Goal: Task Accomplishment & Management: Use online tool/utility

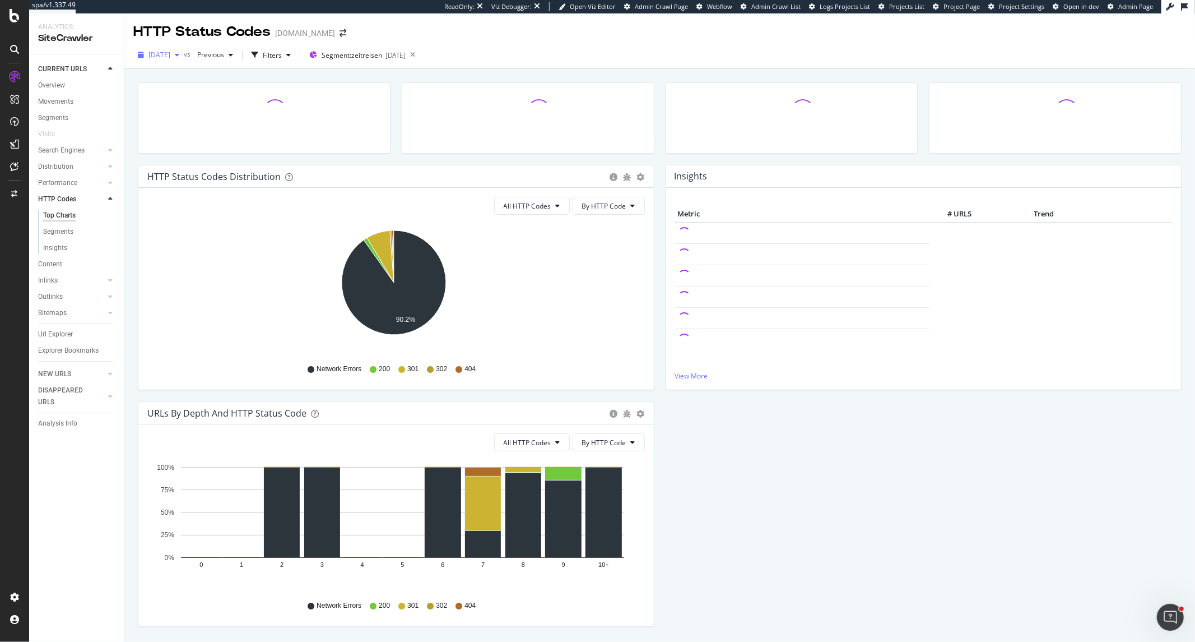
click at [184, 59] on div "2025 Sep. 2nd" at bounding box center [158, 55] width 50 height 17
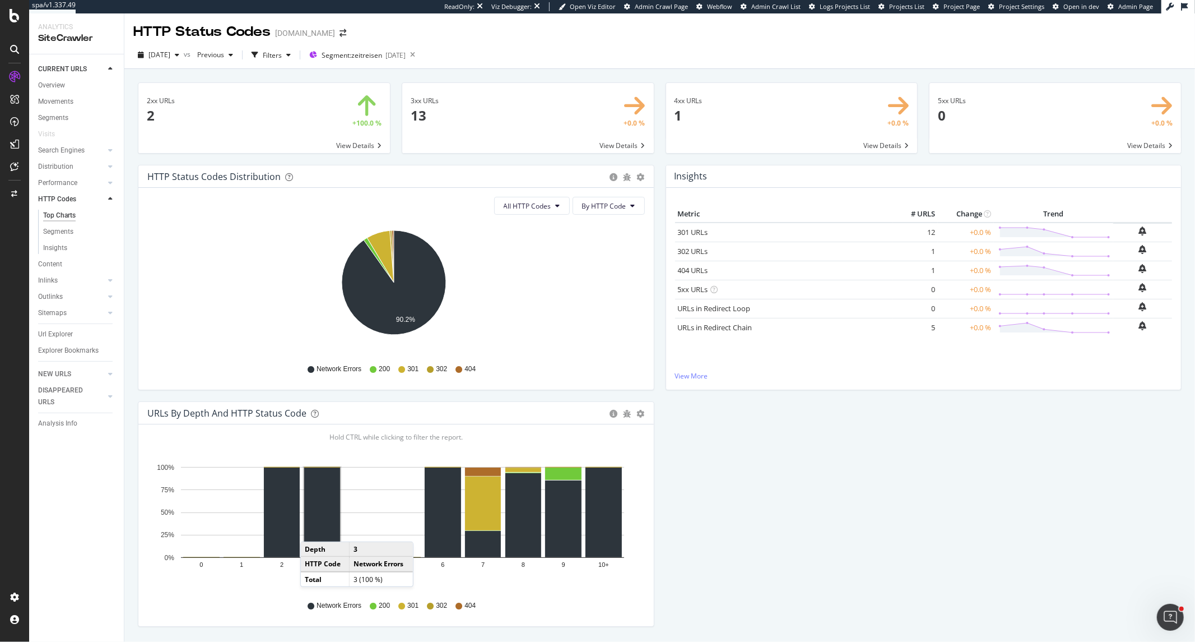
drag, startPoint x: 308, startPoint y: 531, endPoint x: 326, endPoint y: 502, distance: 34.2
click at [312, 530] on rect "A chart." at bounding box center [322, 512] width 36 height 90
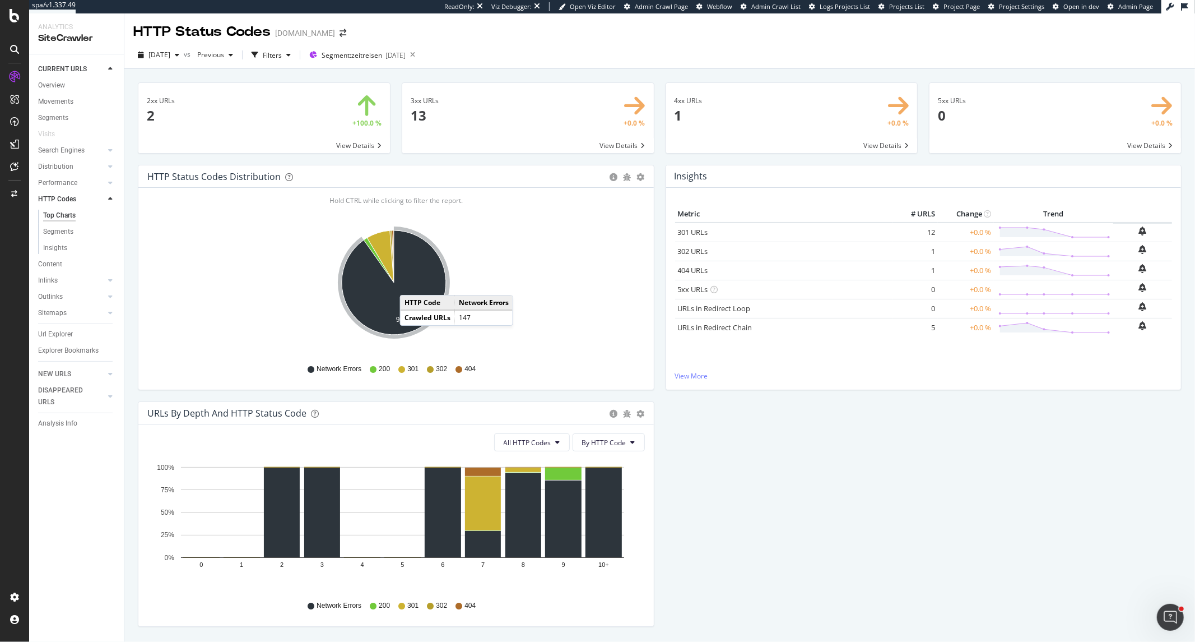
click at [414, 300] on td "HTTP Code" at bounding box center [428, 302] width 54 height 15
click at [412, 264] on icon "A chart." at bounding box center [394, 282] width 104 height 104
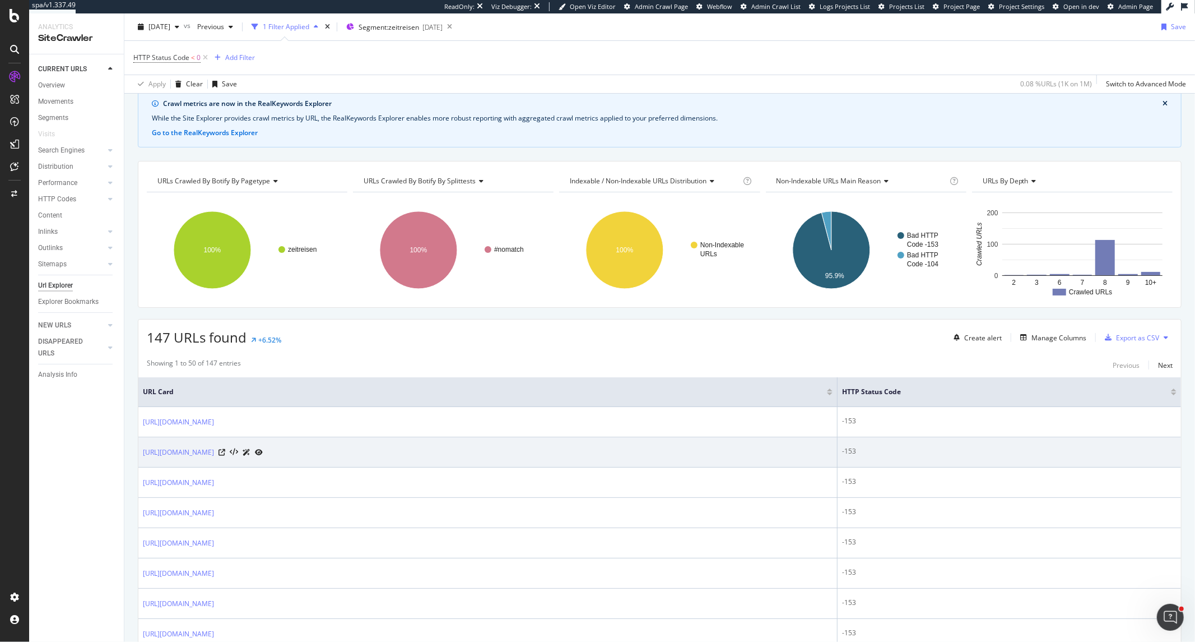
scroll to position [124, 0]
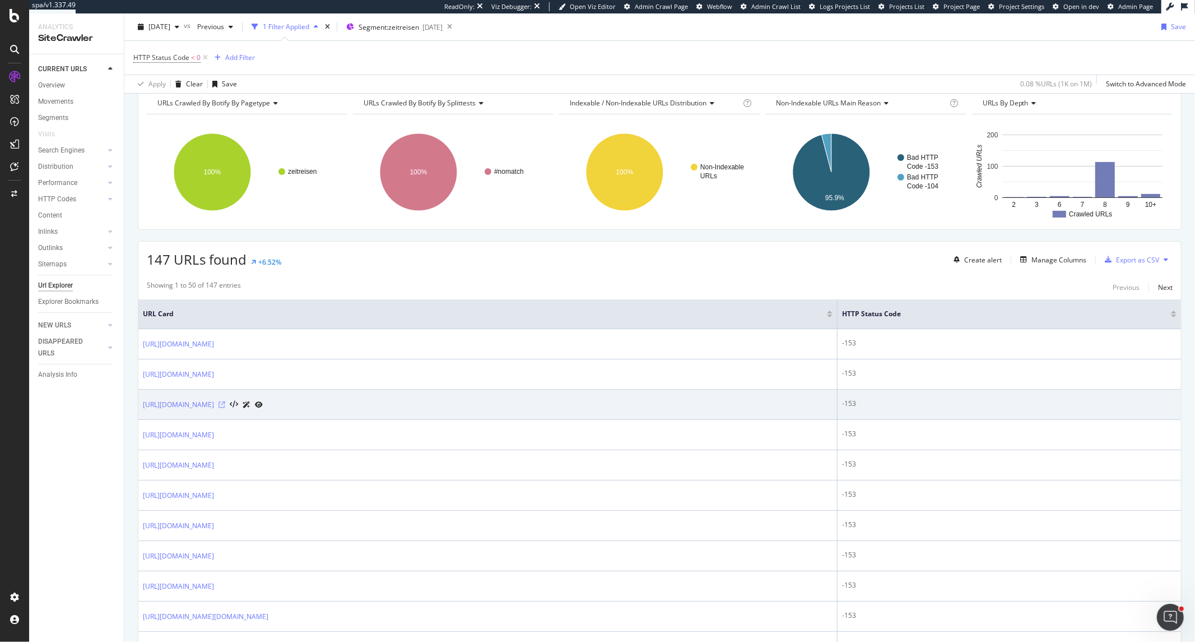
click at [225, 405] on icon at bounding box center [222, 404] width 7 height 7
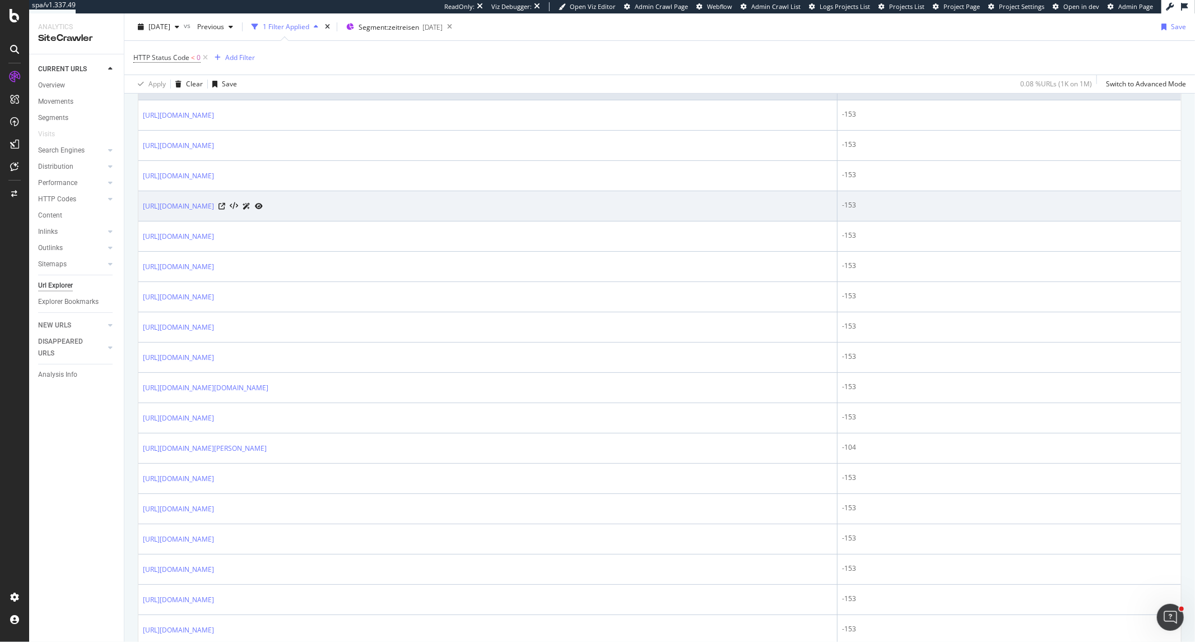
scroll to position [373, 0]
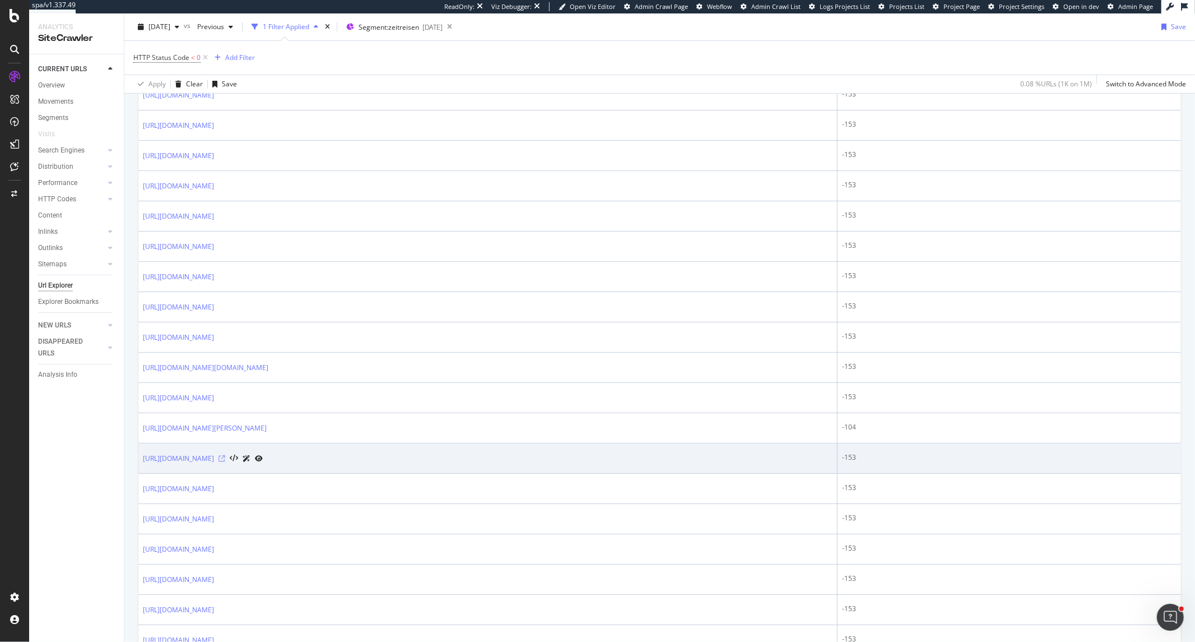
click at [225, 462] on icon at bounding box center [222, 458] width 7 height 7
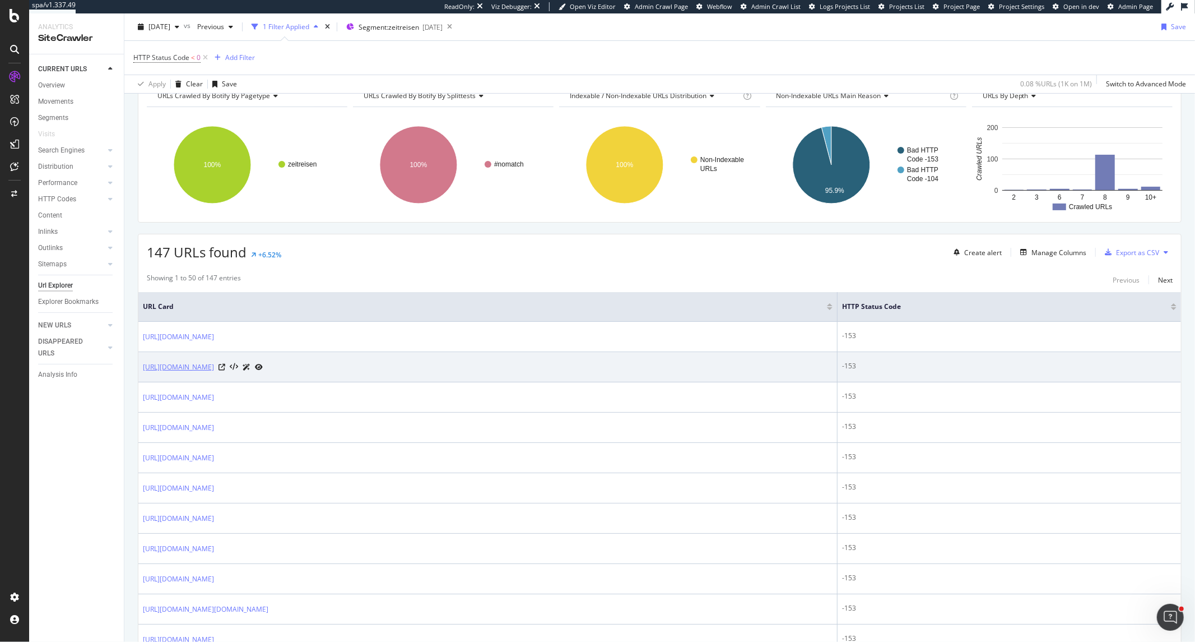
scroll to position [0, 0]
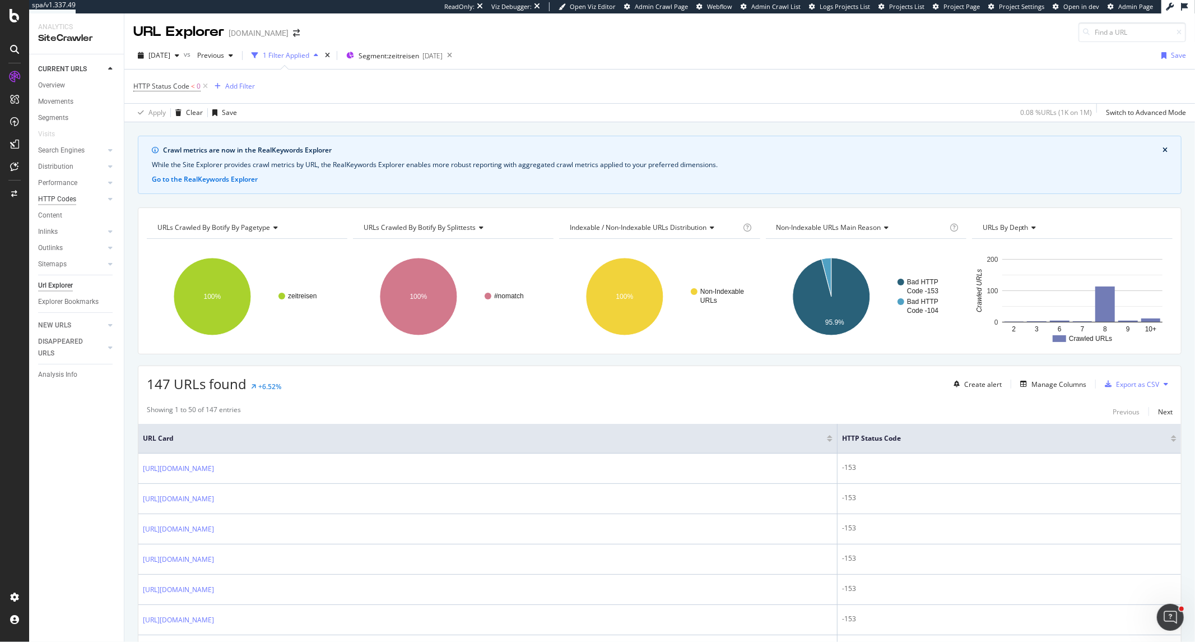
click at [66, 198] on div "HTTP Codes" at bounding box center [57, 199] width 38 height 12
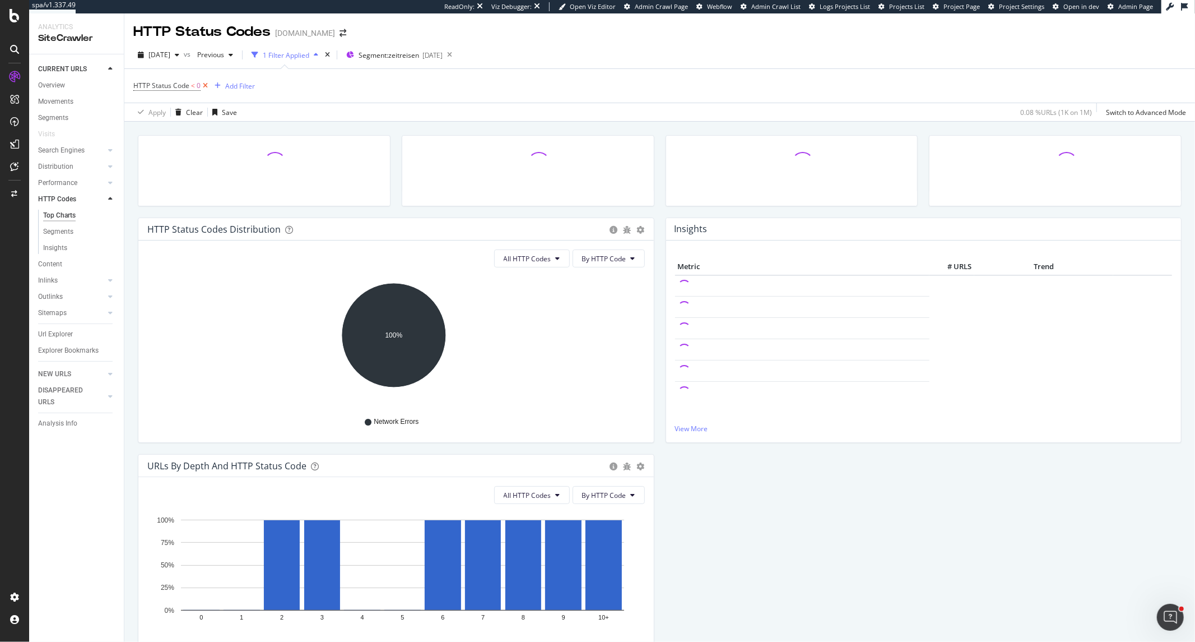
click at [205, 85] on icon at bounding box center [206, 85] width 10 height 11
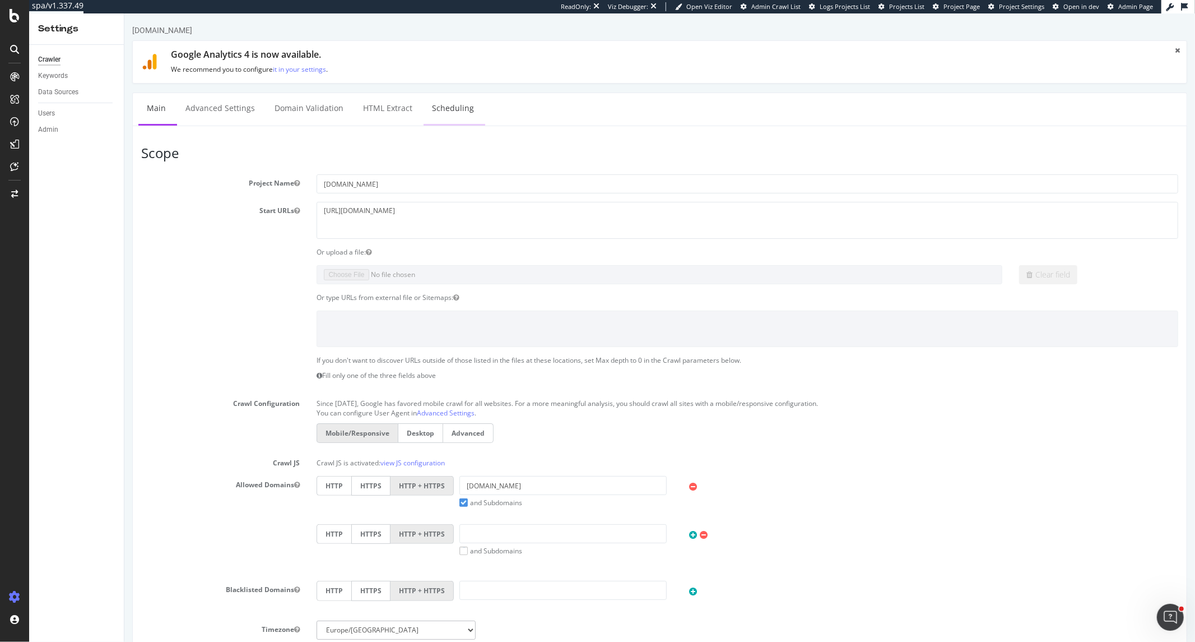
click at [465, 110] on link "Scheduling" at bounding box center [452, 108] width 59 height 31
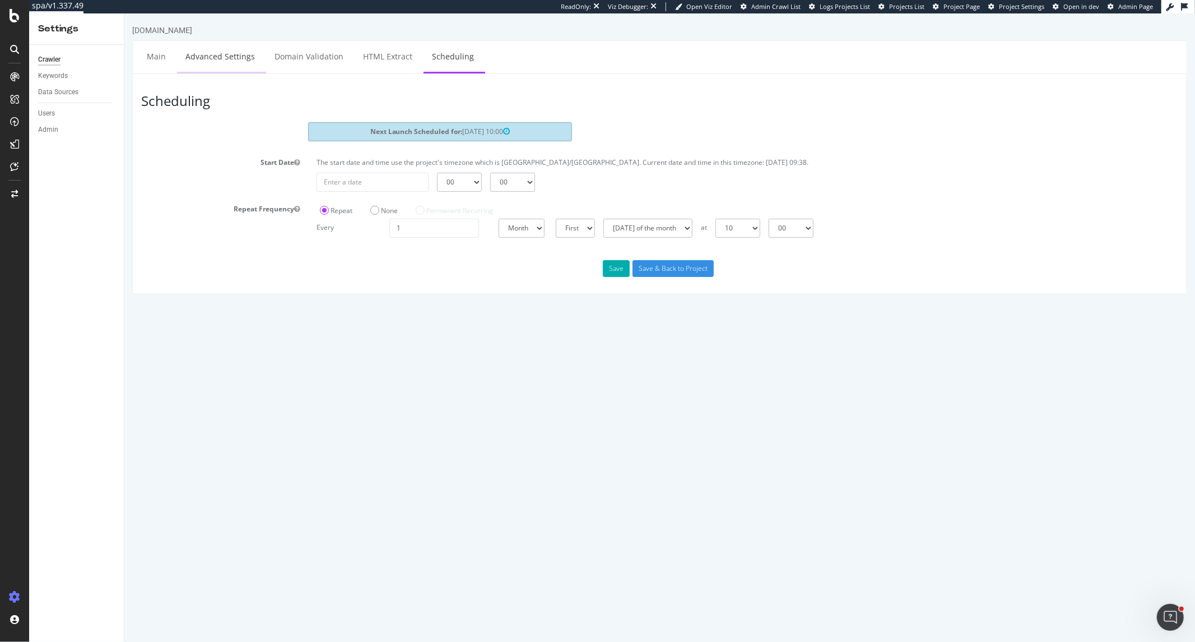
click at [227, 52] on link "Advanced Settings" at bounding box center [220, 56] width 86 height 31
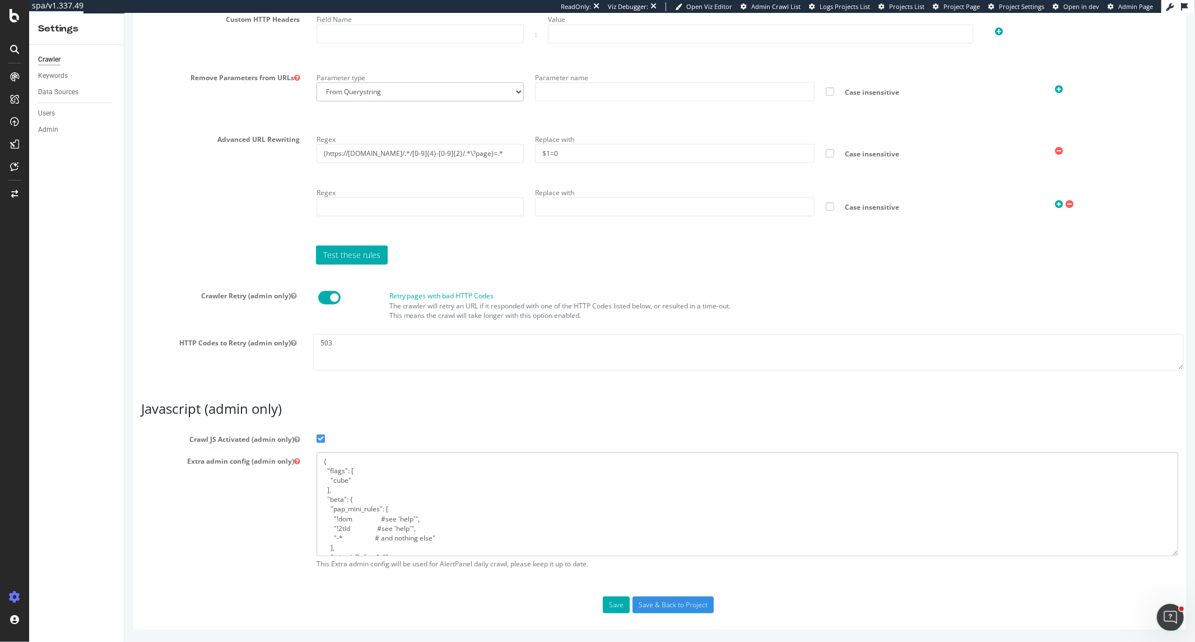
click at [414, 473] on textarea "{ "flags": [ "cube" ], "beta": { "pap_mini_rules": [ "!dom #see 'help'", "!2tld…" at bounding box center [747, 504] width 862 height 104
paste textarea "{ "flags": [ "cube" ], "beta": { "pap_mini_rules": [ "+ *esm.sh/*", "!dom #see …"
type textarea "{ "flags": [ "cube" ], "beta": { "pap_mini_rules": [ "+ *esm.sh/*", "!dom #see …"
click at [607, 598] on button "Save" at bounding box center [615, 604] width 27 height 17
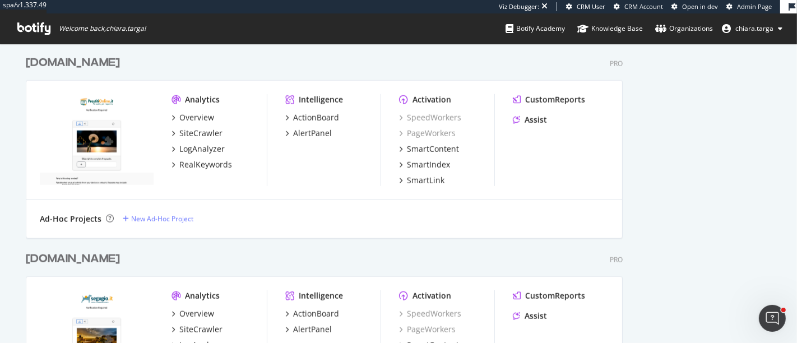
scroll to position [925, 0]
click at [195, 119] on div "Overview" at bounding box center [196, 118] width 35 height 11
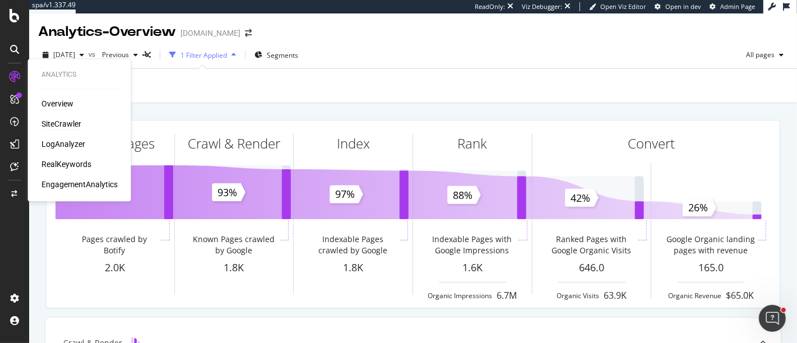
click at [61, 127] on div "SiteCrawler" at bounding box center [61, 123] width 40 height 11
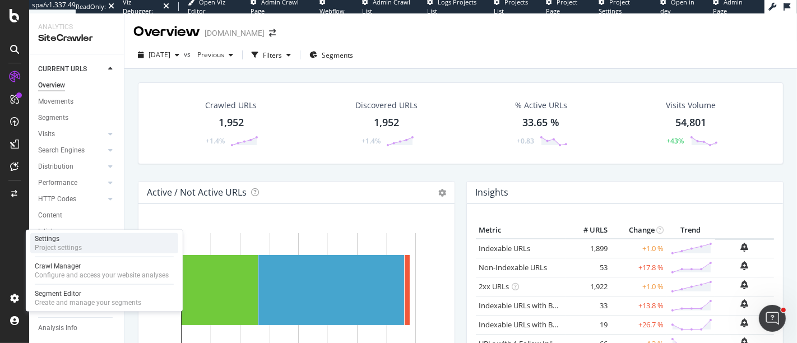
click at [59, 248] on div "Project settings" at bounding box center [58, 247] width 47 height 9
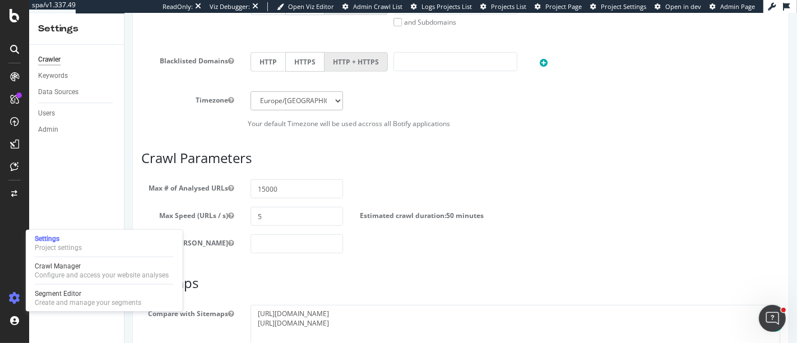
scroll to position [500, 0]
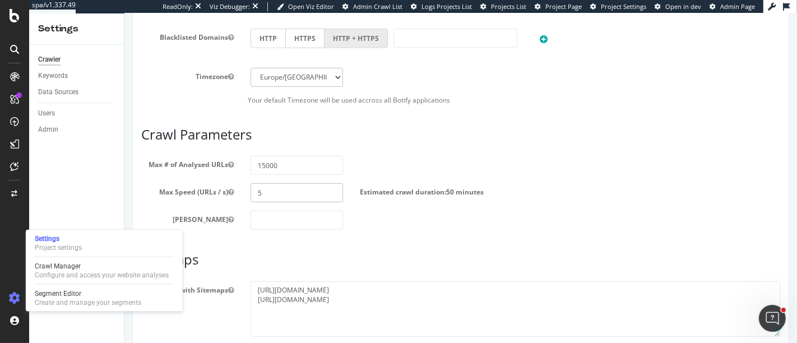
click at [262, 202] on input "5" at bounding box center [296, 192] width 92 height 19
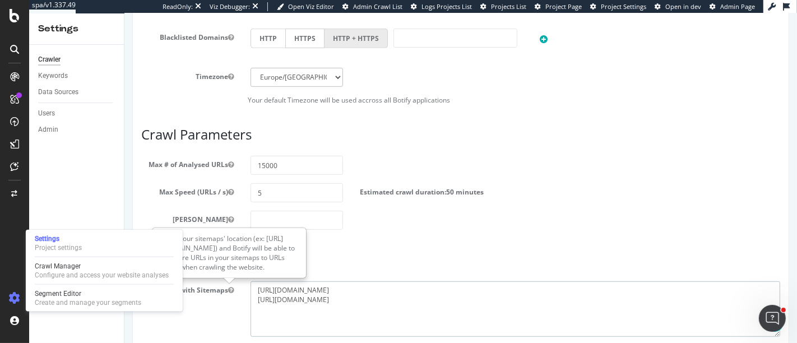
drag, startPoint x: 411, startPoint y: 314, endPoint x: 244, endPoint y: 291, distance: 168.5
click at [244, 291] on div "https://img.gruppomol.it/sitemaps/sitemap-prestitionline.xml https://www.presti…" at bounding box center [515, 309] width 546 height 56
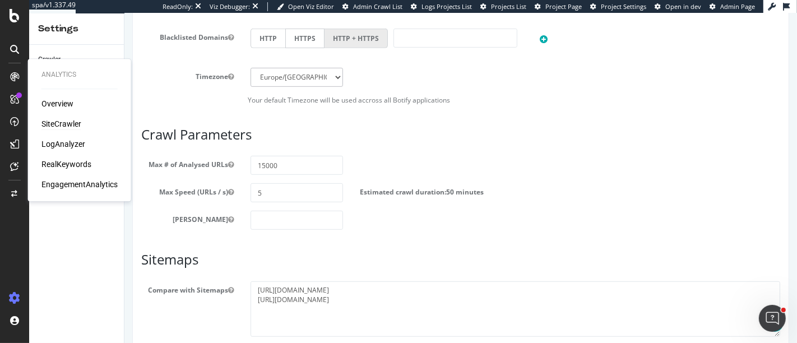
click at [62, 126] on div "SiteCrawler" at bounding box center [61, 123] width 40 height 11
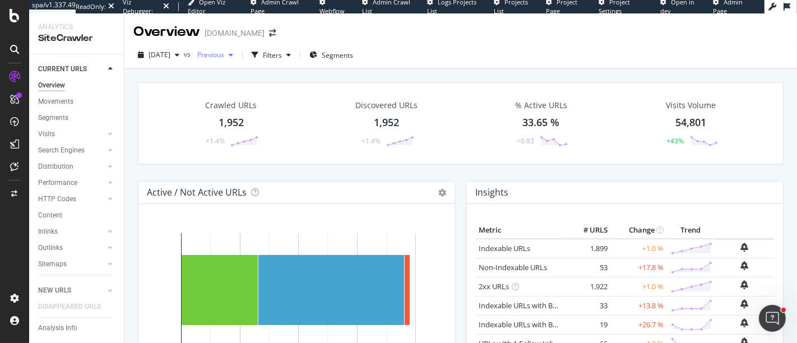
click at [238, 54] on div "button" at bounding box center [230, 55] width 13 height 7
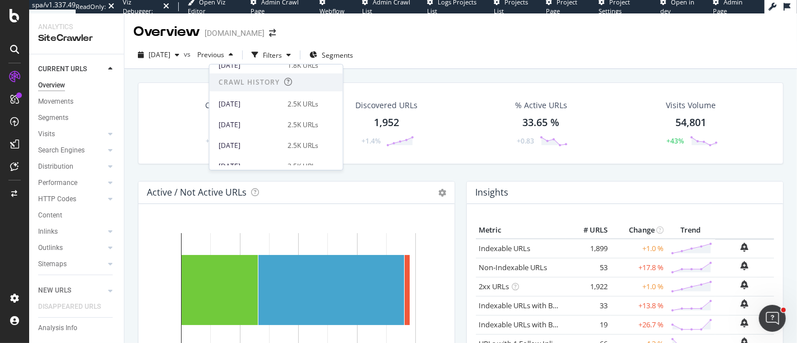
scroll to position [216, 0]
click at [417, 170] on div "Crawled URLs 1,952 +1.4% Discovered URLs 1,952 +1.4% % Active URLs 33.65 % +0.8…" at bounding box center [460, 131] width 657 height 99
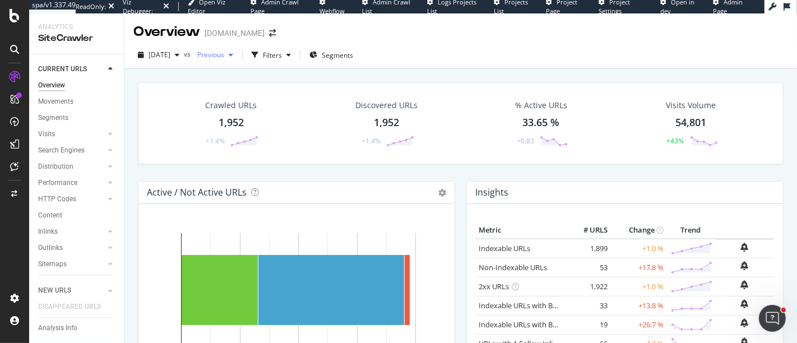
click at [224, 52] on span "Previous" at bounding box center [208, 55] width 31 height 10
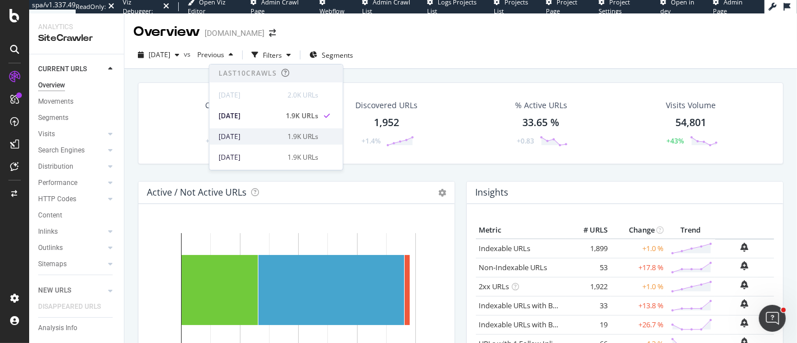
click at [281, 132] on div "2025 Jul. 31st 1.9K URLs" at bounding box center [269, 137] width 100 height 10
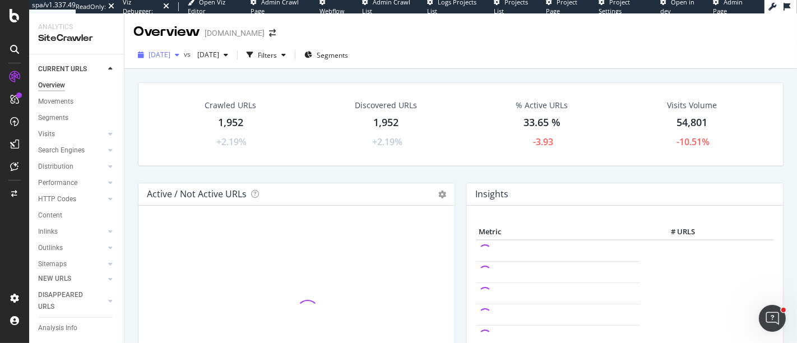
click at [170, 59] on span "2025 Sep. 30th" at bounding box center [159, 55] width 22 height 10
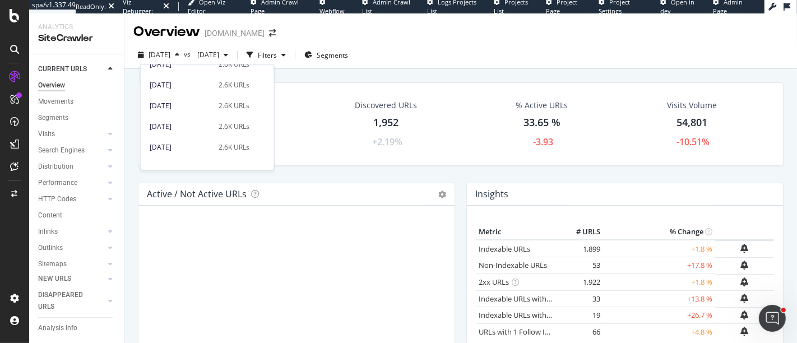
scroll to position [453, 0]
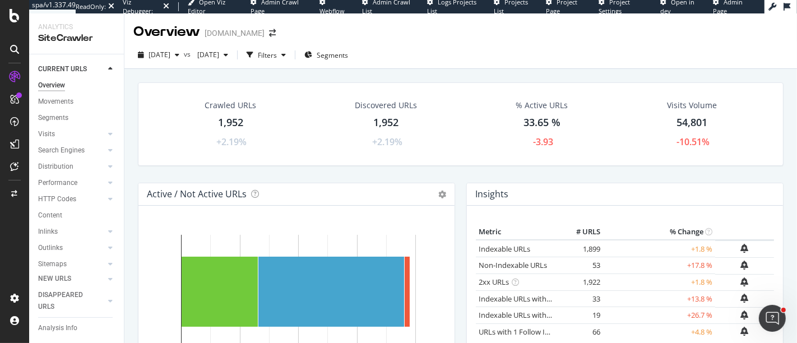
drag, startPoint x: 368, startPoint y: 59, endPoint x: 357, endPoint y: 55, distance: 12.1
click at [348, 55] on div "Segments" at bounding box center [326, 55] width 44 height 10
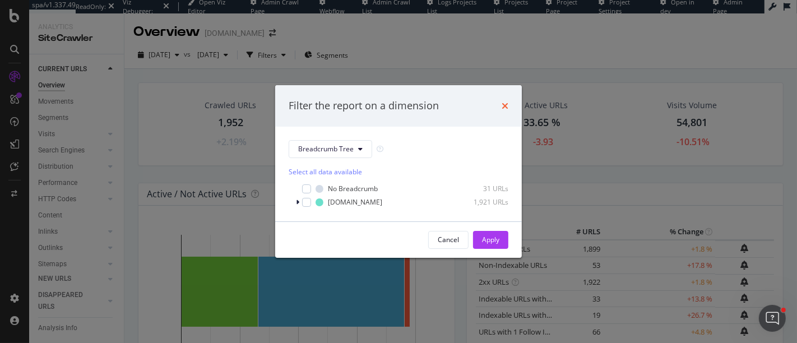
click at [503, 105] on icon "times" at bounding box center [505, 105] width 7 height 9
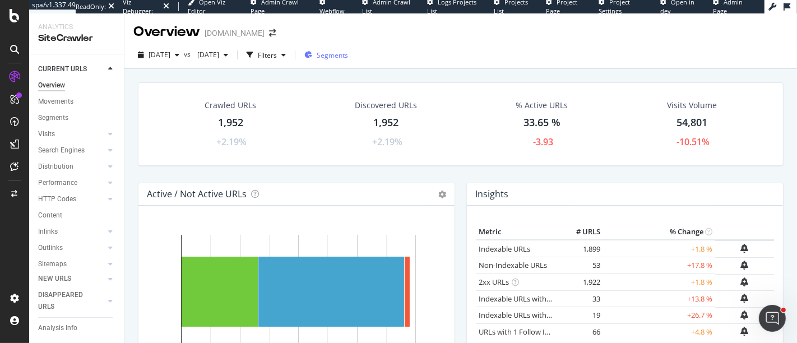
click at [348, 58] on span "Segments" at bounding box center [332, 55] width 31 height 10
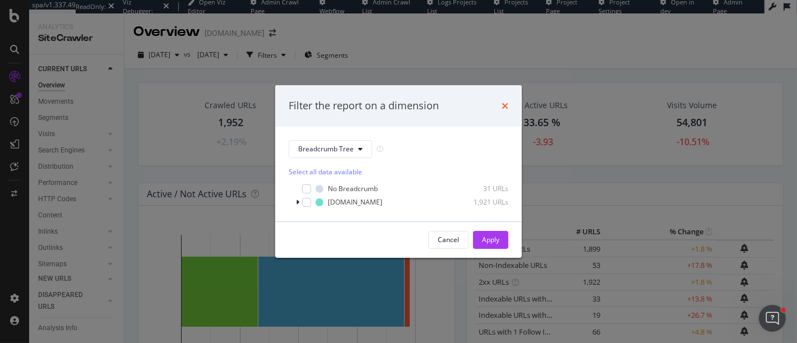
click at [504, 105] on icon "times" at bounding box center [505, 105] width 7 height 9
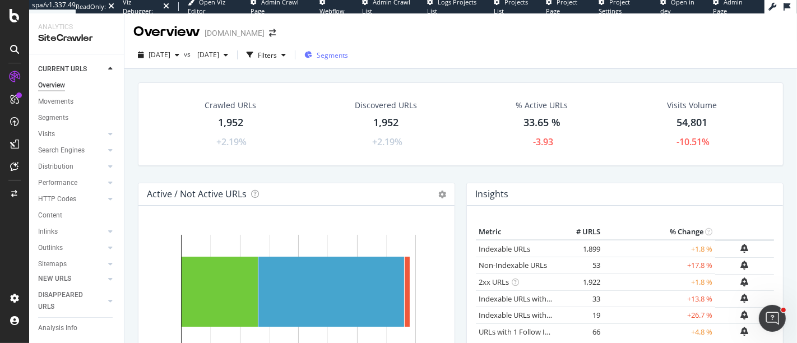
click at [348, 53] on span "Segments" at bounding box center [332, 55] width 31 height 10
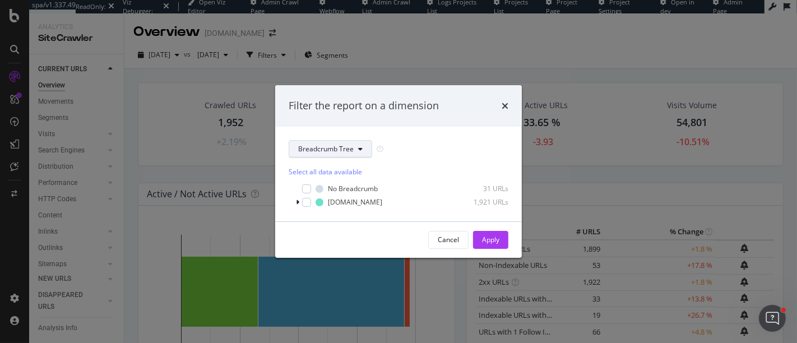
drag, startPoint x: 336, startPoint y: 156, endPoint x: 319, endPoint y: 156, distance: 17.4
click at [319, 156] on button "Breadcrumb Tree" at bounding box center [330, 149] width 83 height 18
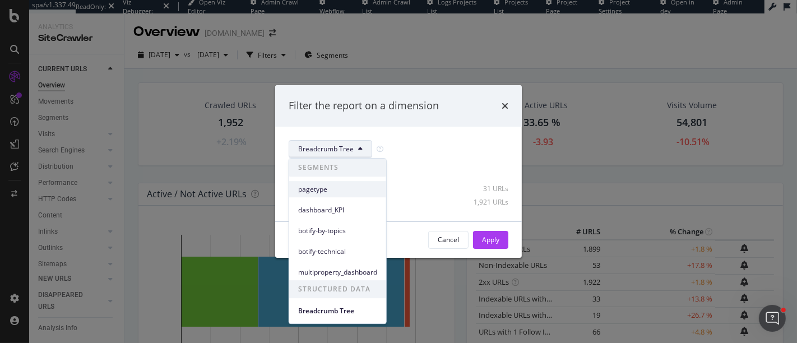
click at [310, 191] on span "pagetype" at bounding box center [337, 189] width 79 height 10
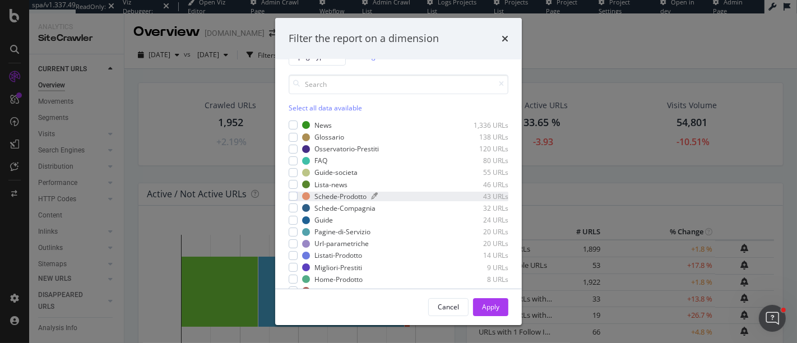
scroll to position [30, 0]
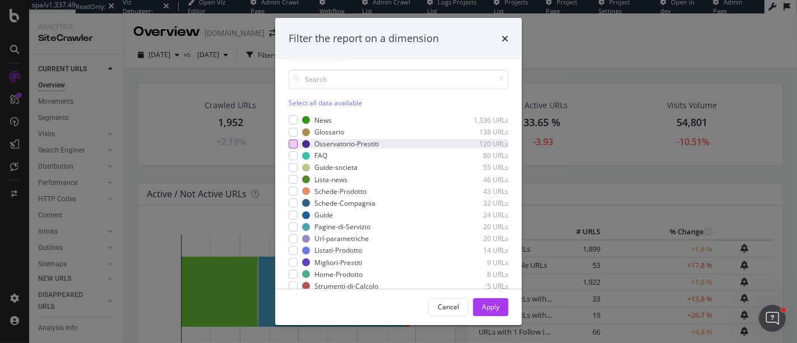
click at [291, 146] on div "modal" at bounding box center [293, 144] width 9 height 9
click at [494, 310] on div "Apply" at bounding box center [490, 307] width 17 height 10
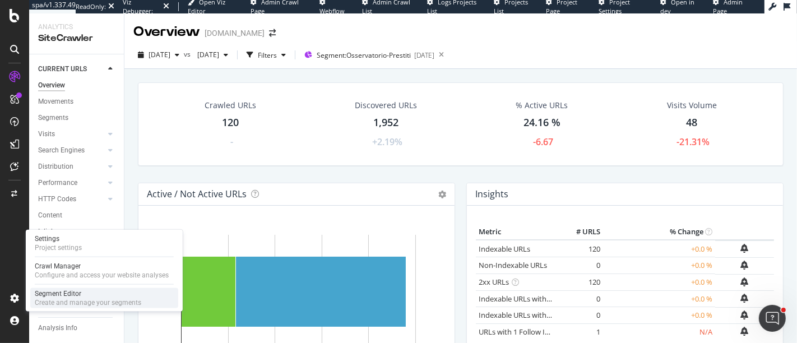
click at [64, 296] on div "Segment Editor" at bounding box center [88, 293] width 106 height 9
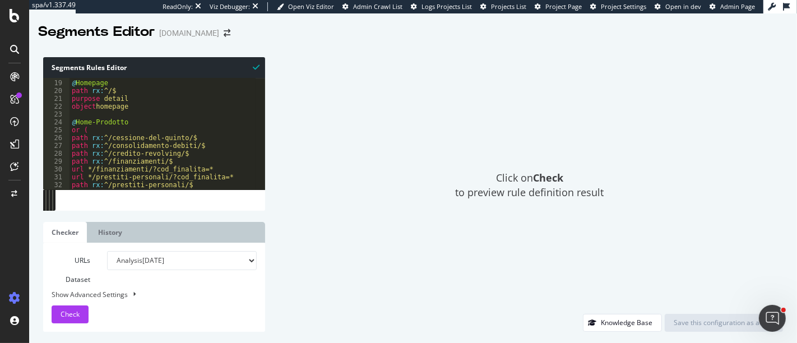
scroll to position [140, 0]
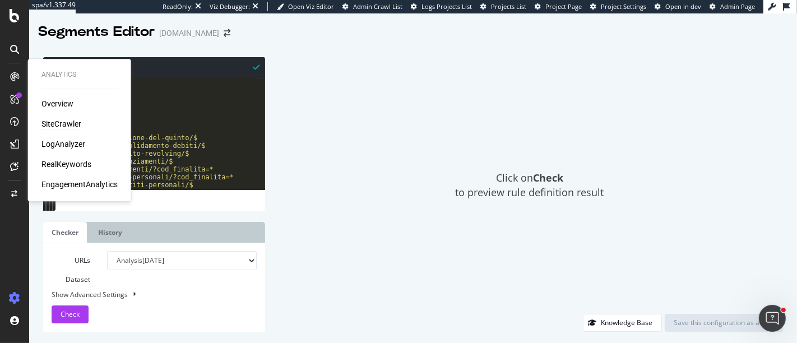
click at [64, 126] on div "SiteCrawler" at bounding box center [61, 123] width 40 height 11
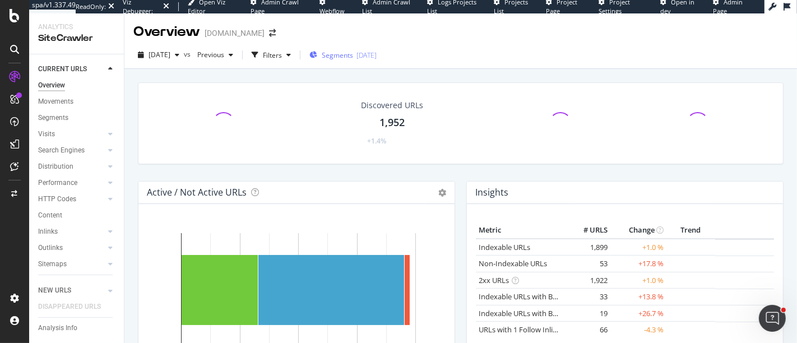
click at [352, 53] on span "Segments" at bounding box center [337, 55] width 31 height 10
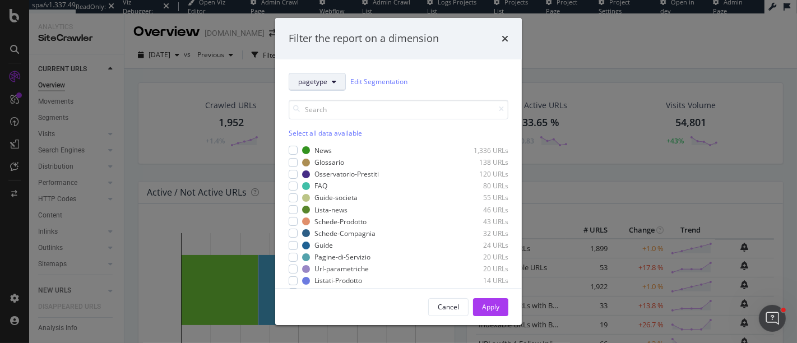
click at [336, 83] on button "pagetype" at bounding box center [317, 82] width 57 height 18
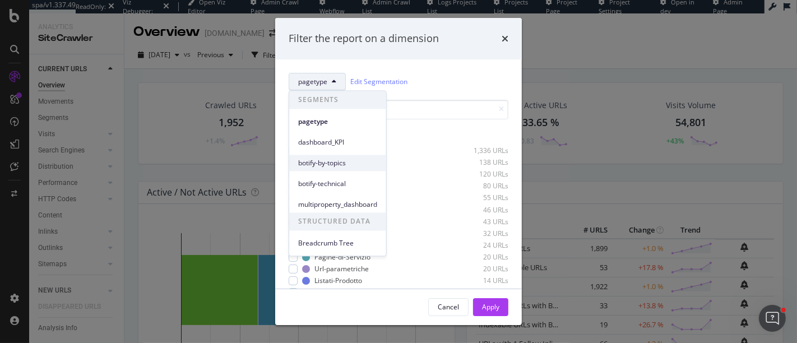
click at [324, 163] on span "botify-by-topics" at bounding box center [337, 163] width 79 height 10
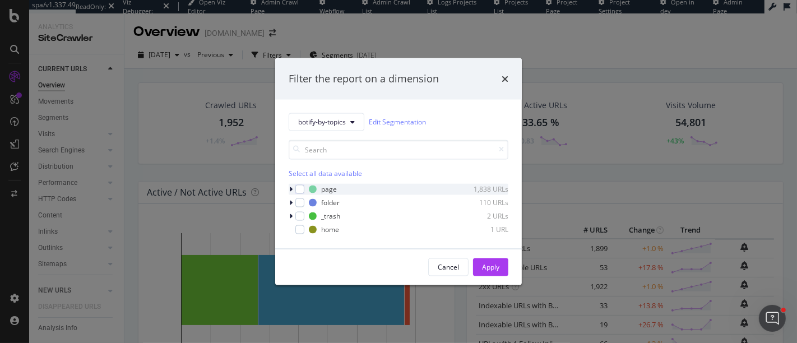
click at [290, 190] on icon "modal" at bounding box center [290, 188] width 3 height 7
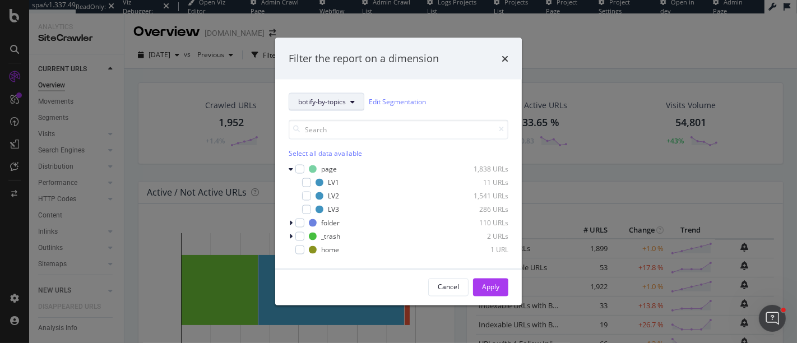
click at [329, 109] on button "botify-by-topics" at bounding box center [327, 101] width 76 height 18
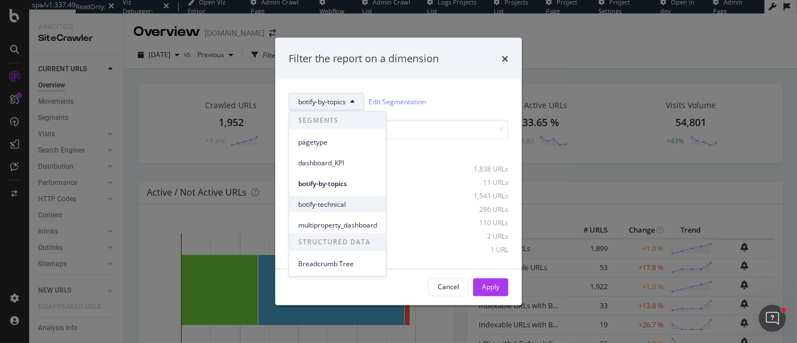
click at [337, 207] on span "botify-technical" at bounding box center [337, 204] width 79 height 10
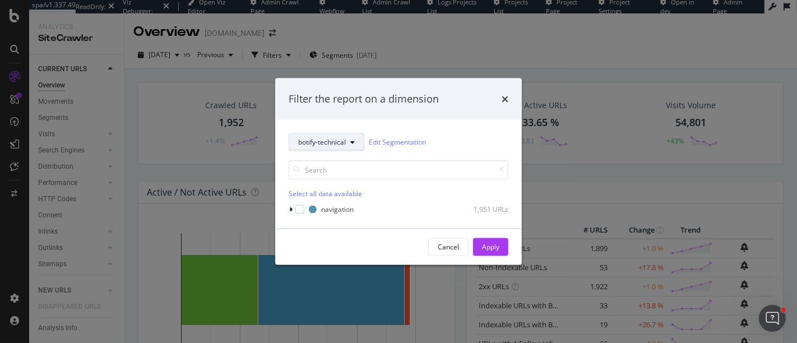
click at [354, 147] on button "botify-technical" at bounding box center [327, 142] width 76 height 18
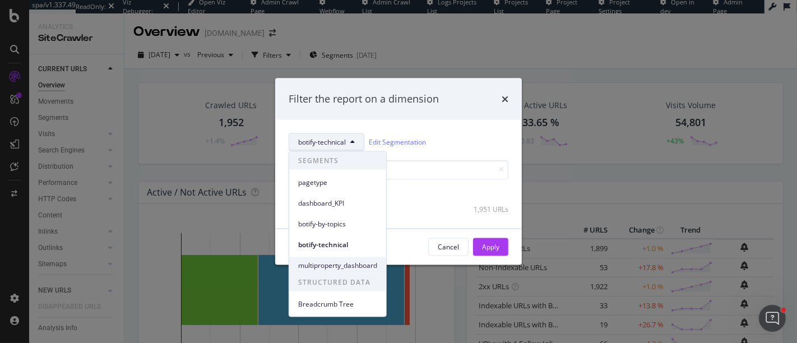
click at [356, 268] on span "multiproperty_dashboard" at bounding box center [337, 265] width 79 height 10
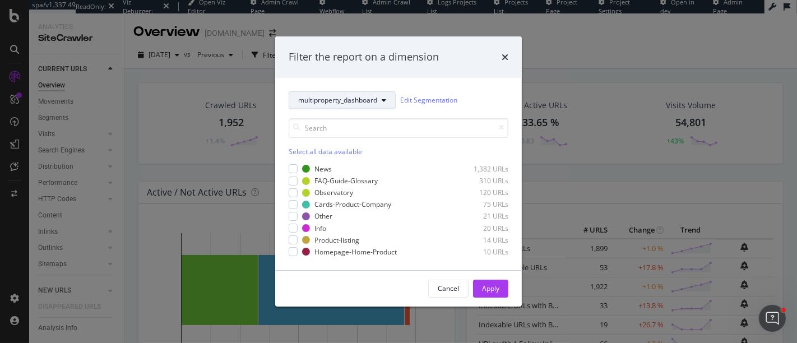
click at [347, 97] on span "multiproperty_dashboard" at bounding box center [337, 100] width 79 height 10
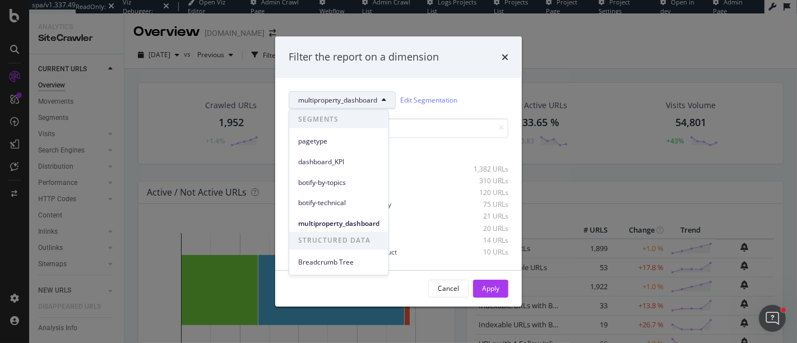
click at [349, 101] on span "multiproperty_dashboard" at bounding box center [337, 100] width 79 height 10
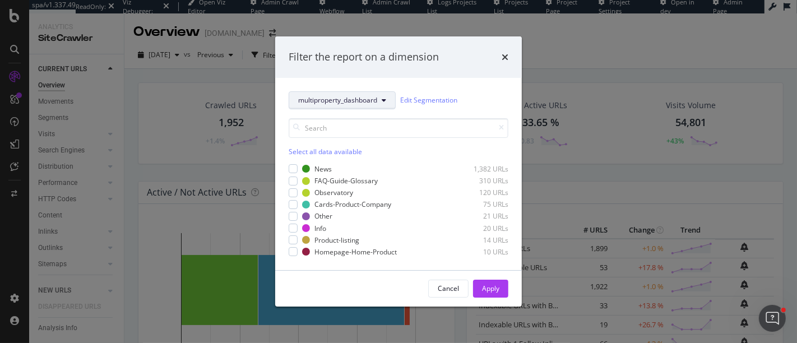
click at [342, 101] on span "multiproperty_dashboard" at bounding box center [337, 100] width 79 height 10
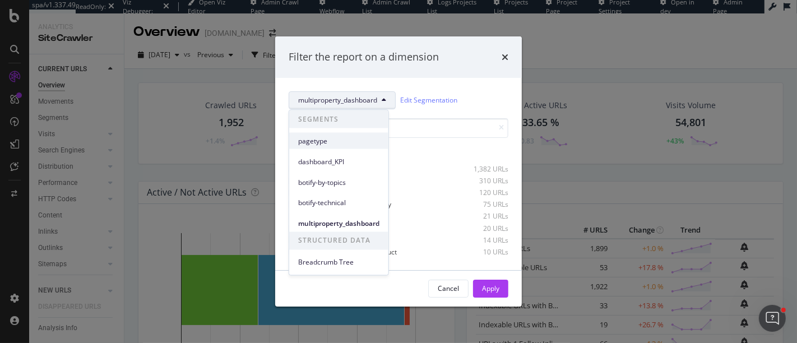
click at [321, 137] on span "pagetype" at bounding box center [338, 141] width 81 height 10
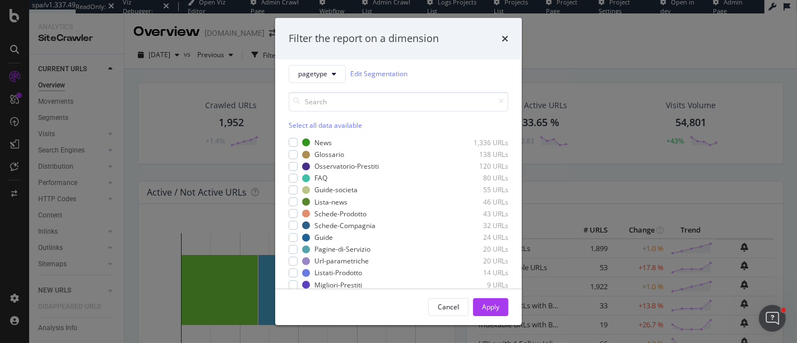
scroll to position [5, 0]
click at [329, 78] on button "pagetype" at bounding box center [317, 77] width 57 height 18
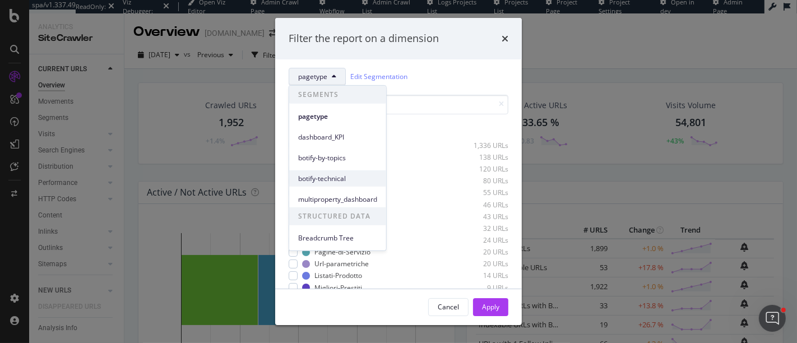
click at [332, 175] on span "botify-technical" at bounding box center [337, 178] width 79 height 10
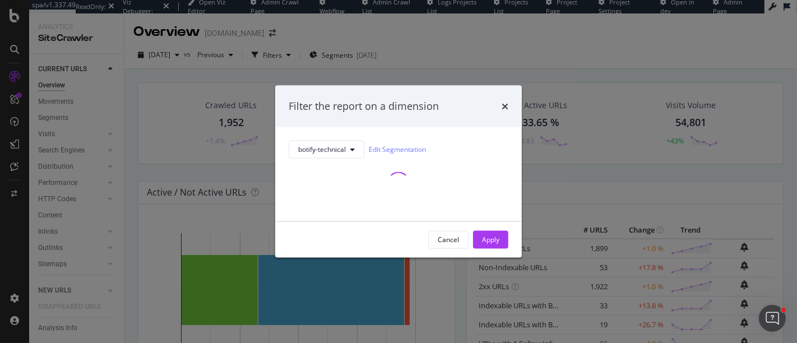
scroll to position [0, 0]
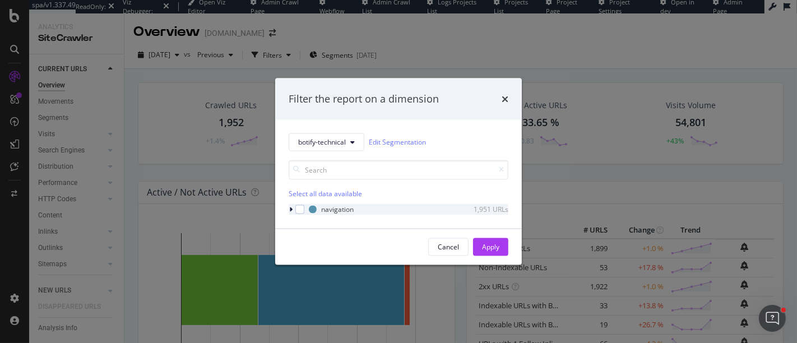
click at [289, 209] on icon "modal" at bounding box center [290, 209] width 3 height 7
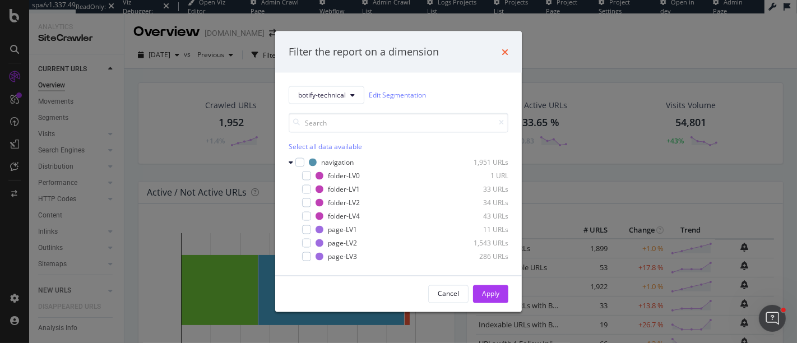
click at [504, 52] on icon "times" at bounding box center [505, 51] width 7 height 9
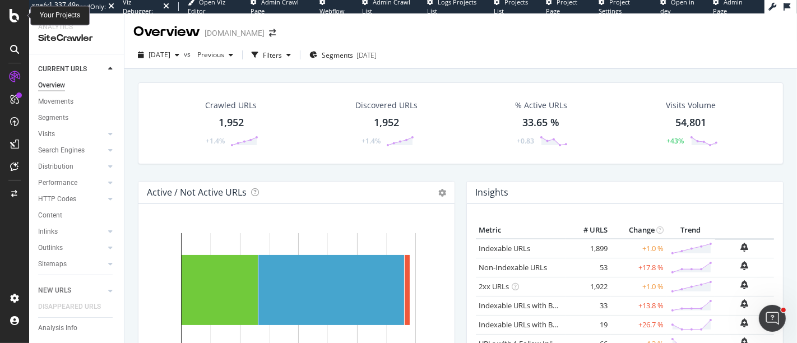
click at [15, 15] on icon at bounding box center [15, 15] width 10 height 13
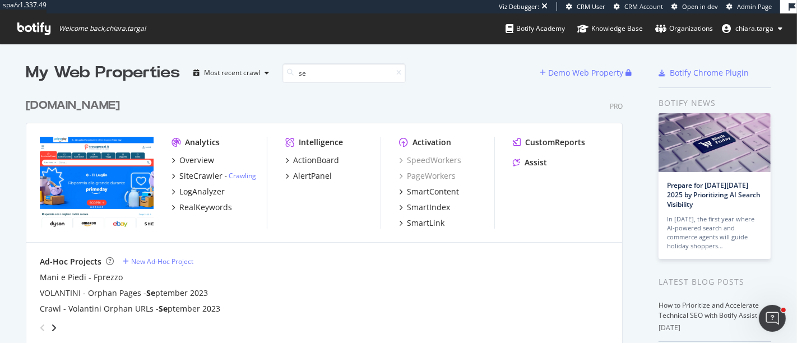
scroll to position [217, 0]
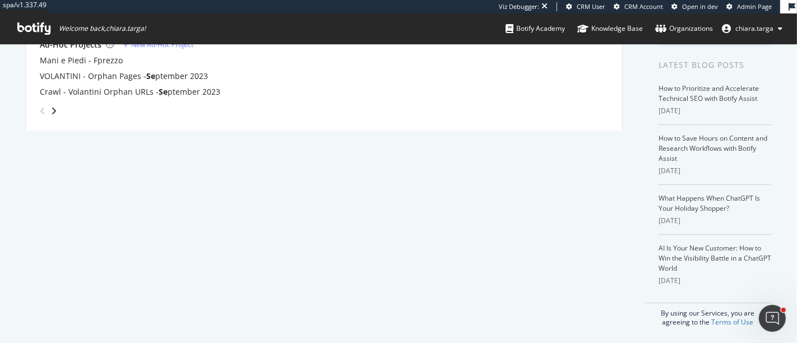
type input "se"
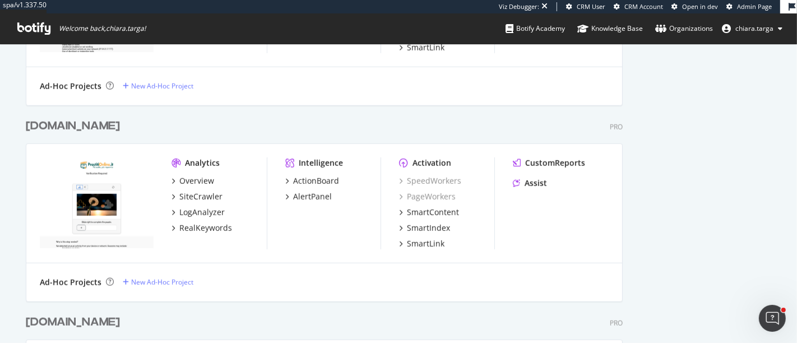
scroll to position [1048, 0]
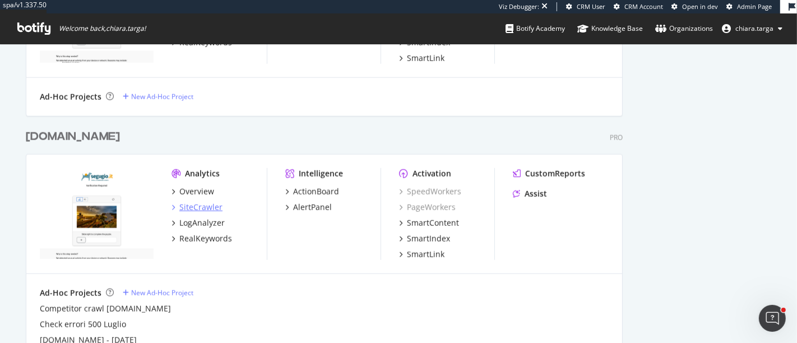
click at [197, 207] on div "SiteCrawler" at bounding box center [200, 207] width 43 height 11
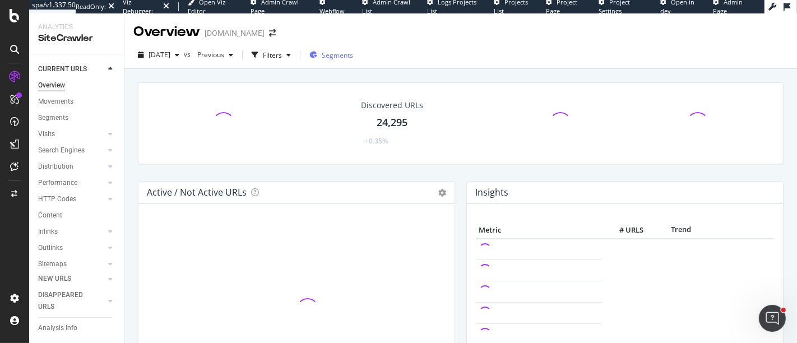
click at [353, 58] on span "Segments" at bounding box center [337, 55] width 31 height 10
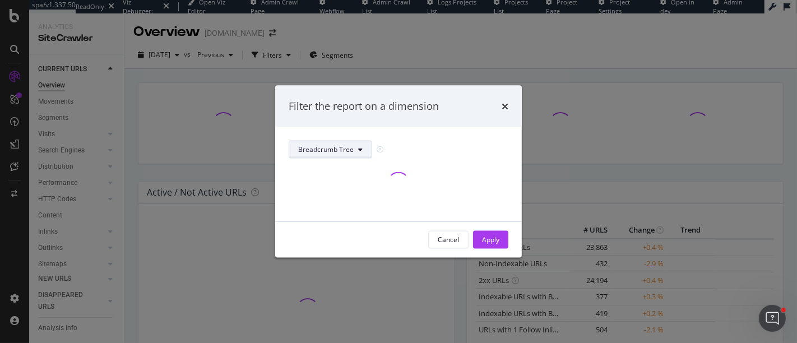
click at [341, 150] on span "Breadcrumb Tree" at bounding box center [325, 150] width 55 height 10
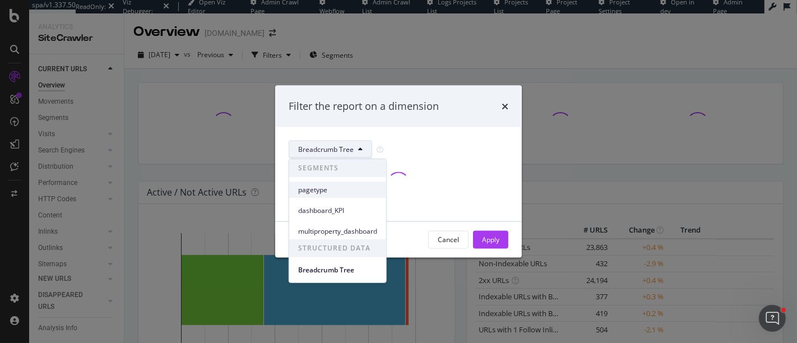
click at [317, 193] on span "pagetype" at bounding box center [337, 189] width 79 height 10
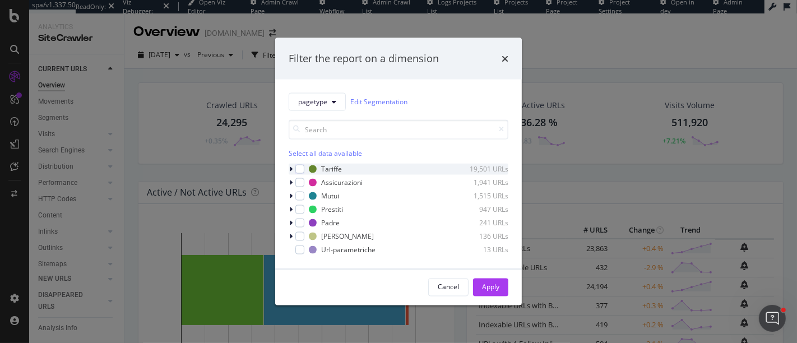
click at [291, 169] on icon "modal" at bounding box center [290, 168] width 3 height 7
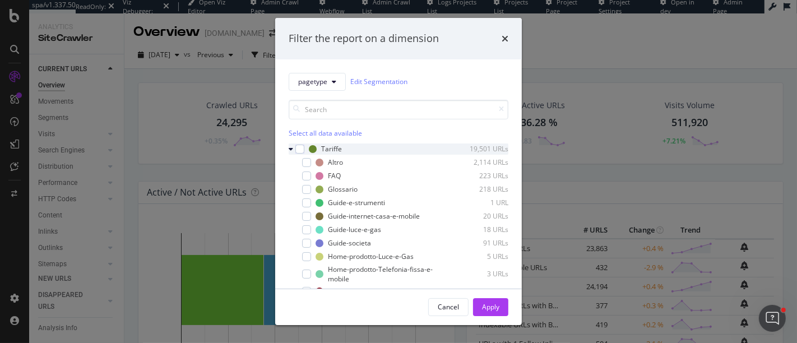
click at [290, 148] on icon "modal" at bounding box center [291, 149] width 4 height 7
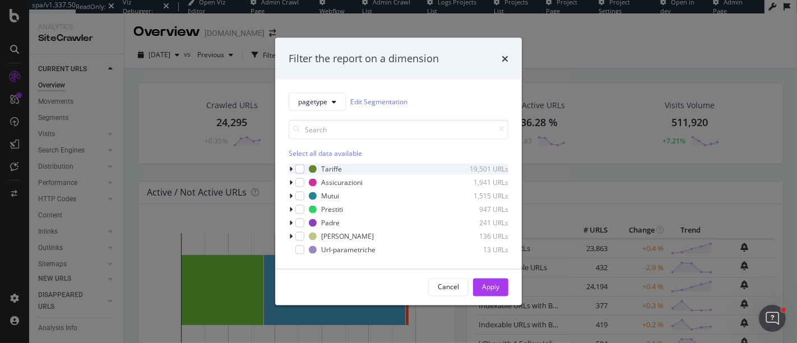
click at [292, 169] on icon "modal" at bounding box center [290, 168] width 3 height 7
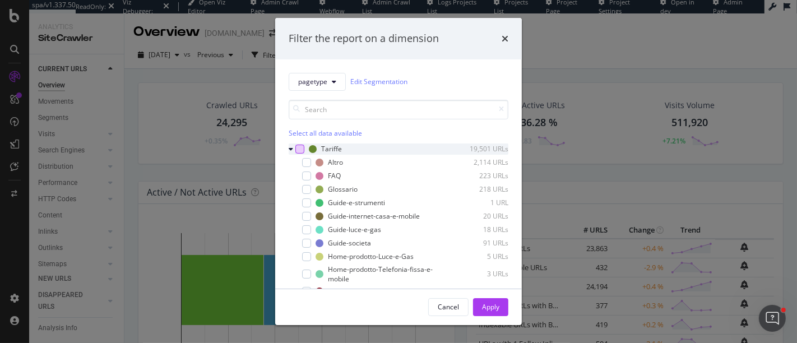
click at [296, 150] on div "modal" at bounding box center [299, 149] width 9 height 9
click at [289, 150] on icon "modal" at bounding box center [291, 149] width 4 height 7
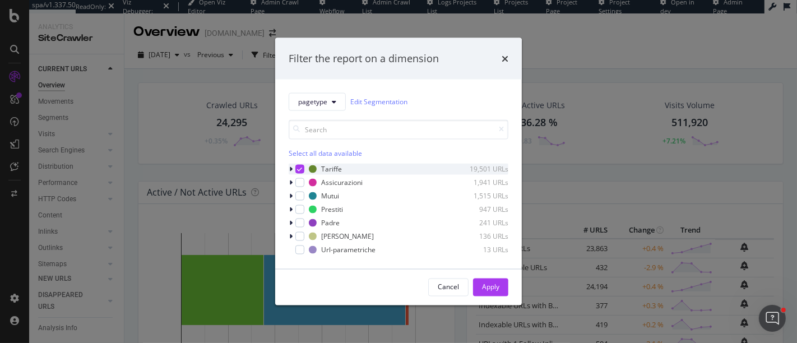
click at [290, 167] on icon "modal" at bounding box center [290, 168] width 3 height 7
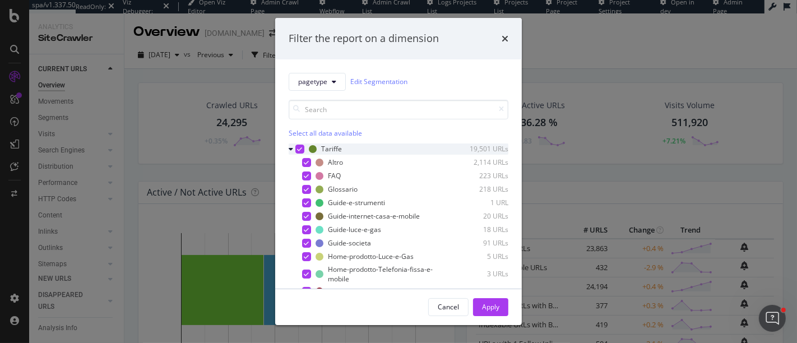
click at [298, 150] on icon "modal" at bounding box center [300, 149] width 5 height 6
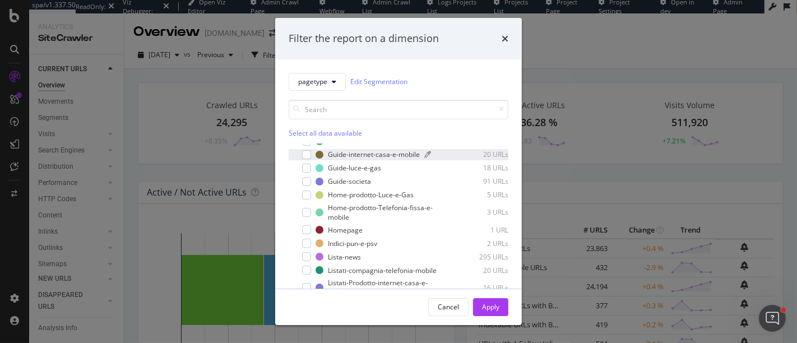
scroll to position [63, 0]
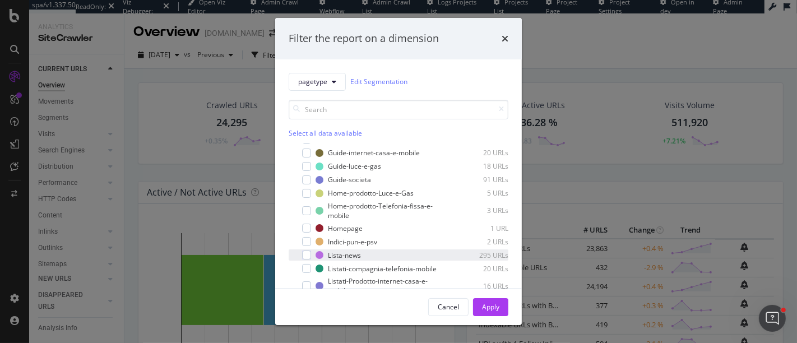
click at [311, 259] on div "Lista-news 295 URLs" at bounding box center [399, 254] width 220 height 11
click at [485, 307] on div "Apply" at bounding box center [490, 307] width 17 height 10
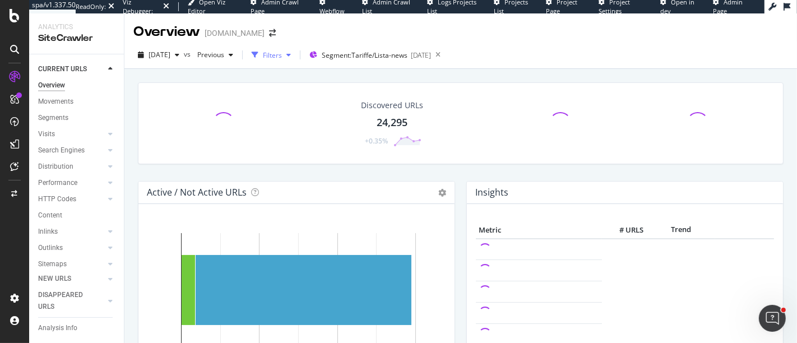
click at [282, 50] on div "Filters" at bounding box center [272, 55] width 19 height 10
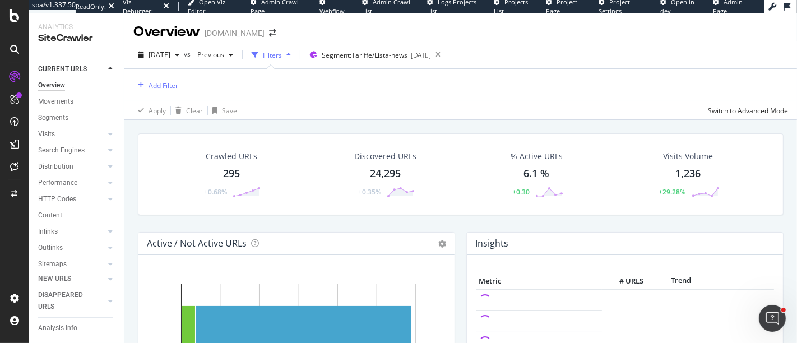
click at [162, 85] on div "Add Filter" at bounding box center [163, 86] width 30 height 10
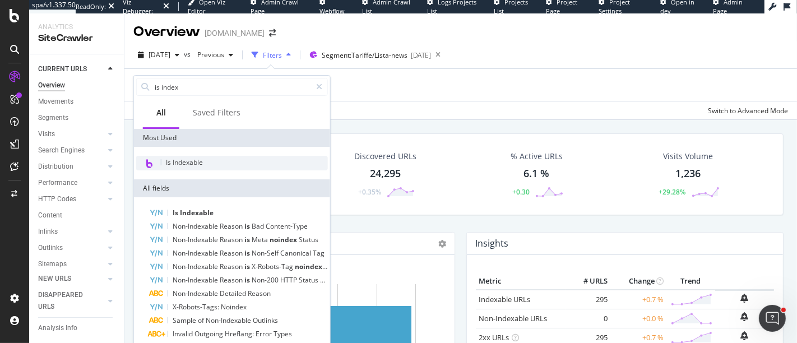
type input "is index"
click at [202, 162] on span "Is Indexable" at bounding box center [184, 162] width 37 height 10
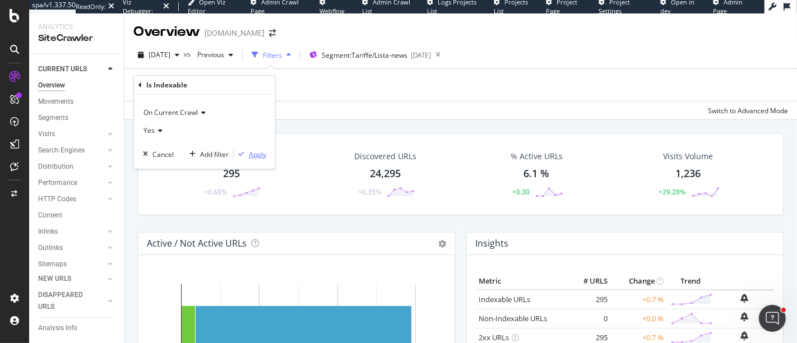
click at [251, 155] on div "Apply" at bounding box center [257, 155] width 17 height 10
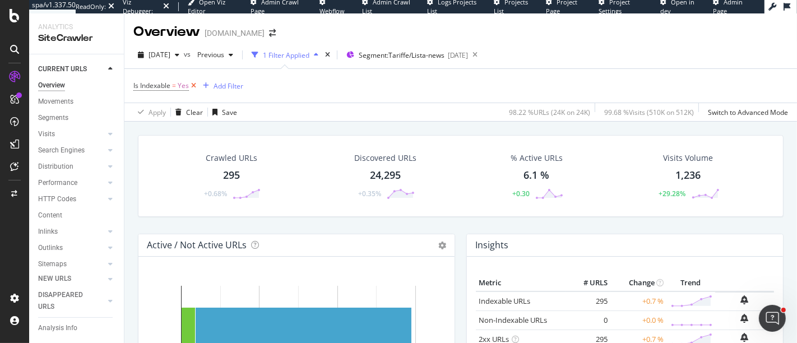
click at [192, 84] on icon at bounding box center [194, 85] width 10 height 11
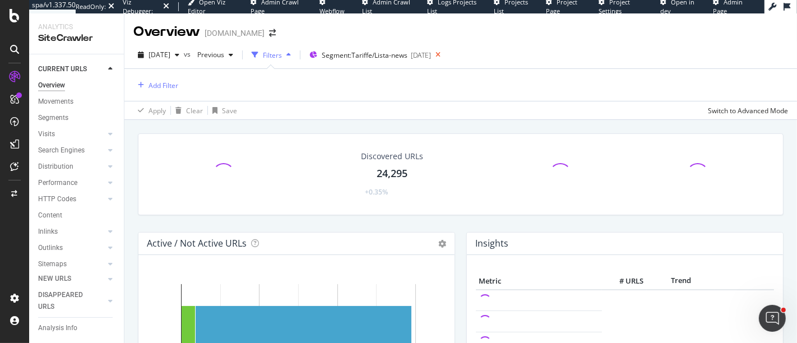
click at [445, 56] on icon at bounding box center [438, 55] width 14 height 16
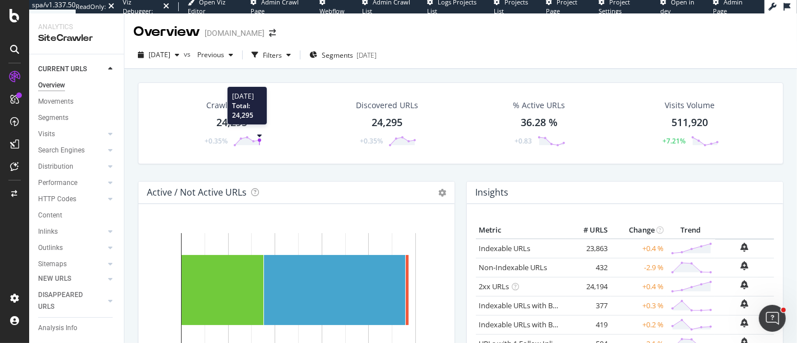
drag, startPoint x: 355, startPoint y: 109, endPoint x: 400, endPoint y: 131, distance: 49.6
click at [405, 138] on div "Discovered URLs 24,295 +0.35%" at bounding box center [387, 123] width 85 height 58
click at [400, 131] on div "Crawled URLs 24,295 +0.35% 2025 Sep. 30th Total: 24,295 Discovered URLs 24,295 …" at bounding box center [460, 233] width 672 height 329
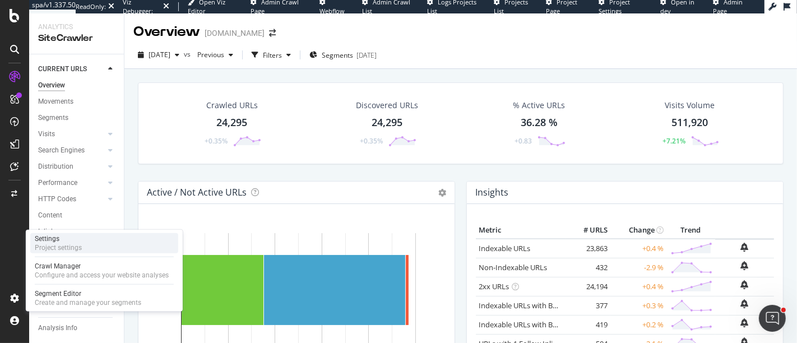
click at [72, 249] on div "Project settings" at bounding box center [58, 247] width 47 height 9
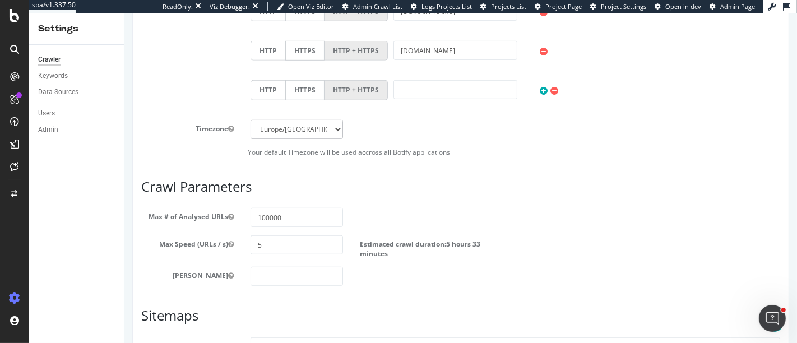
scroll to position [620, 0]
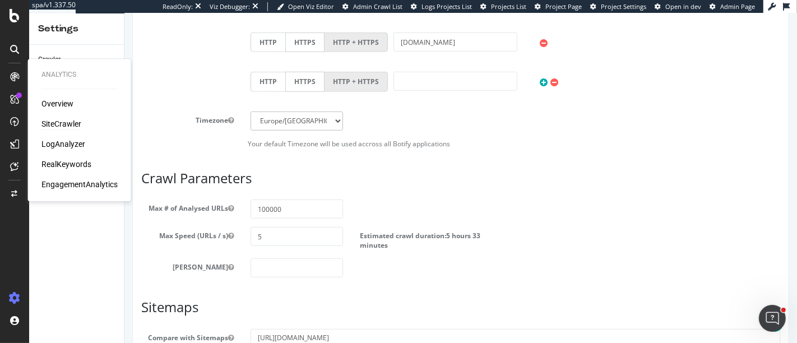
click at [56, 120] on div "SiteCrawler" at bounding box center [61, 123] width 40 height 11
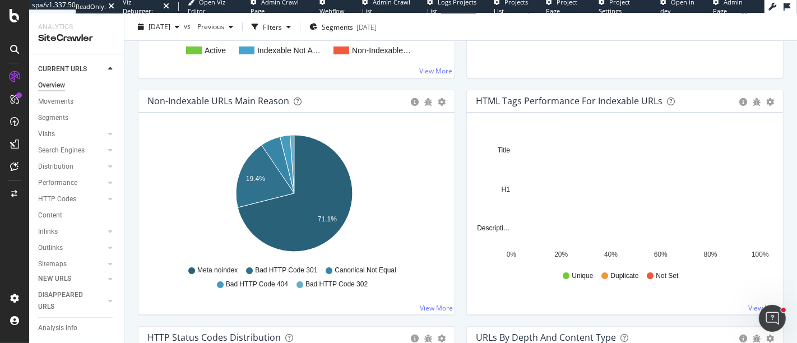
scroll to position [344, 0]
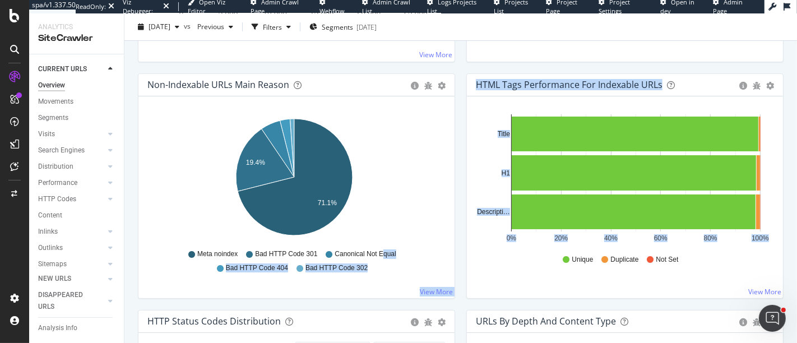
drag, startPoint x: 523, startPoint y: 285, endPoint x: 379, endPoint y: 250, distance: 148.0
click at [379, 250] on span "Canonical Not Equal" at bounding box center [365, 254] width 61 height 10
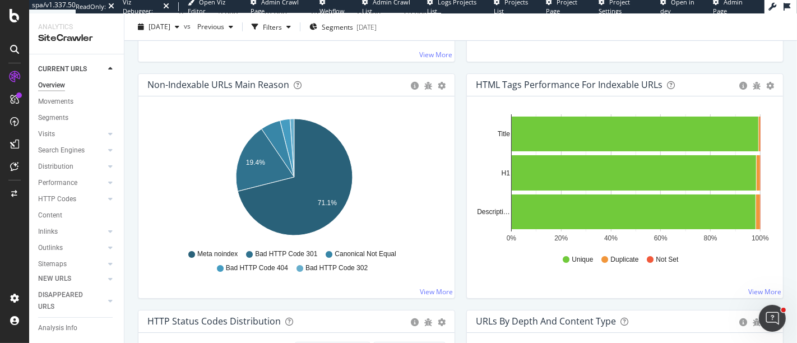
click at [451, 263] on div "Non-Indexable URLs Main Reason Pie Table Export as CSV Add to Custom Report Hol…" at bounding box center [296, 191] width 328 height 236
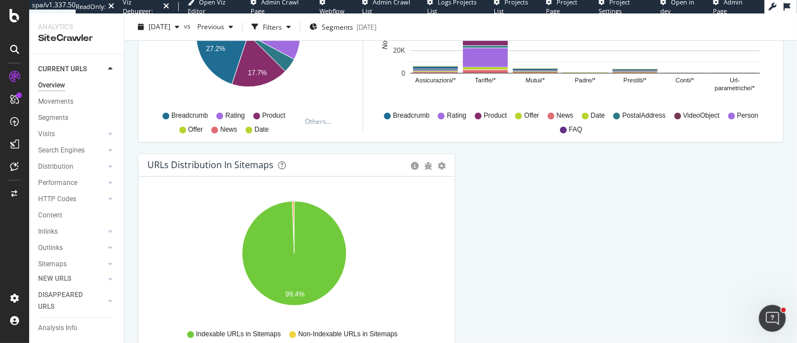
scroll to position [1212, 0]
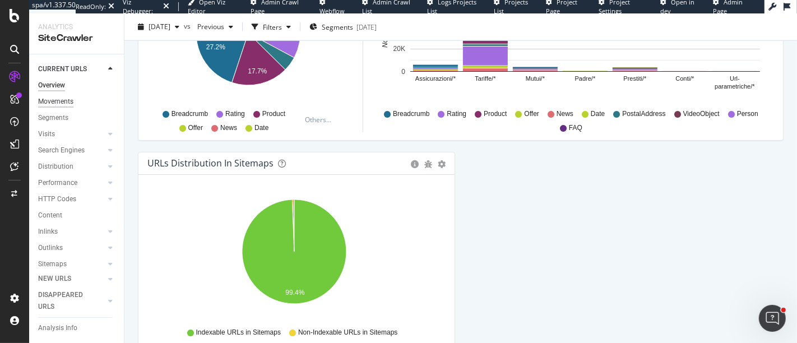
click at [59, 103] on div "Movements" at bounding box center [55, 102] width 35 height 12
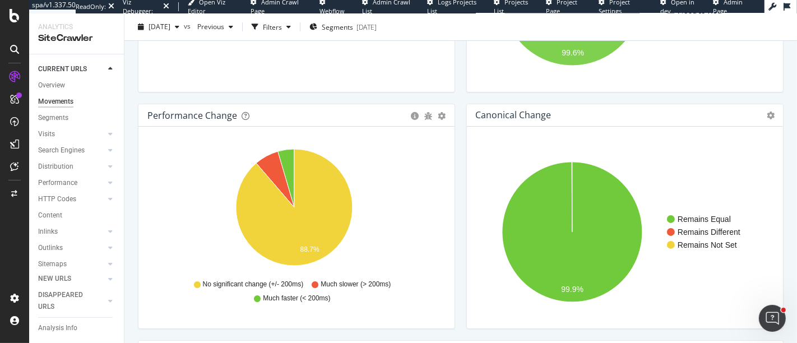
scroll to position [215, 0]
click at [68, 166] on div "Distribution" at bounding box center [55, 167] width 35 height 12
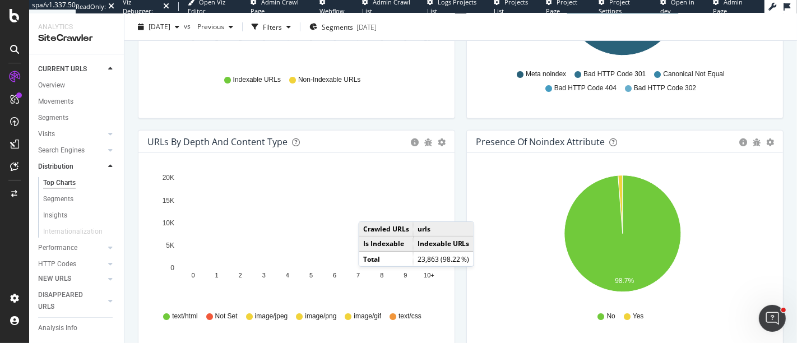
scroll to position [746, 0]
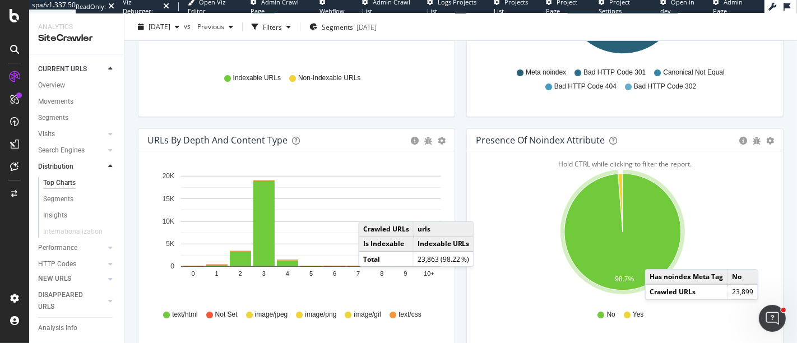
click at [354, 294] on icon "0 1 2 3 4 5 6 7 8 9 10+ 0 5K 10K 15K 20K" at bounding box center [294, 234] width 294 height 130
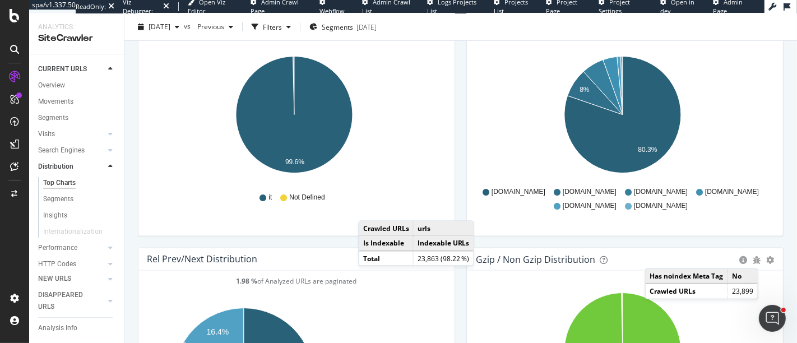
scroll to position [1335, 0]
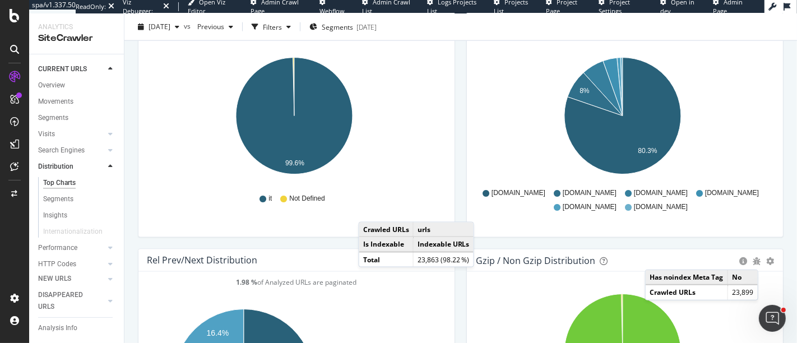
click at [464, 238] on td "Indexable URLs" at bounding box center [443, 244] width 61 height 15
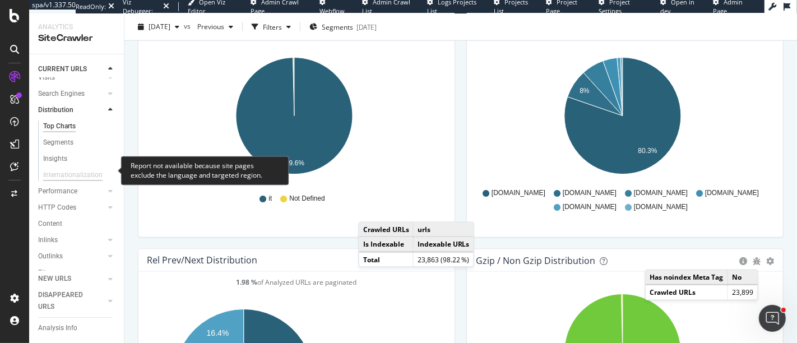
scroll to position [64, 0]
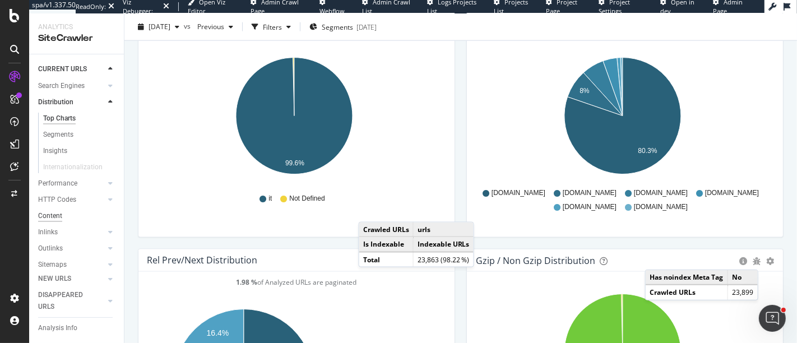
click at [48, 199] on div "HTTP Codes" at bounding box center [57, 200] width 38 height 12
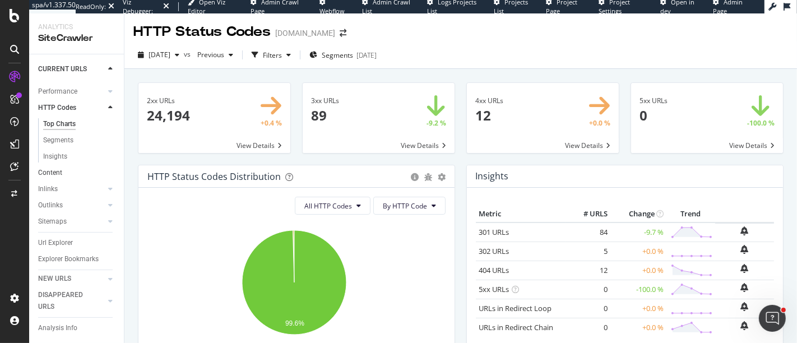
scroll to position [92, 0]
click at [49, 167] on div "Content" at bounding box center [50, 172] width 24 height 12
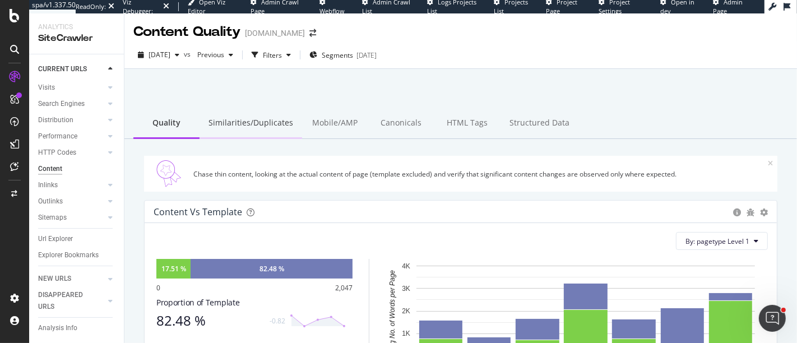
click at [247, 134] on div "Similarities/Duplicates" at bounding box center [250, 123] width 103 height 31
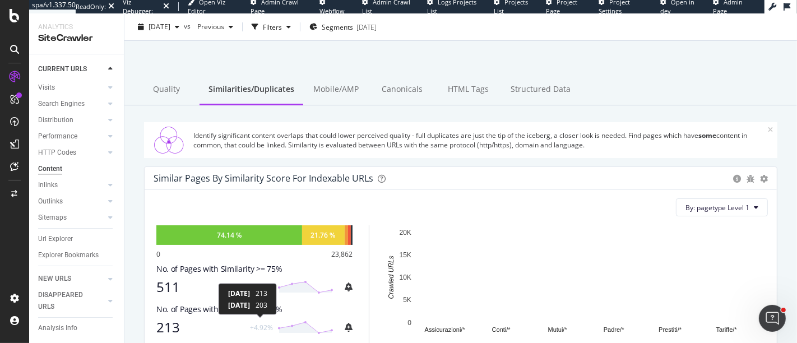
scroll to position [27, 0]
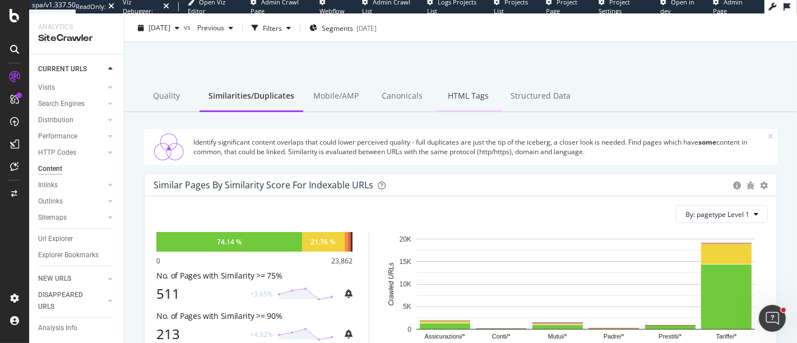
click at [454, 96] on div "HTML Tags" at bounding box center [468, 96] width 66 height 31
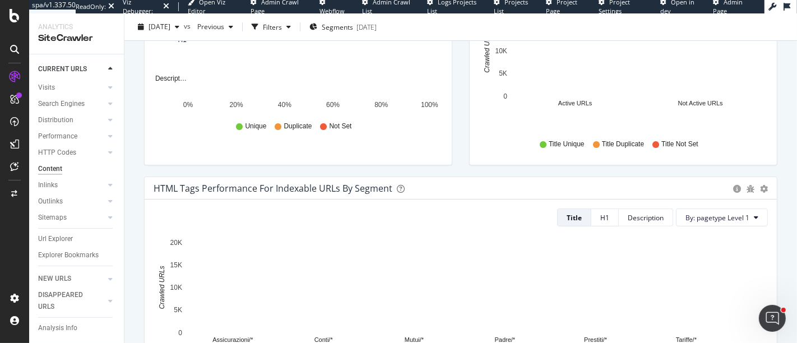
scroll to position [13, 0]
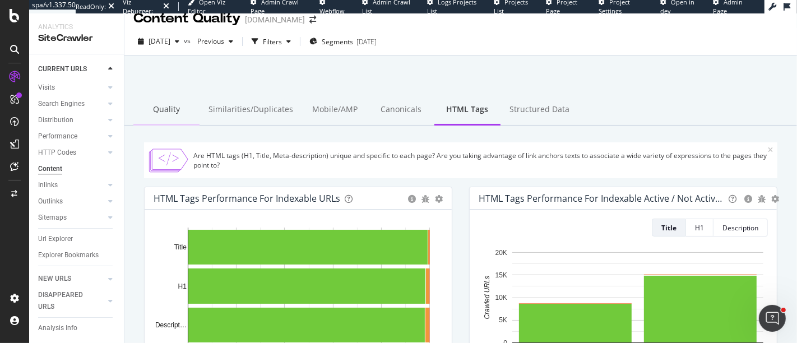
click at [164, 116] on div "Quality" at bounding box center [166, 110] width 66 height 31
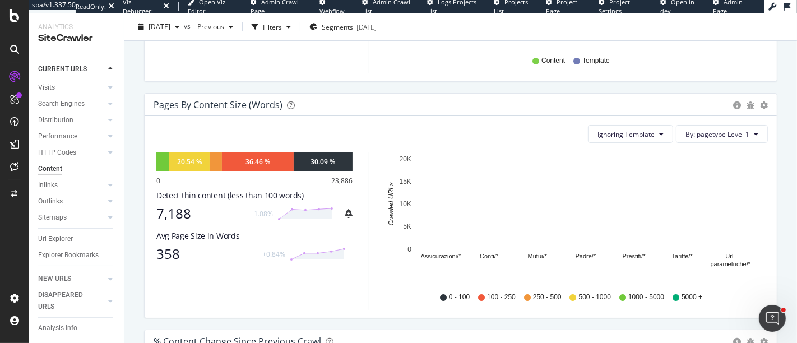
scroll to position [346, 0]
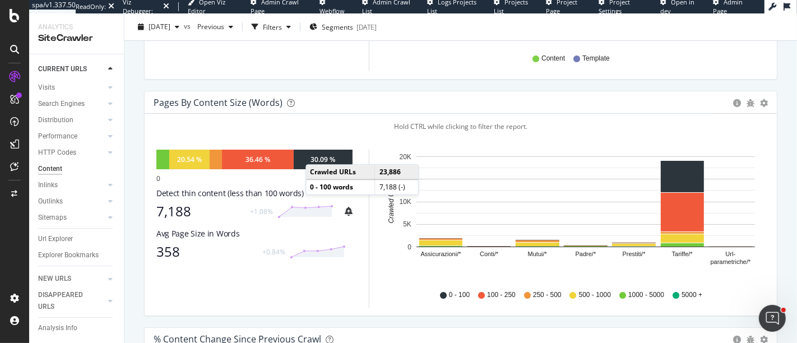
click at [316, 155] on div "30.09 %" at bounding box center [322, 160] width 25 height 10
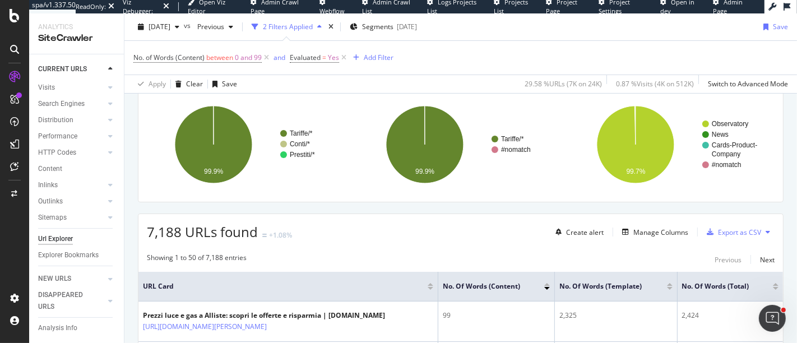
scroll to position [151, 0]
click at [393, 29] on span "Segments" at bounding box center [377, 27] width 31 height 10
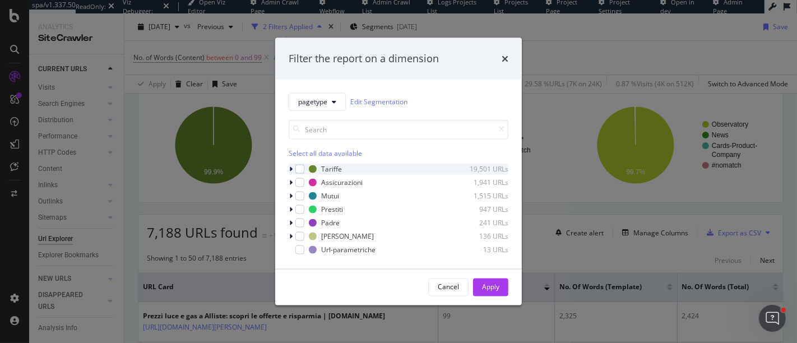
click at [290, 168] on icon "modal" at bounding box center [290, 168] width 3 height 7
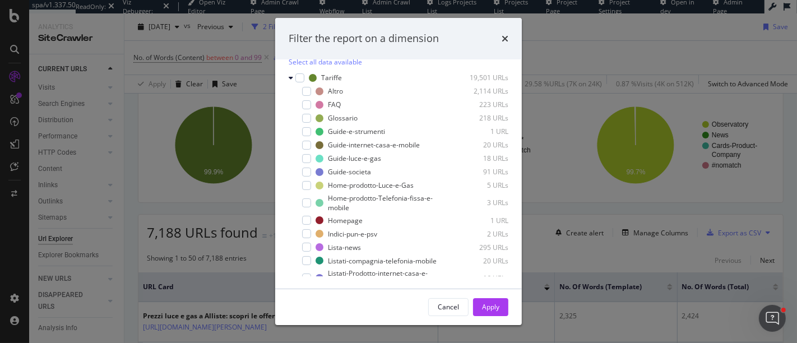
scroll to position [0, 0]
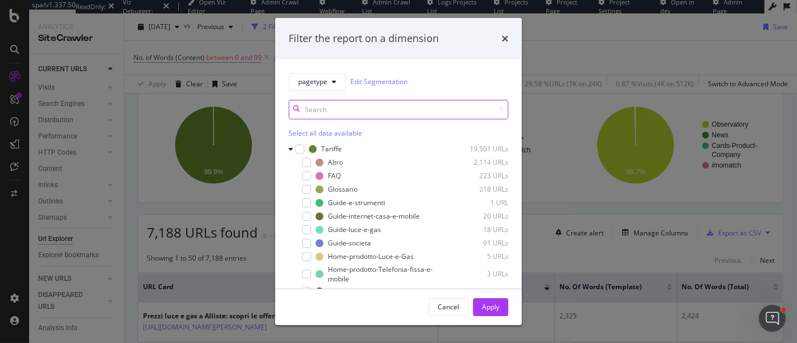
click at [352, 108] on input "modal" at bounding box center [399, 110] width 220 height 20
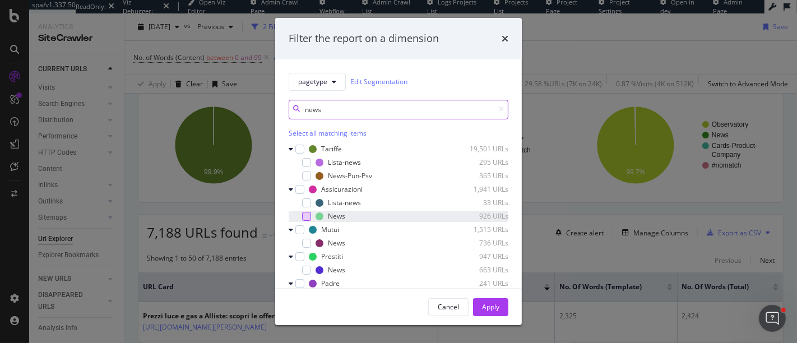
type input "news"
click at [305, 215] on div "modal" at bounding box center [306, 216] width 9 height 9
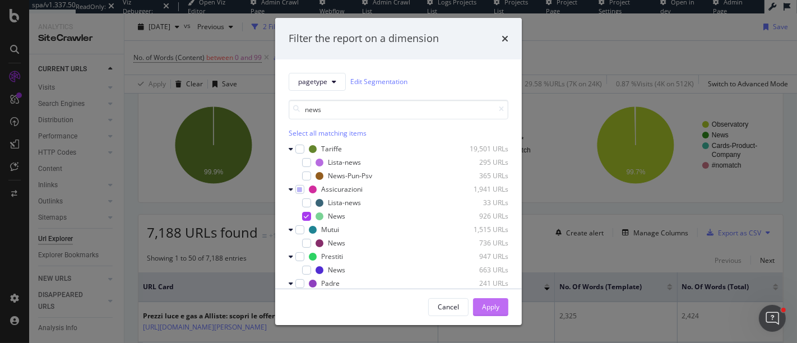
click at [490, 313] on div "Apply" at bounding box center [490, 307] width 17 height 17
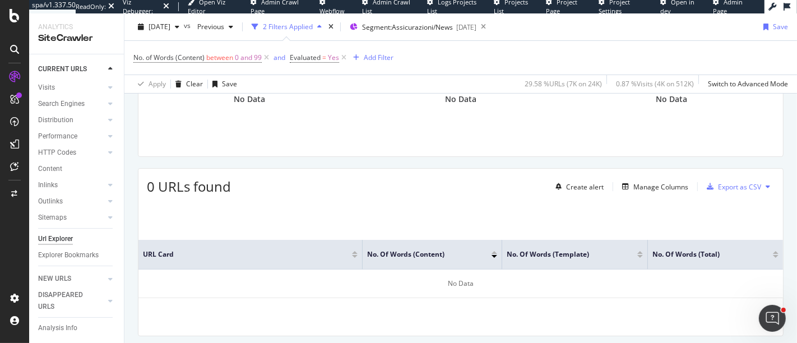
scroll to position [198, 0]
click at [449, 29] on span "Segment: Assicurazioni/News" at bounding box center [407, 27] width 91 height 10
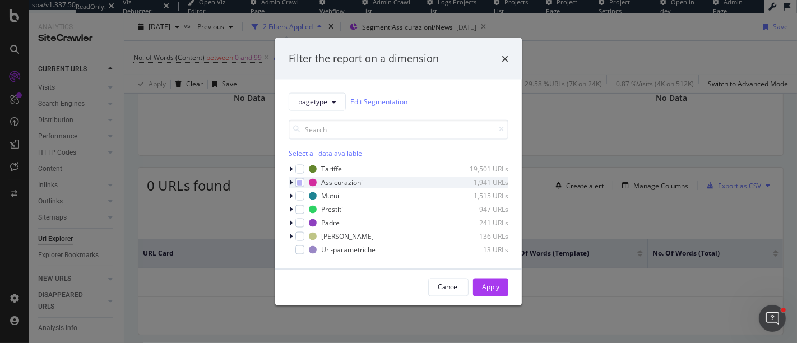
click at [291, 183] on icon "modal" at bounding box center [290, 182] width 3 height 7
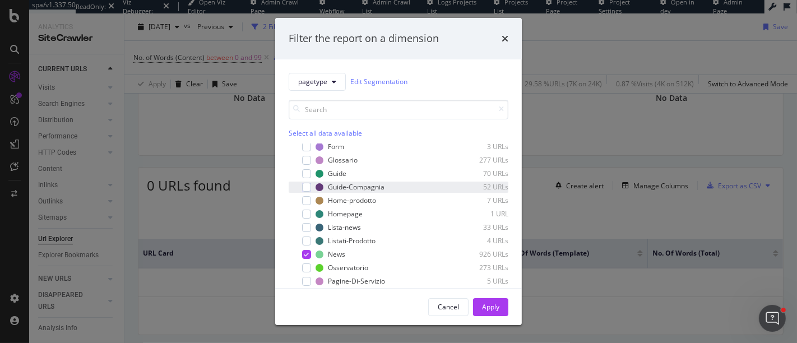
scroll to position [56, 0]
click at [505, 36] on icon "times" at bounding box center [505, 38] width 7 height 9
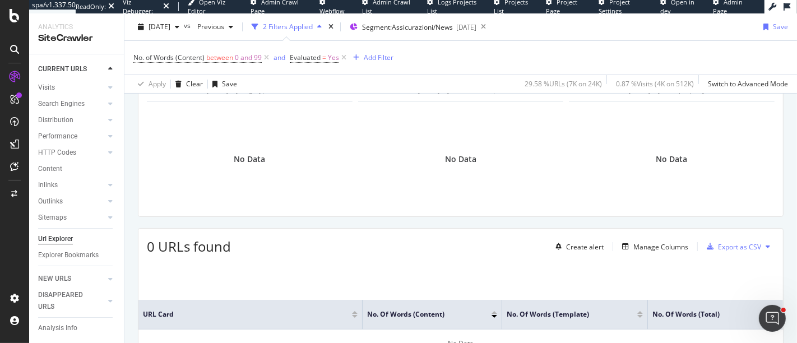
scroll to position [141, 0]
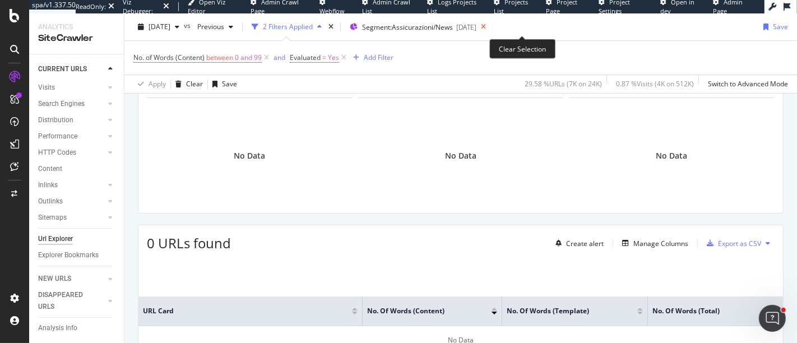
click at [490, 25] on icon at bounding box center [483, 27] width 14 height 16
click at [522, 26] on div "2025 Sep. 30th vs Previous 2 Filters Applied Segment: Assicurazioni/News 2025-0…" at bounding box center [460, 29] width 672 height 22
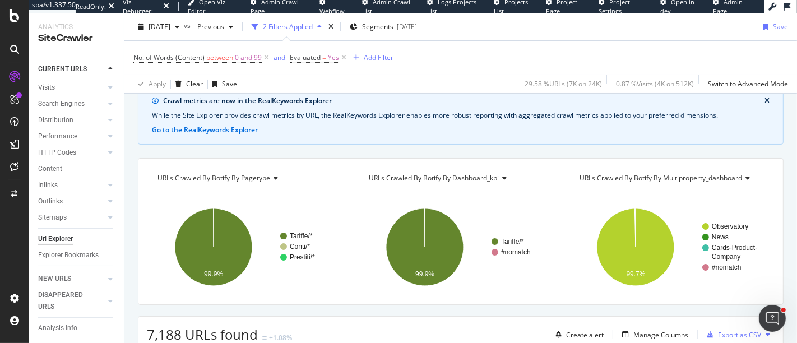
scroll to position [58, 0]
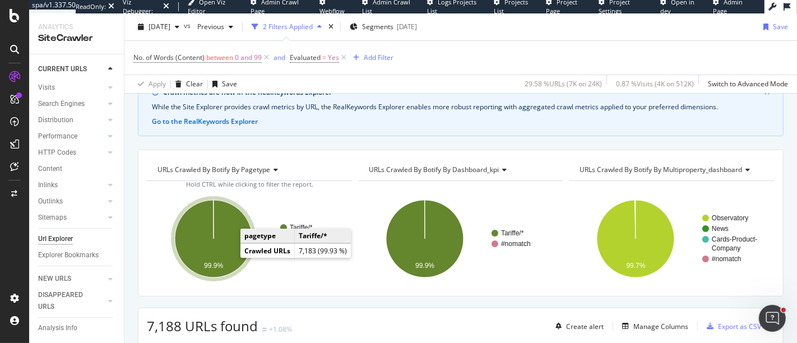
click at [224, 257] on icon "A chart." at bounding box center [213, 238] width 77 height 77
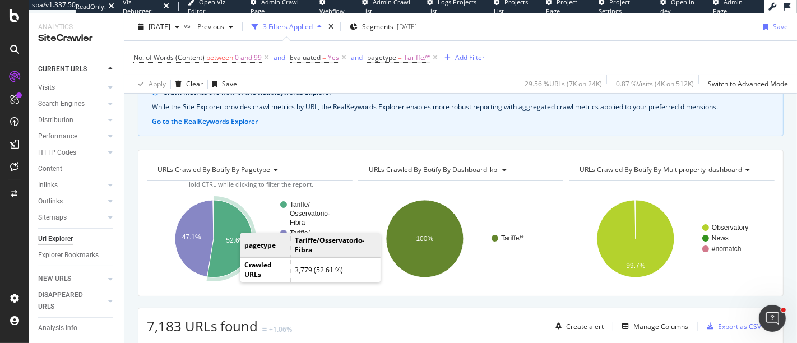
click at [229, 258] on icon "A chart." at bounding box center [229, 238] width 45 height 77
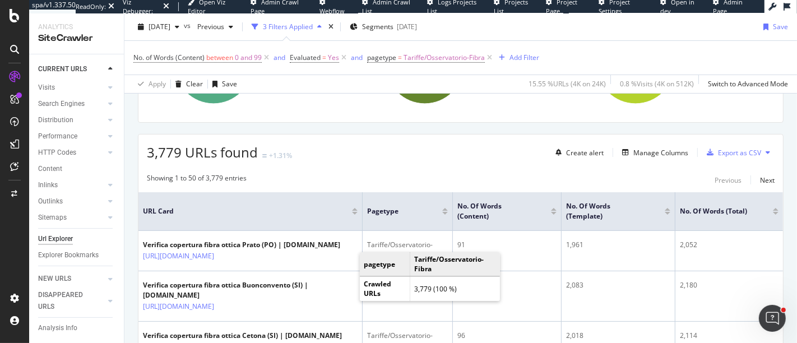
scroll to position [226, 0]
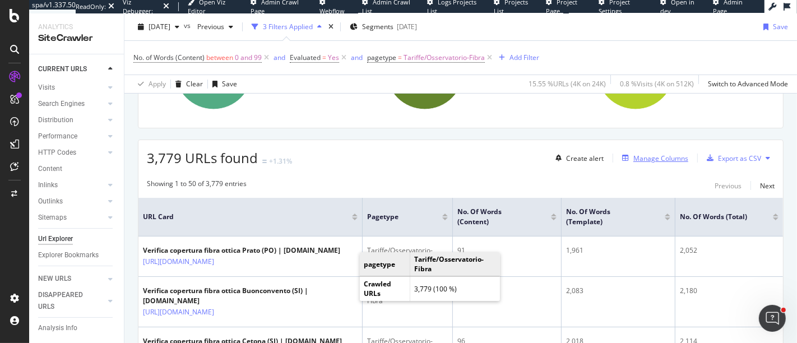
click at [633, 157] on div "Manage Columns" at bounding box center [660, 159] width 55 height 10
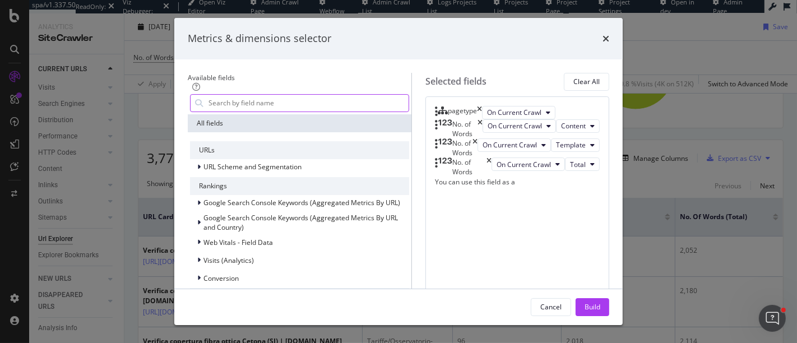
click at [266, 103] on input "modal" at bounding box center [307, 103] width 201 height 17
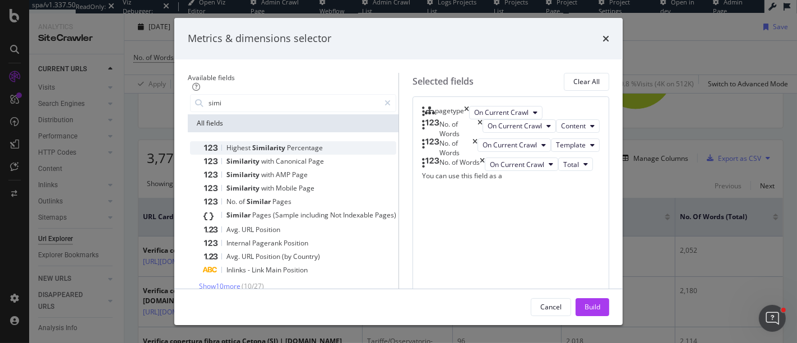
click at [287, 146] on span "Percentage" at bounding box center [305, 148] width 36 height 10
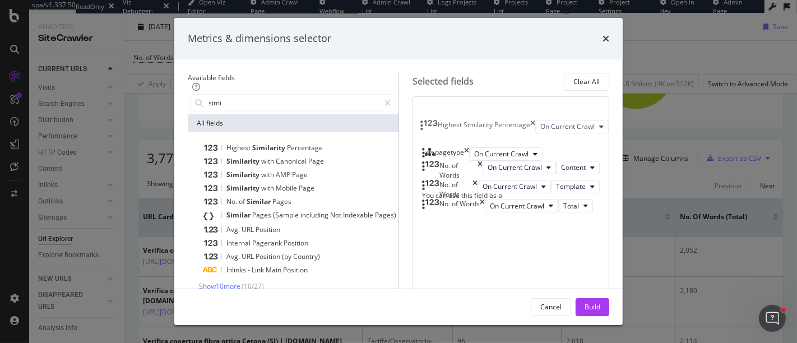
scroll to position [0, 0]
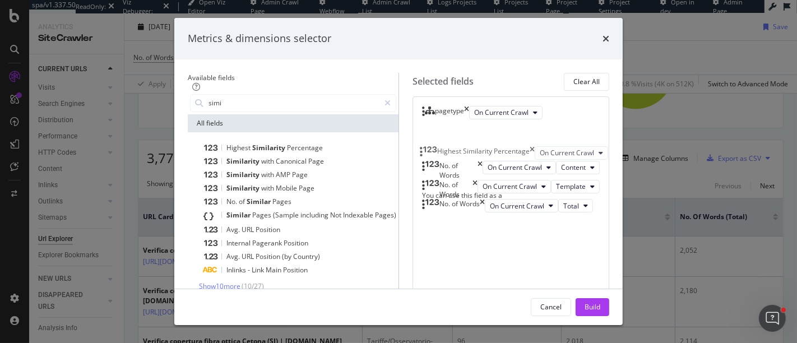
drag, startPoint x: 428, startPoint y: 250, endPoint x: 426, endPoint y: 157, distance: 93.0
click at [426, 157] on body "spa/v1.337.50 ReadOnly: Viz Debugger: Open Viz Editor Admin Crawl Page Webflow …" at bounding box center [398, 171] width 797 height 343
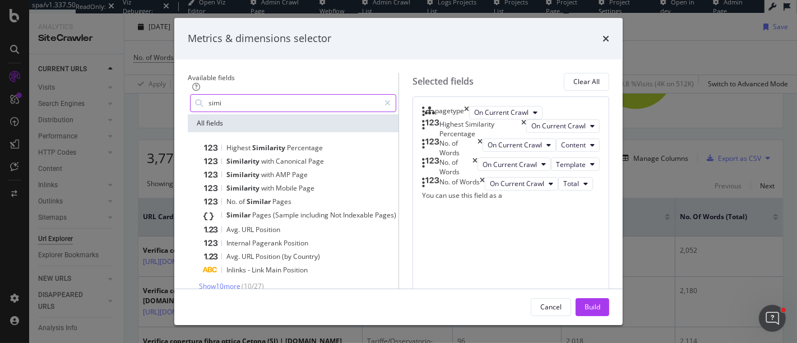
click at [210, 104] on input "simi" at bounding box center [293, 103] width 172 height 17
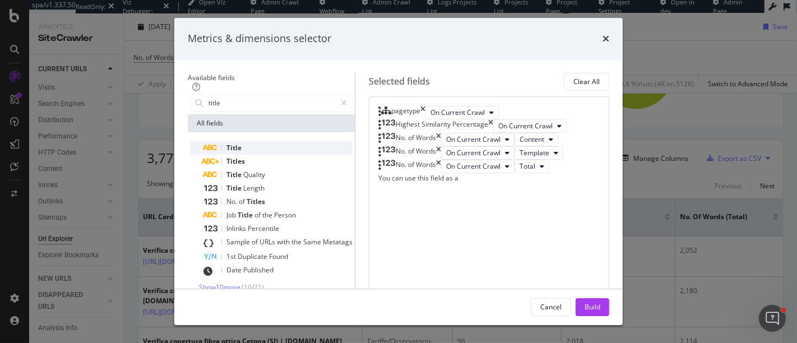
click at [222, 146] on div "Title" at bounding box center [277, 147] width 149 height 13
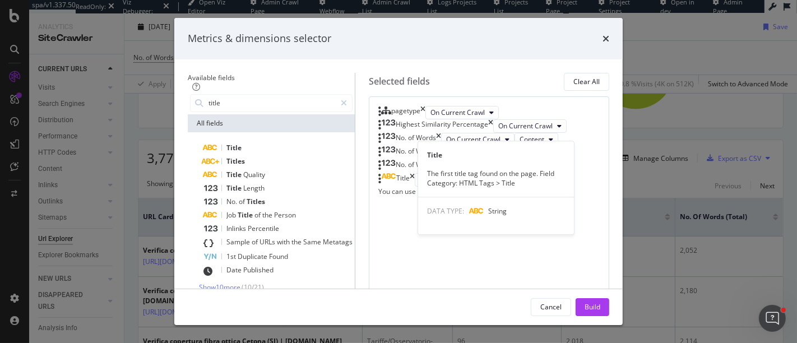
scroll to position [76, 0]
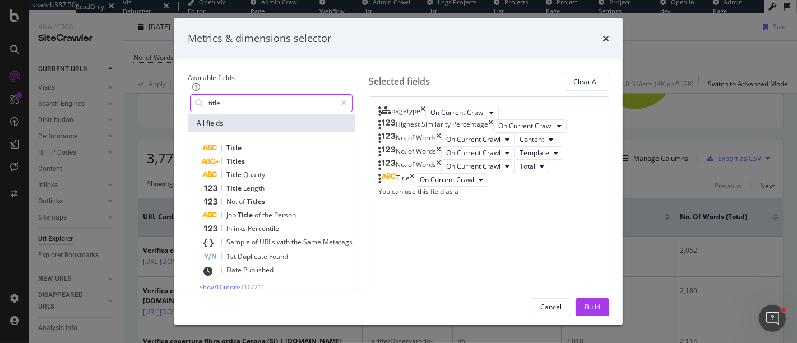
click at [207, 105] on input "title" at bounding box center [271, 103] width 128 height 17
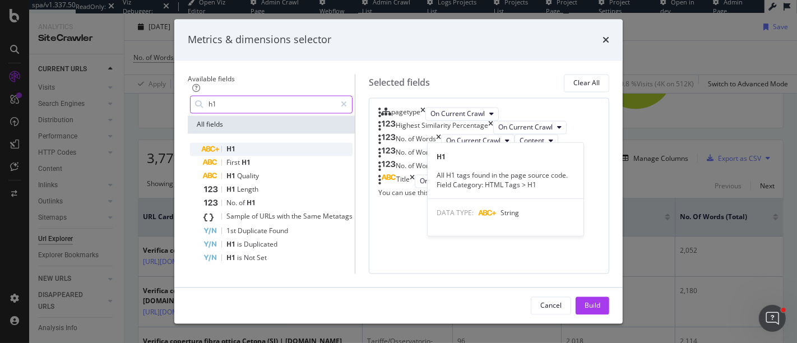
type input "h1"
click at [226, 151] on span "H1" at bounding box center [230, 149] width 9 height 10
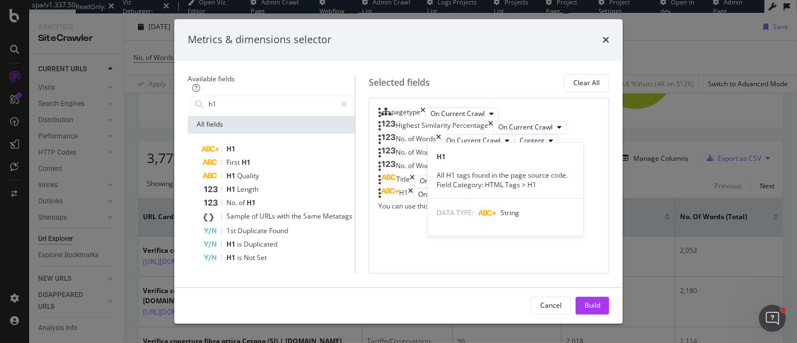
scroll to position [118, 0]
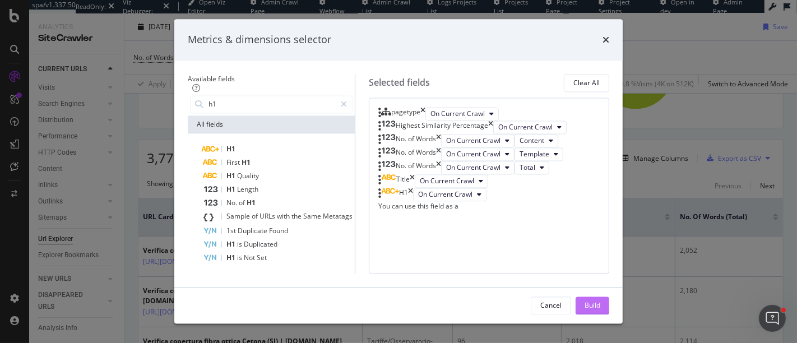
click at [600, 307] on div "Build" at bounding box center [592, 306] width 16 height 10
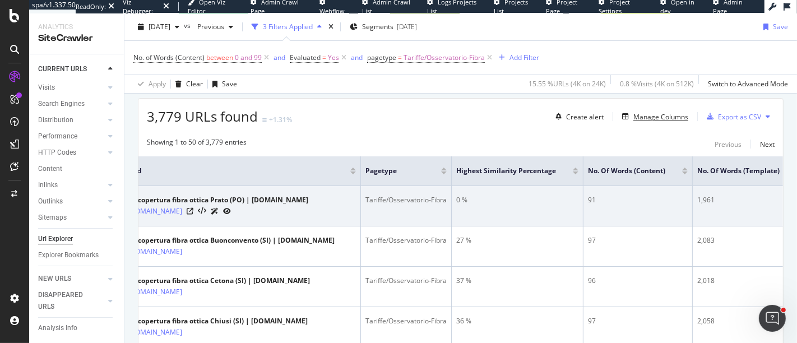
scroll to position [262, 0]
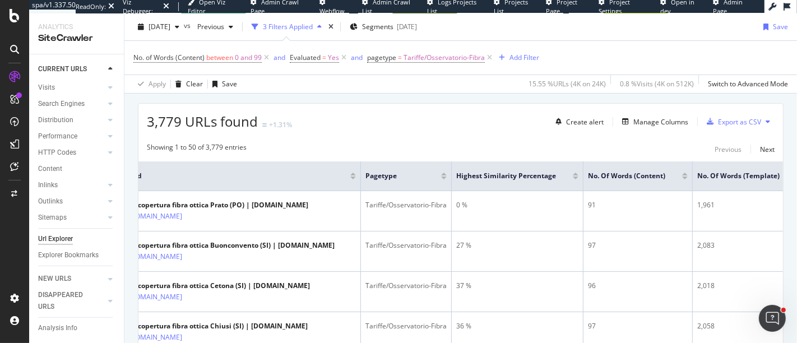
click at [578, 177] on div at bounding box center [576, 178] width 6 height 3
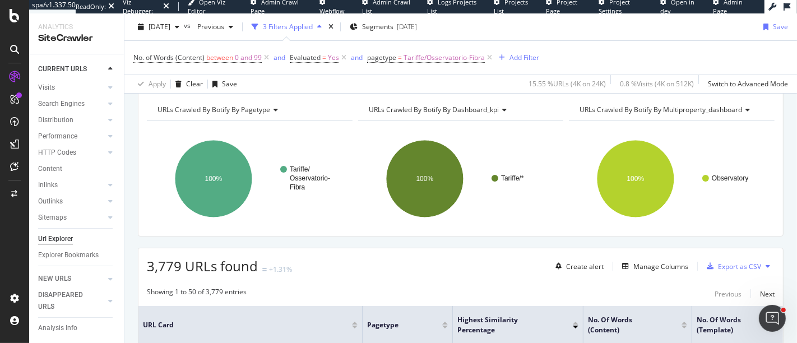
scroll to position [117, 0]
click at [333, 28] on icon "times" at bounding box center [330, 27] width 5 height 7
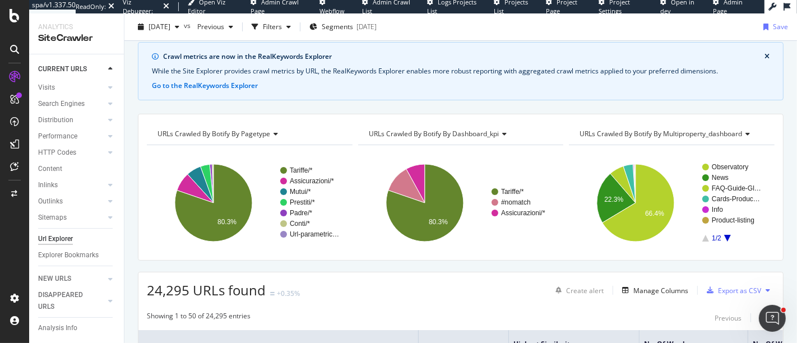
scroll to position [40, 0]
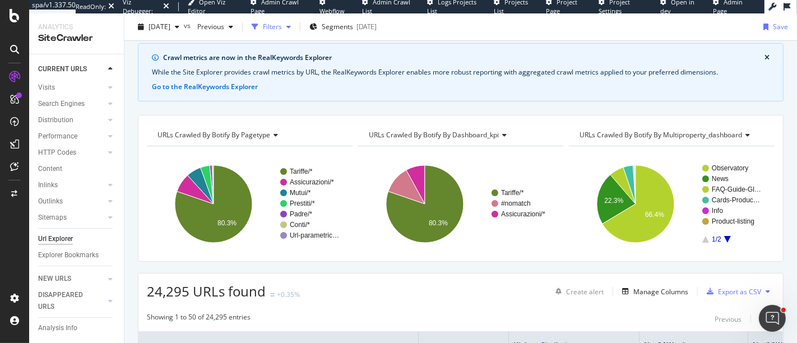
click at [282, 31] on div "Filters" at bounding box center [272, 27] width 19 height 10
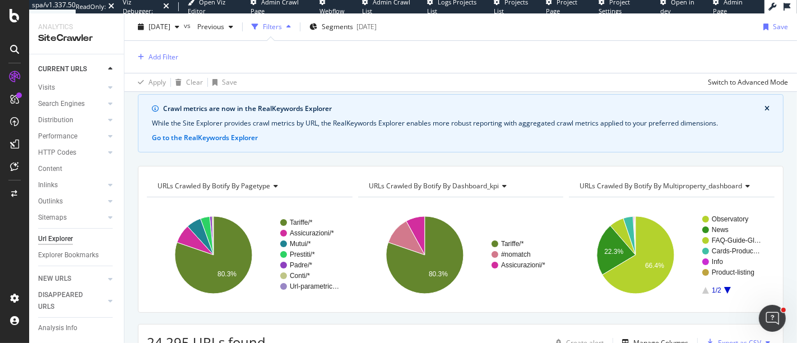
scroll to position [91, 0]
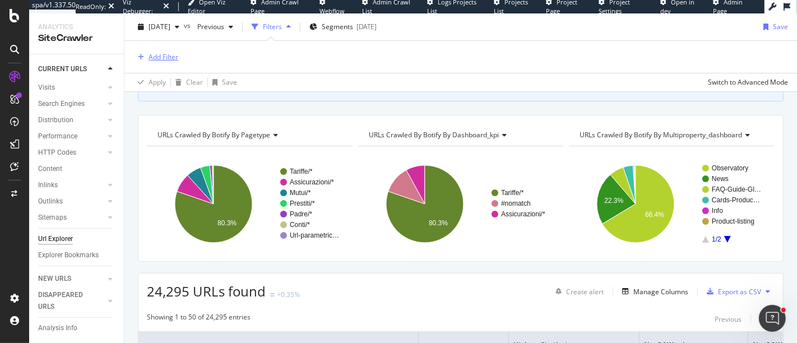
click at [163, 58] on div "Add Filter" at bounding box center [163, 57] width 30 height 10
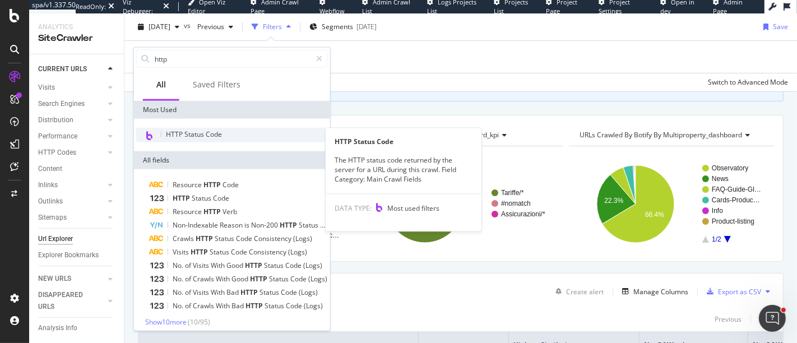
type input "http"
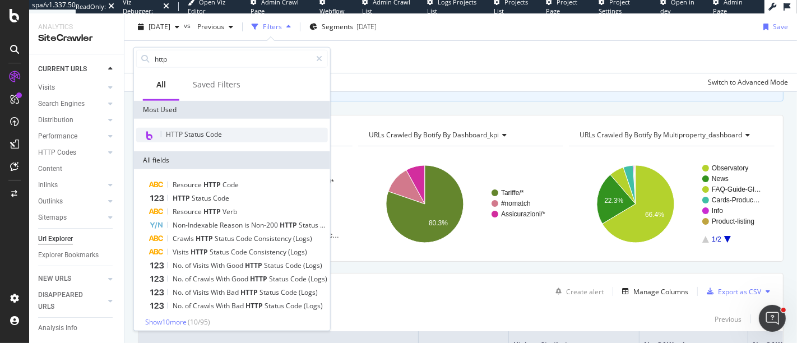
click at [188, 136] on span "HTTP Status Code" at bounding box center [194, 134] width 56 height 10
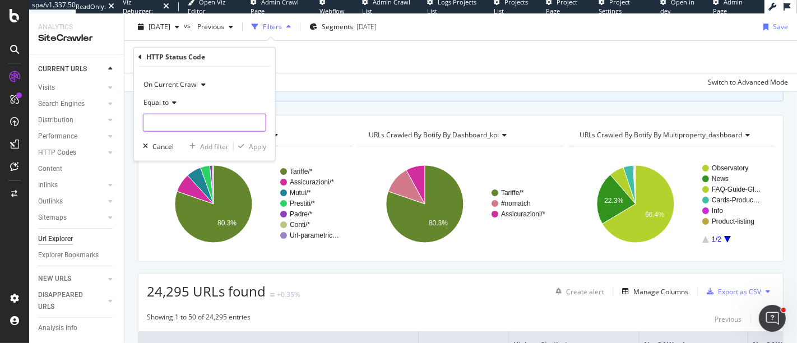
click at [182, 123] on input "number" at bounding box center [204, 123] width 123 height 18
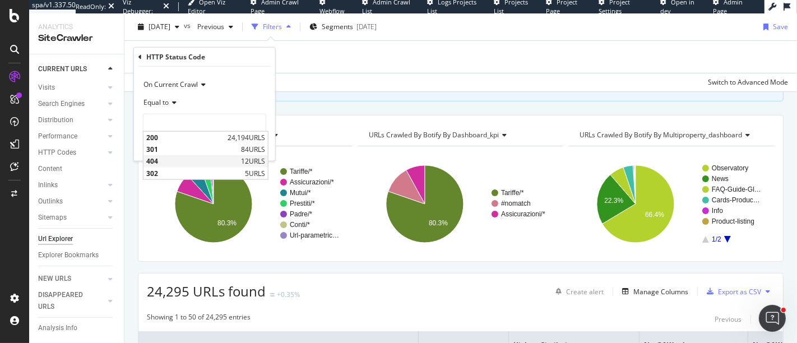
click at [200, 164] on span "404" at bounding box center [192, 161] width 92 height 10
type input "404"
click at [254, 146] on div "Apply" at bounding box center [257, 146] width 17 height 10
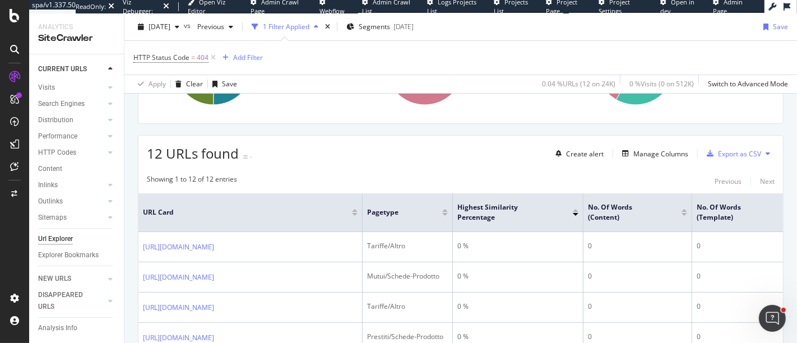
scroll to position [214, 0]
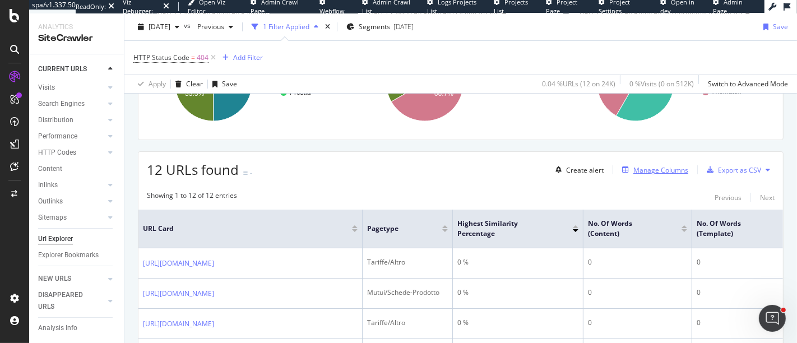
click at [641, 171] on div "Manage Columns" at bounding box center [660, 170] width 55 height 10
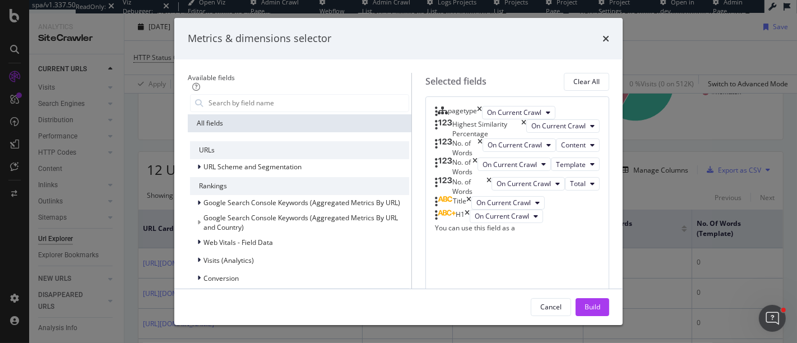
click at [526, 138] on div "Highest Similarity Percentage" at bounding box center [480, 128] width 91 height 19
click at [600, 77] on div "Clear All" at bounding box center [586, 82] width 26 height 10
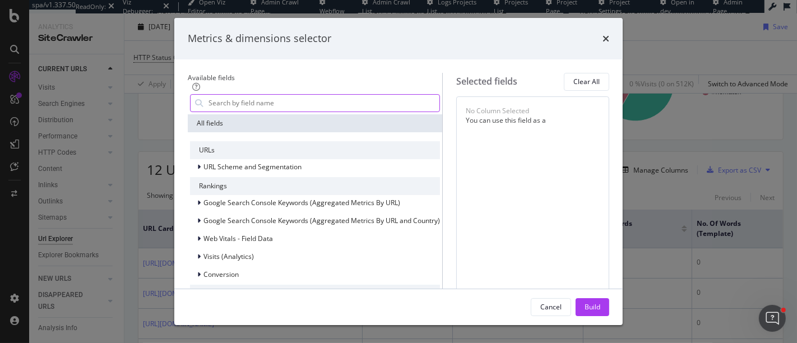
click at [287, 109] on input "modal" at bounding box center [323, 103] width 232 height 17
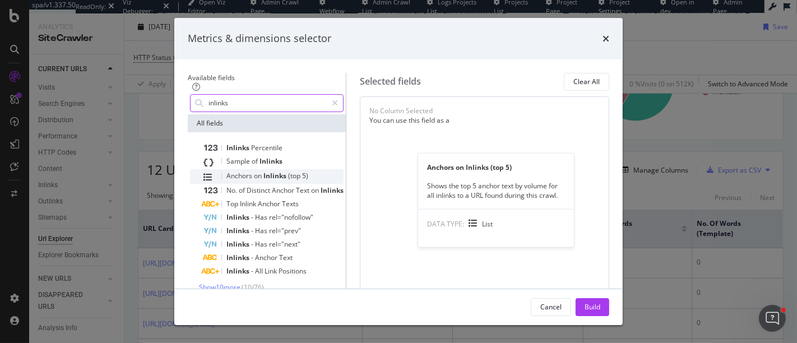
scroll to position [16, 0]
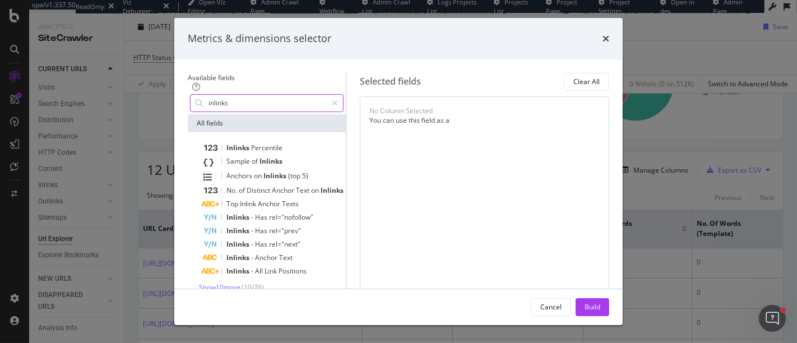
type input "inlinks"
click at [202, 282] on span "Show 10 more" at bounding box center [219, 287] width 41 height 10
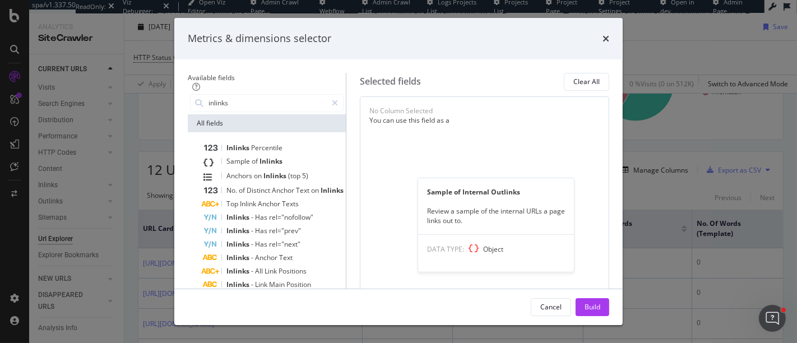
scroll to position [123, 0]
click at [247, 320] on span "Inlinks" at bounding box center [258, 325] width 23 height 10
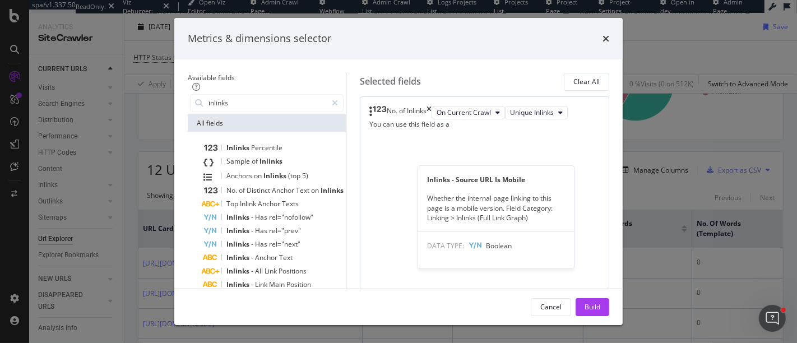
scroll to position [30, 0]
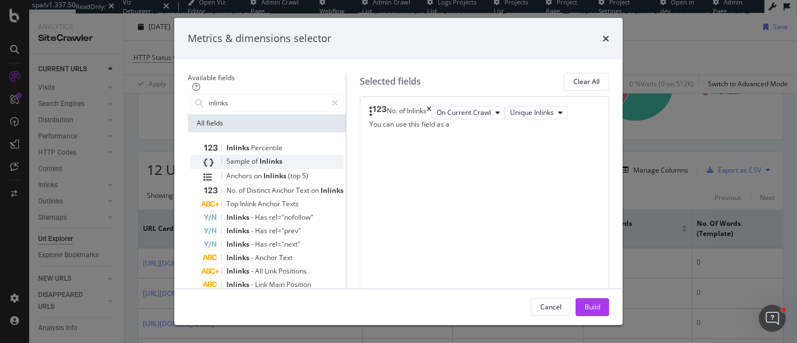
click at [259, 156] on span "Inlinks" at bounding box center [270, 161] width 23 height 10
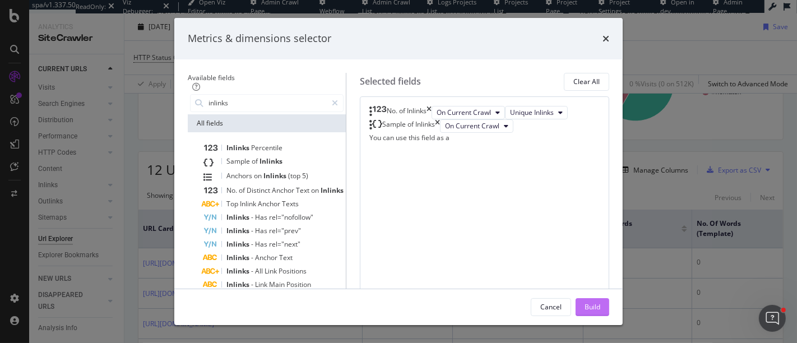
click at [600, 310] on div "Build" at bounding box center [592, 307] width 16 height 10
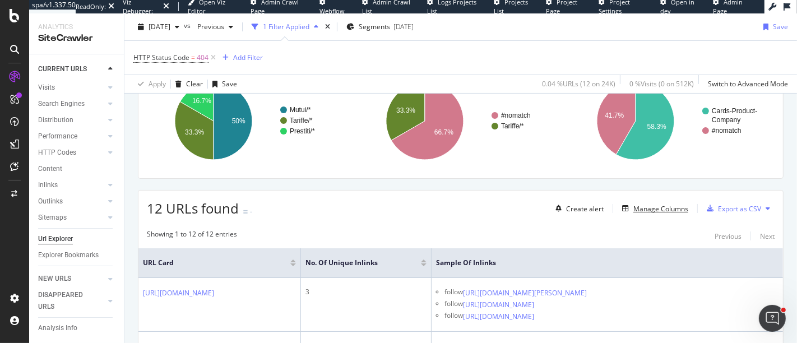
scroll to position [176, 0]
click at [773, 28] on div "Save" at bounding box center [780, 27] width 15 height 10
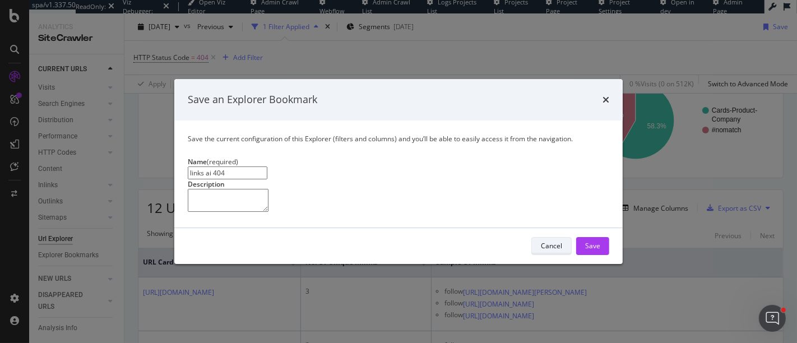
type input "links ai 404"
click at [564, 255] on button "Cancel" at bounding box center [551, 246] width 40 height 18
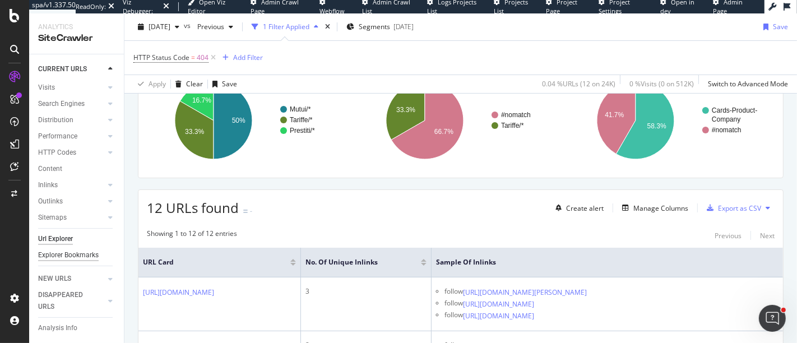
click at [49, 256] on div "Explorer Bookmarks" at bounding box center [68, 255] width 61 height 12
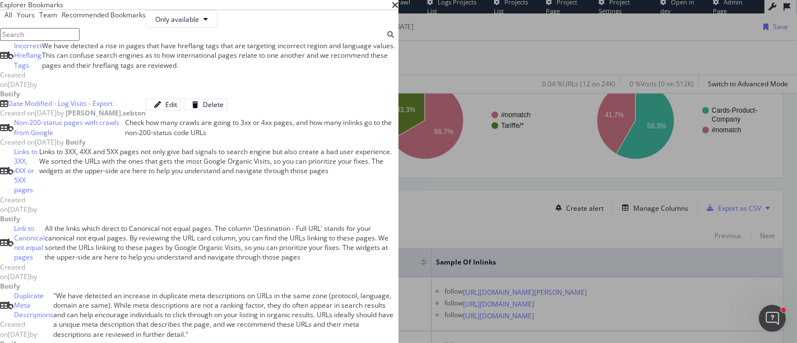
click at [12, 15] on div "Yours" at bounding box center [12, 15] width 0 height 0
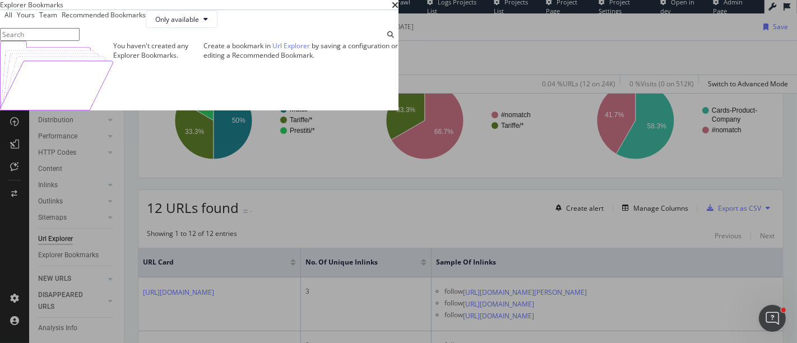
click at [57, 20] on div "Team" at bounding box center [46, 15] width 22 height 10
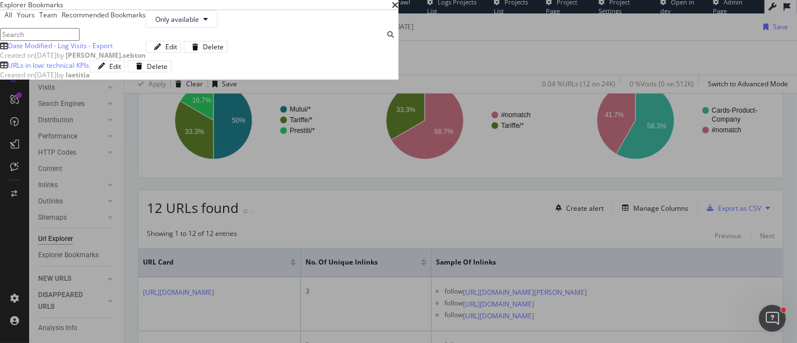
click at [146, 20] on div "Recommended Bookmarks" at bounding box center [101, 15] width 89 height 10
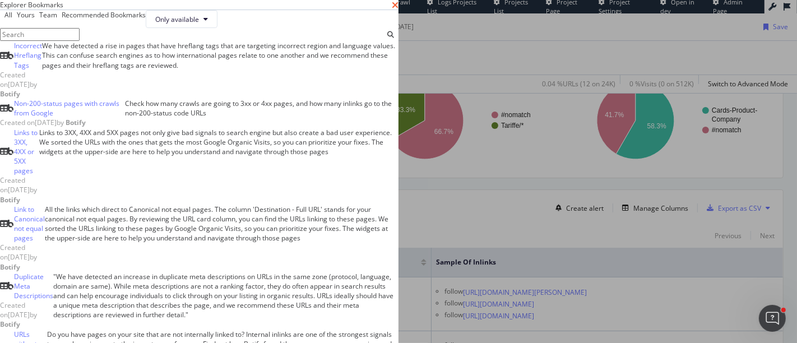
click at [398, 10] on icon "times" at bounding box center [395, 5] width 7 height 9
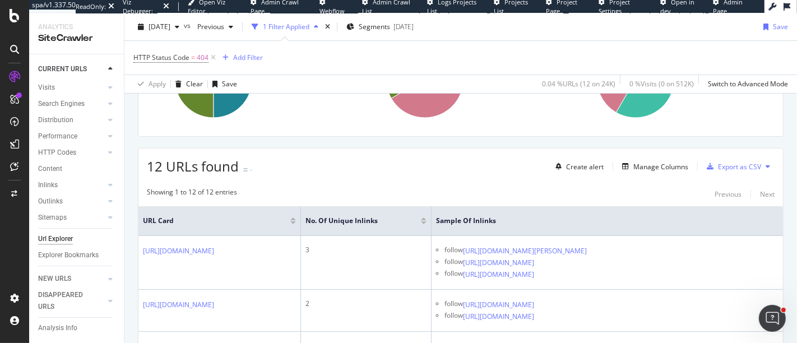
scroll to position [0, 0]
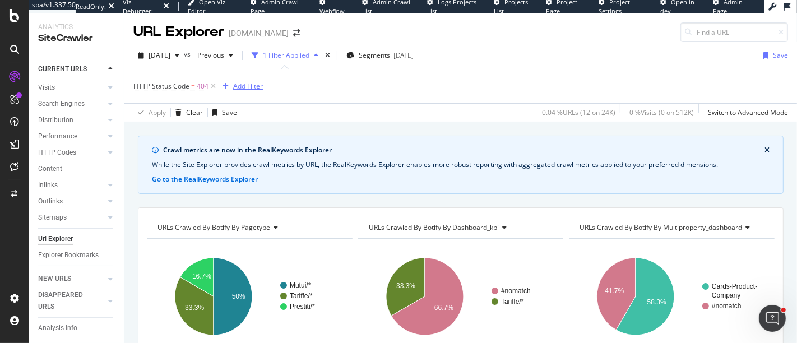
click at [243, 83] on div "Add Filter" at bounding box center [248, 86] width 30 height 10
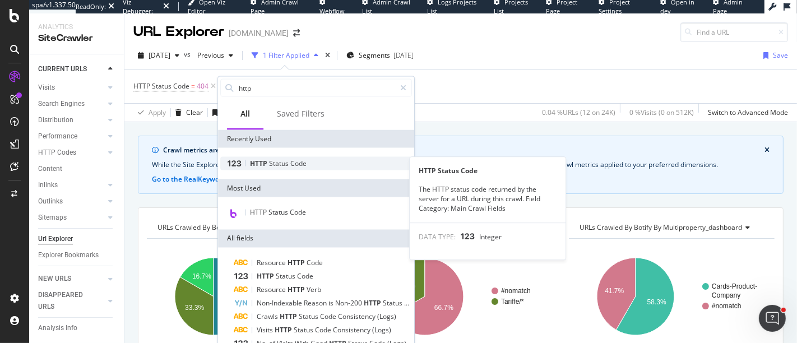
click at [269, 161] on span "Status" at bounding box center [279, 164] width 21 height 10
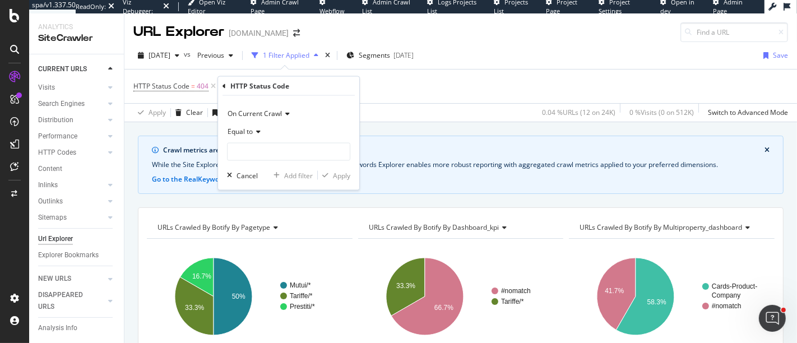
click at [273, 114] on span "On Current Crawl" at bounding box center [255, 114] width 54 height 10
click at [266, 148] on span "On Compared Crawl" at bounding box center [264, 151] width 63 height 10
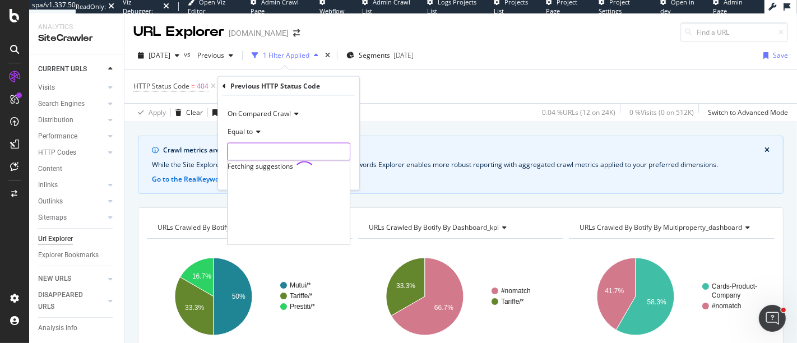
click at [253, 152] on input "number" at bounding box center [288, 152] width 123 height 18
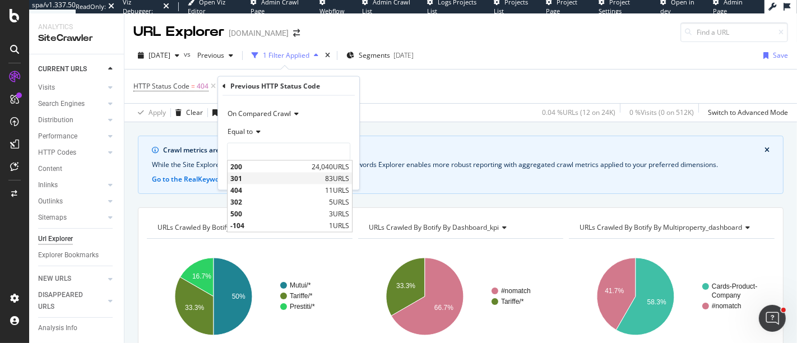
click at [251, 173] on div "301 83 URLS" at bounding box center [290, 179] width 124 height 12
type input "301"
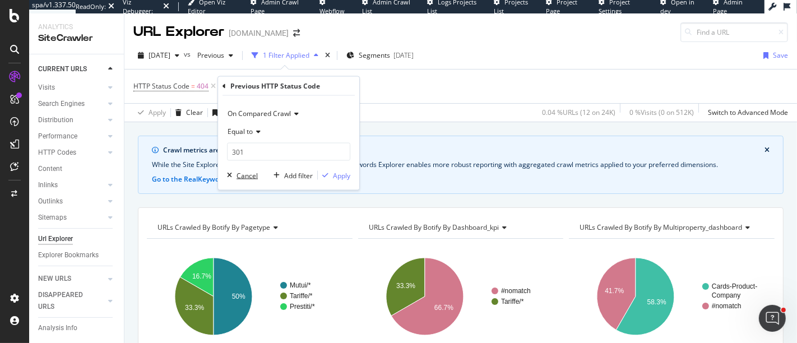
click at [251, 172] on div "Cancel" at bounding box center [246, 175] width 21 height 10
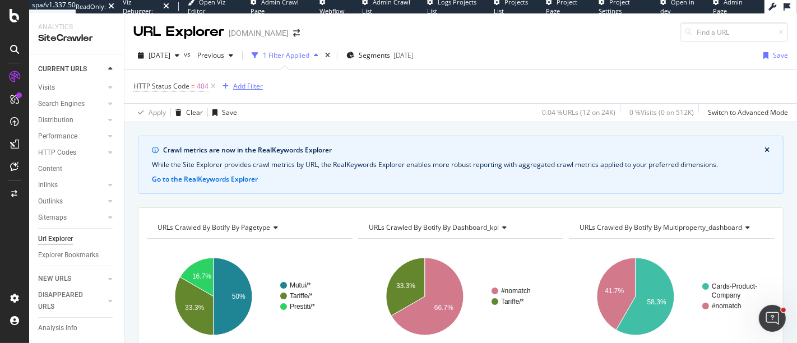
click at [248, 85] on div "Add Filter" at bounding box center [248, 86] width 30 height 10
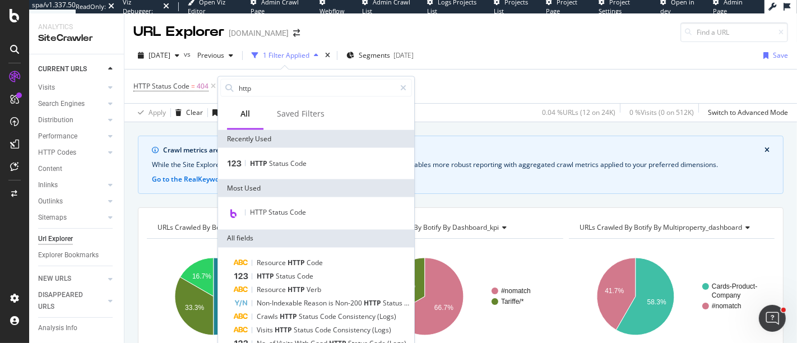
click at [271, 156] on div "HTTP Status Code" at bounding box center [316, 163] width 196 height 31
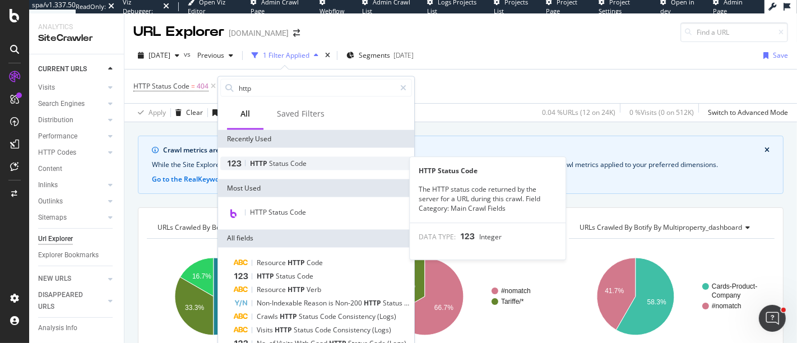
click at [270, 164] on span "Status" at bounding box center [279, 164] width 21 height 10
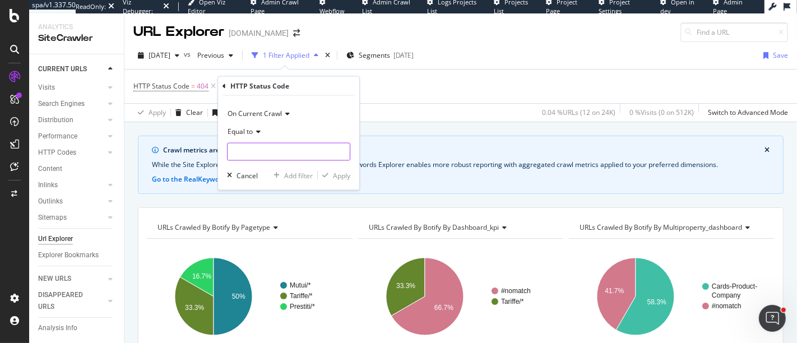
click at [253, 148] on input "number" at bounding box center [288, 152] width 123 height 18
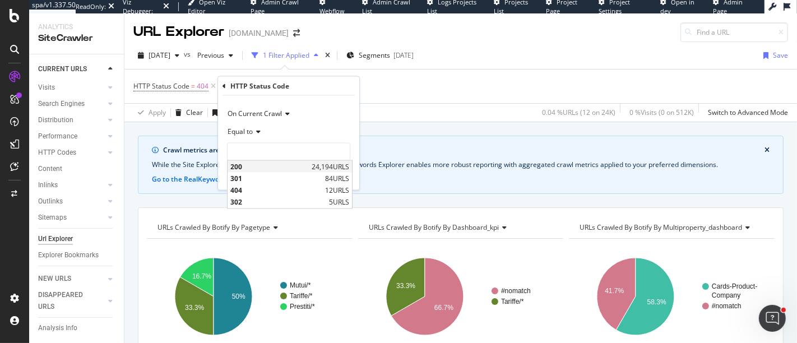
click at [254, 165] on span "200" at bounding box center [269, 167] width 78 height 10
type input "200"
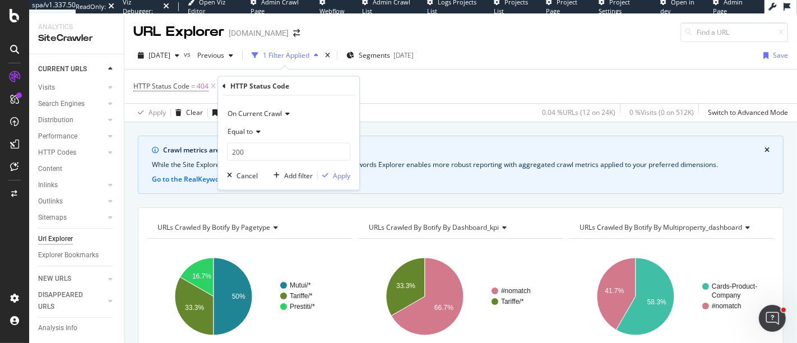
click at [268, 114] on span "On Current Crawl" at bounding box center [255, 114] width 54 height 10
click at [267, 148] on span "On Compared Crawl" at bounding box center [264, 151] width 63 height 10
click at [346, 174] on div "Apply" at bounding box center [341, 175] width 17 height 10
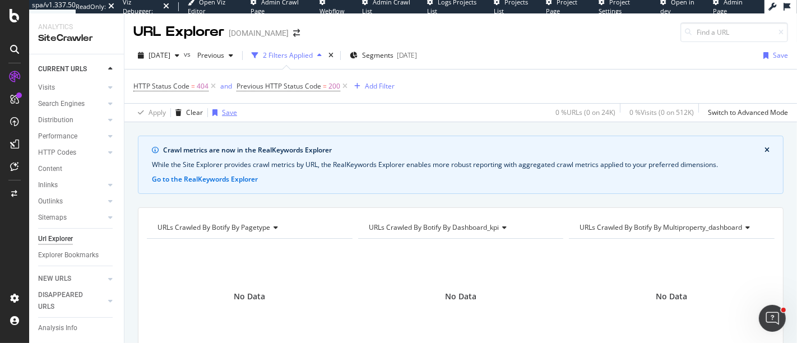
click at [228, 111] on div "Save" at bounding box center [229, 113] width 15 height 10
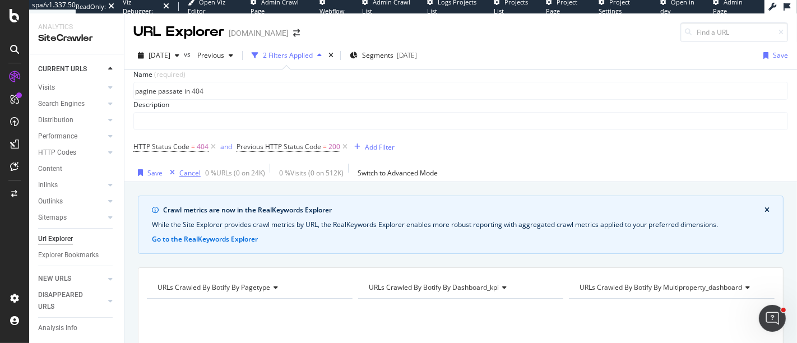
type input "pagine passate in 404"
click at [180, 178] on div "Cancel" at bounding box center [189, 173] width 21 height 10
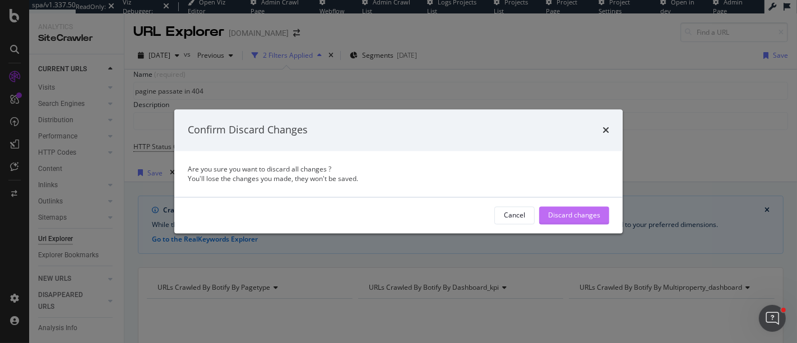
click at [551, 221] on div "Discard changes" at bounding box center [574, 215] width 52 height 17
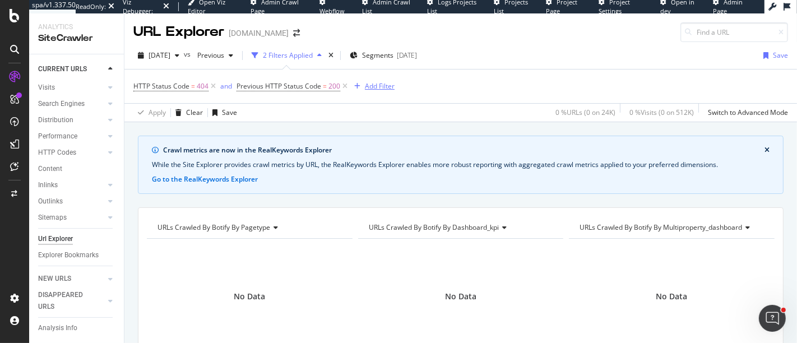
click at [371, 87] on div "Add Filter" at bounding box center [380, 86] width 30 height 10
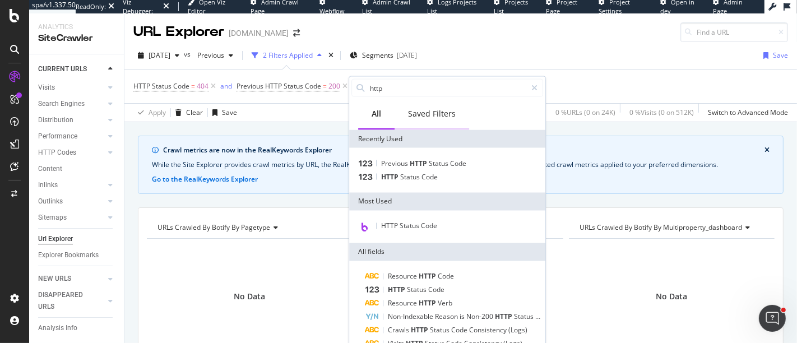
click at [446, 114] on div "Saved Filters" at bounding box center [432, 113] width 48 height 11
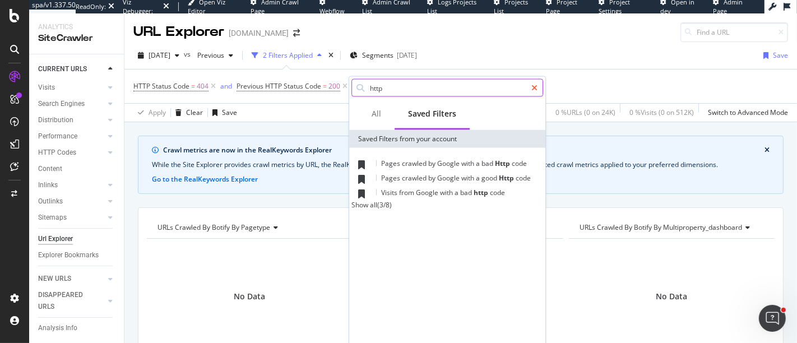
click at [534, 89] on icon at bounding box center [534, 88] width 6 height 8
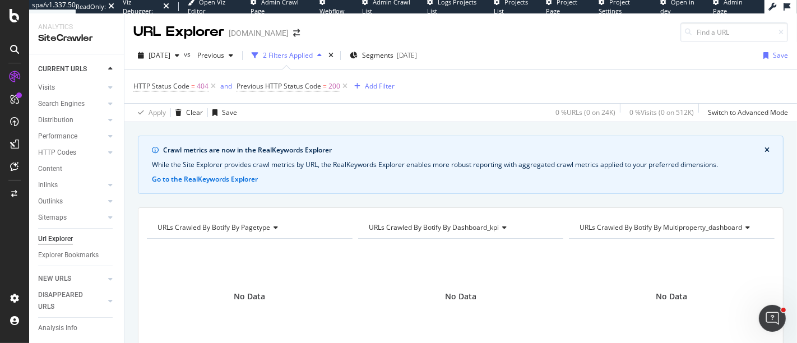
click at [341, 92] on span "Previous HTTP Status Code = 200" at bounding box center [292, 86] width 113 height 16
click at [344, 87] on icon at bounding box center [345, 86] width 10 height 11
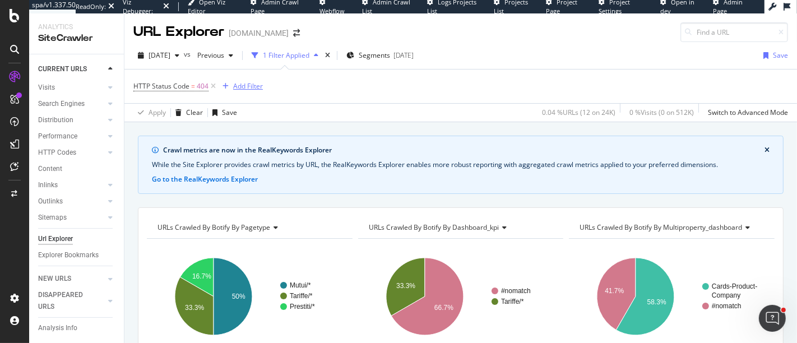
click at [250, 81] on div "Add Filter" at bounding box center [248, 86] width 30 height 10
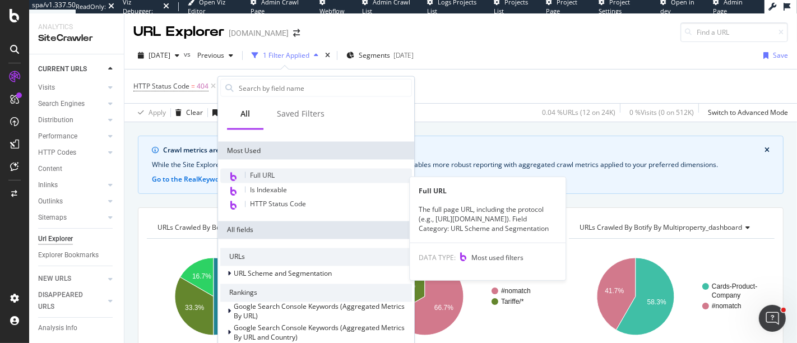
scroll to position [88, 0]
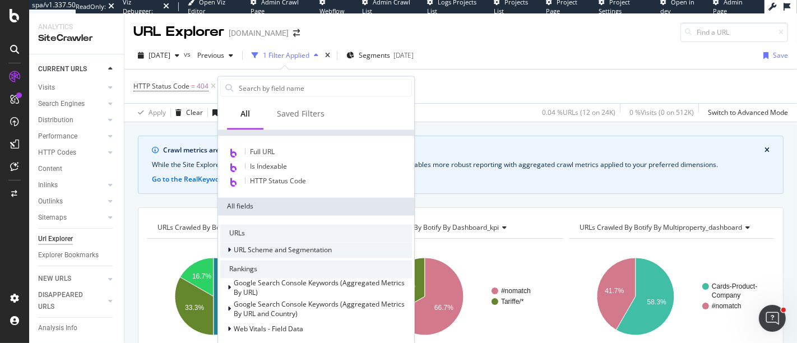
click at [232, 249] on div at bounding box center [230, 250] width 7 height 11
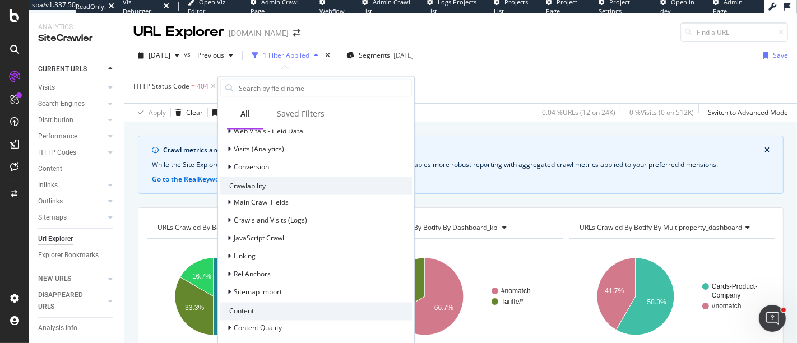
scroll to position [479, 0]
click at [230, 204] on icon at bounding box center [229, 201] width 3 height 7
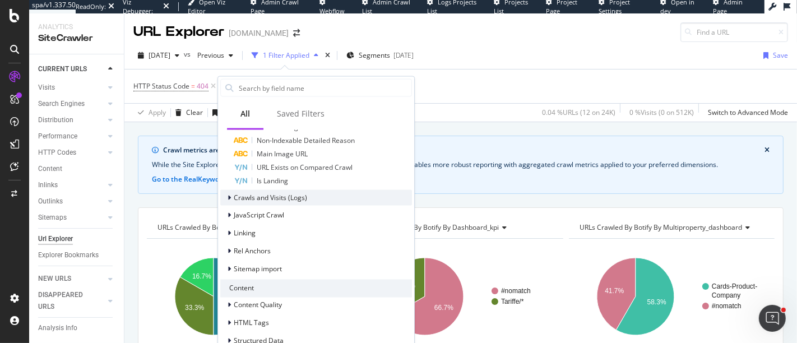
scroll to position [893, 0]
click at [228, 198] on icon at bounding box center [229, 196] width 3 height 7
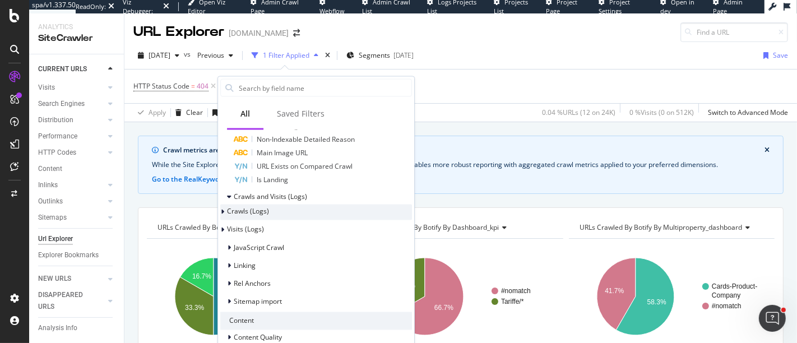
click at [240, 208] on span "Crawls (Logs)" at bounding box center [248, 211] width 42 height 10
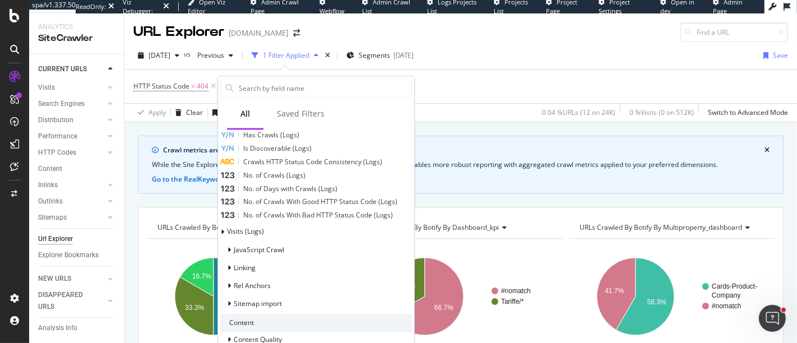
scroll to position [1015, 0]
click at [228, 266] on icon at bounding box center [229, 267] width 3 height 7
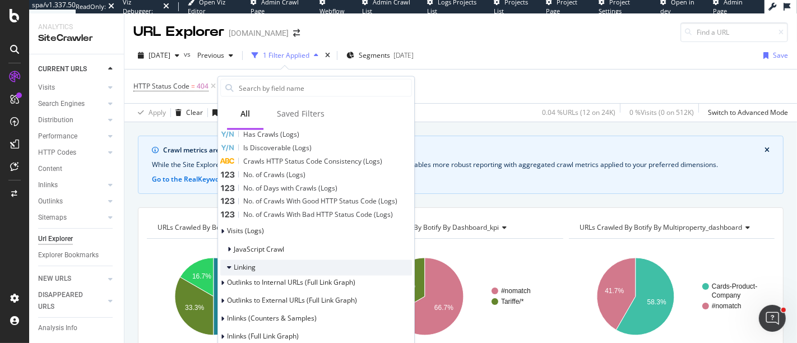
click at [228, 266] on icon at bounding box center [229, 267] width 4 height 7
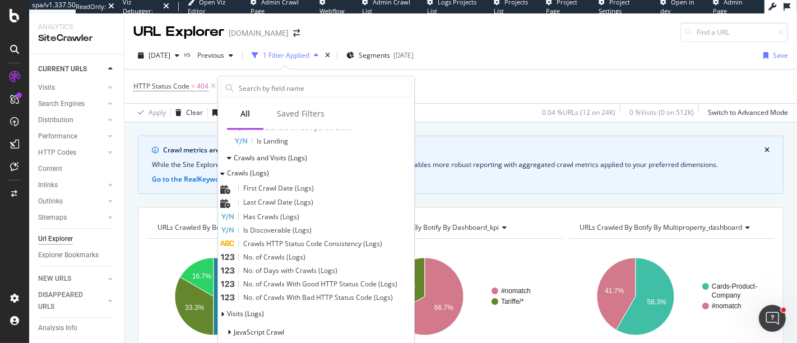
scroll to position [931, 0]
click at [228, 157] on icon at bounding box center [229, 158] width 4 height 7
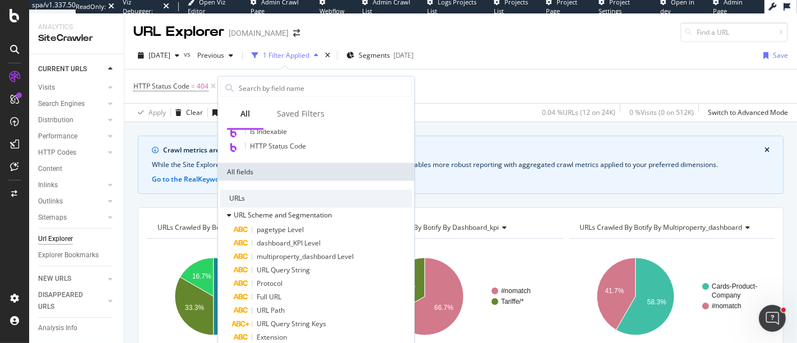
scroll to position [114, 0]
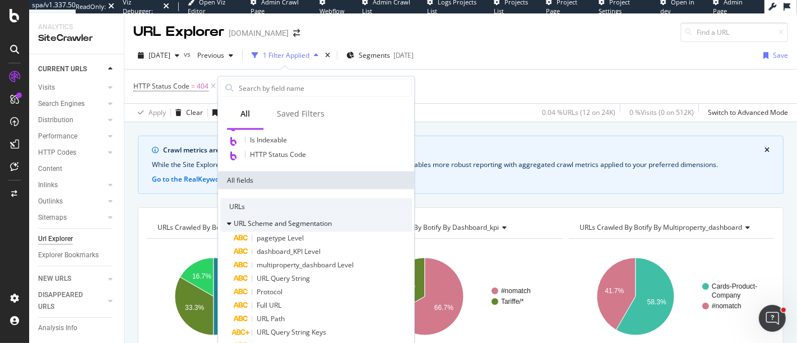
click at [227, 221] on icon at bounding box center [229, 224] width 4 height 7
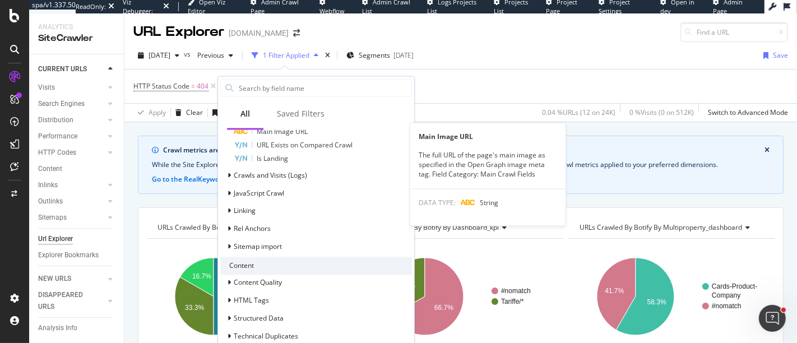
scroll to position [769, 0]
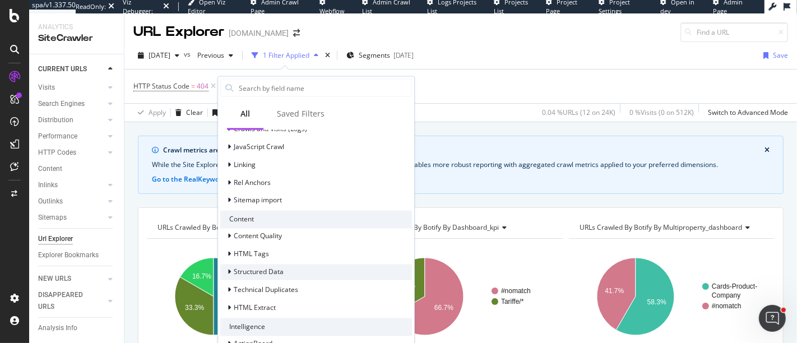
click at [229, 270] on icon at bounding box center [229, 271] width 3 height 7
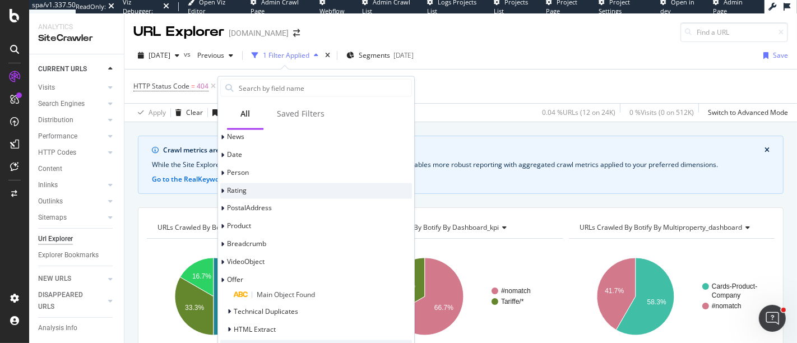
scroll to position [960, 0]
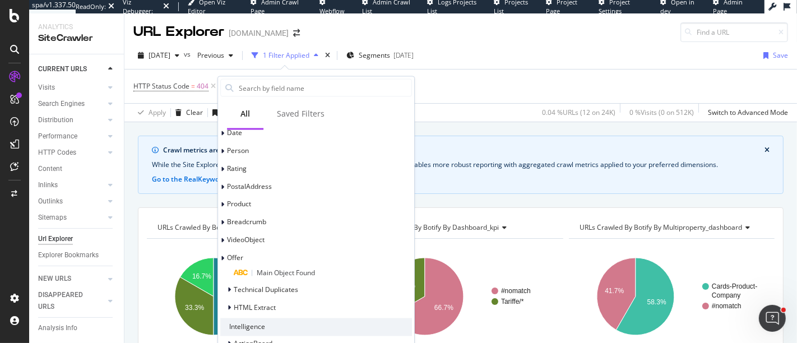
click at [208, 96] on div "HTTP Status Code = 404 Add Filter" at bounding box center [460, 86] width 655 height 34
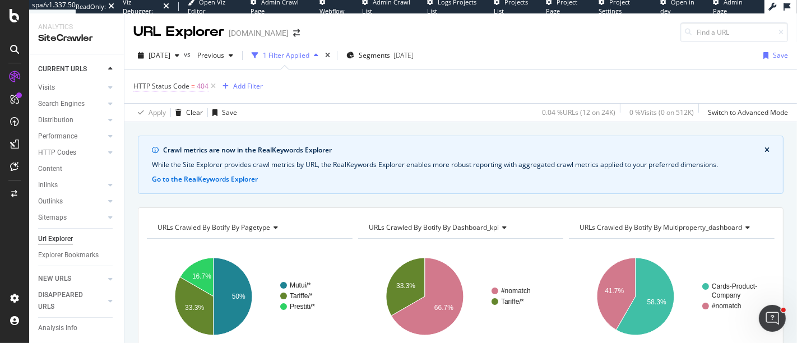
click at [175, 86] on span "HTTP Status Code" at bounding box center [161, 86] width 56 height 10
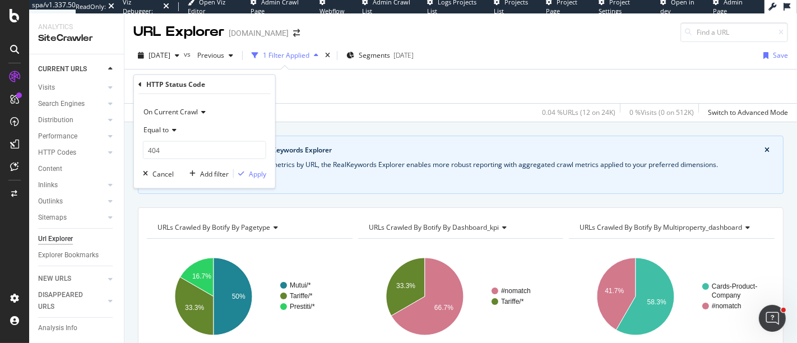
click at [198, 113] on icon at bounding box center [202, 112] width 8 height 7
click at [200, 163] on span "Diff Between Crawls" at bounding box center [179, 164] width 63 height 10
click at [183, 152] on input "text" at bounding box center [204, 150] width 122 height 18
click at [184, 185] on span "changed" at bounding box center [194, 189] width 96 height 10
type input "changed"
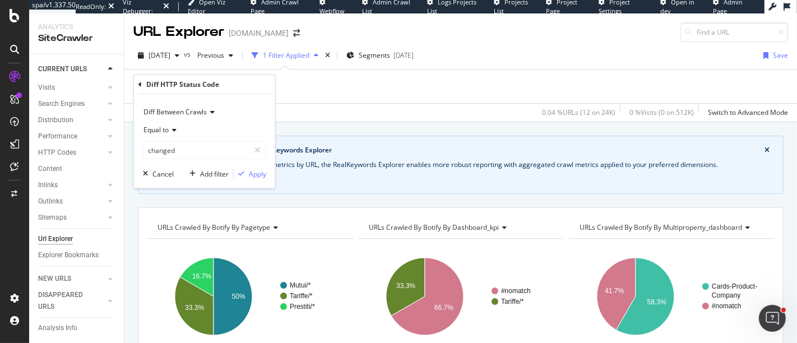
click at [184, 114] on span "Diff Between Crawls" at bounding box center [174, 112] width 63 height 10
click at [248, 106] on div "Diff Between Crawls" at bounding box center [204, 112] width 123 height 18
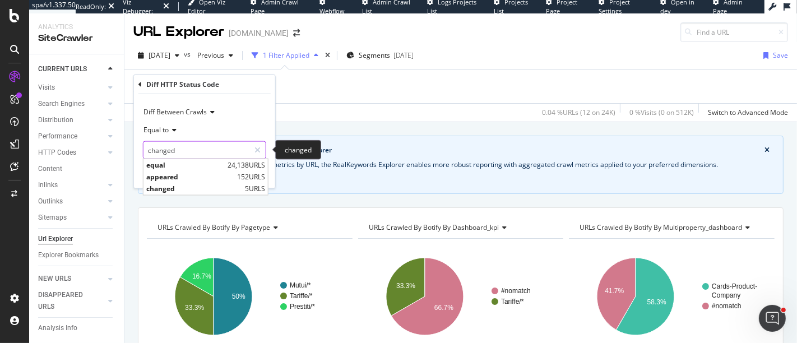
click at [168, 150] on input "changed" at bounding box center [196, 150] width 106 height 18
click at [180, 189] on span "changed" at bounding box center [194, 189] width 96 height 10
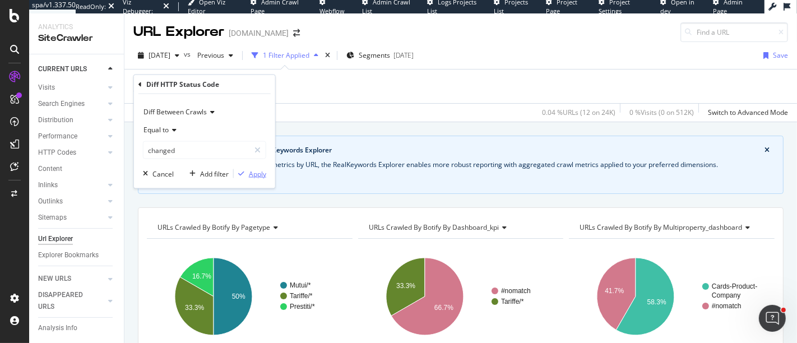
click at [258, 174] on div "Apply" at bounding box center [257, 174] width 17 height 10
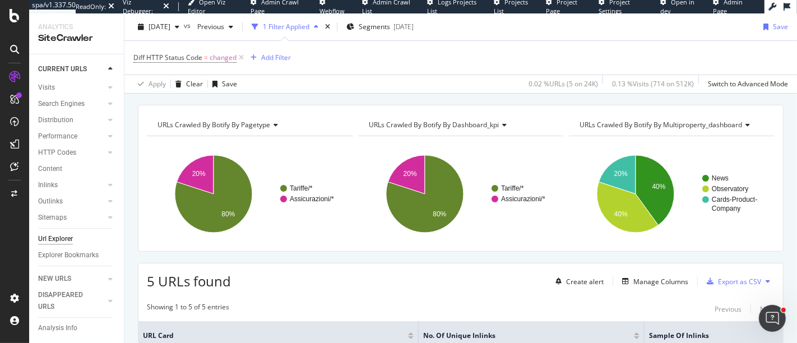
scroll to position [88, 0]
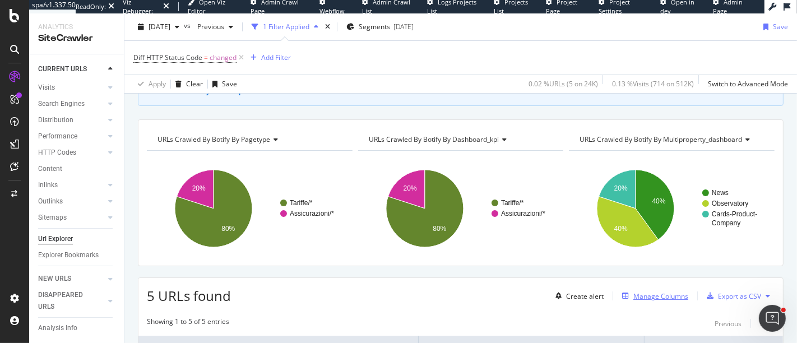
click at [638, 297] on div "Manage Columns" at bounding box center [660, 296] width 55 height 10
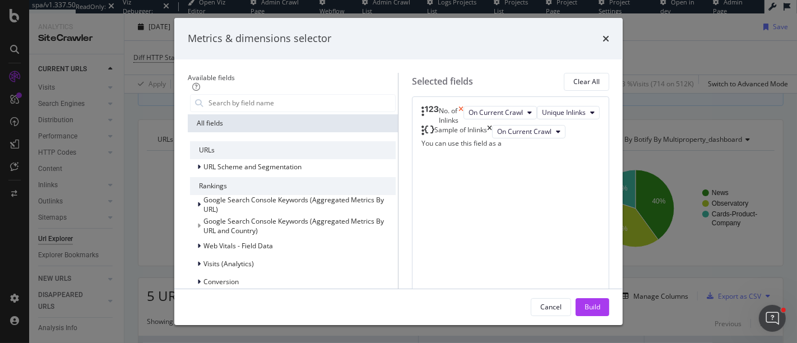
click at [463, 114] on icon "times" at bounding box center [460, 115] width 5 height 19
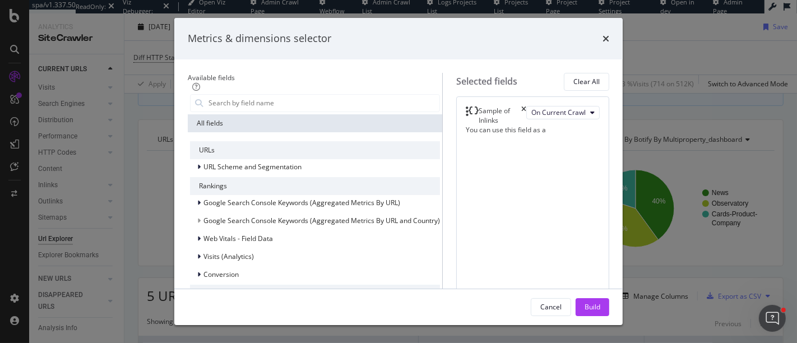
click at [526, 114] on icon "times" at bounding box center [523, 115] width 5 height 19
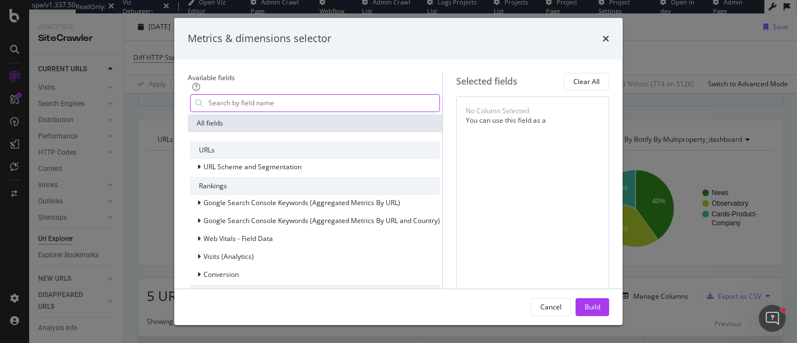
click at [262, 97] on input "modal" at bounding box center [323, 103] width 232 height 17
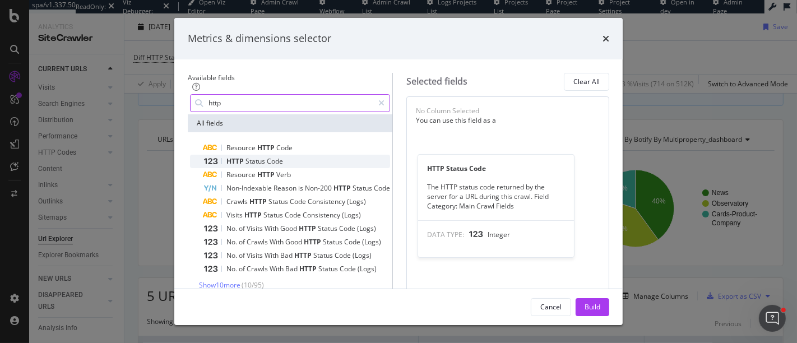
type input "http"
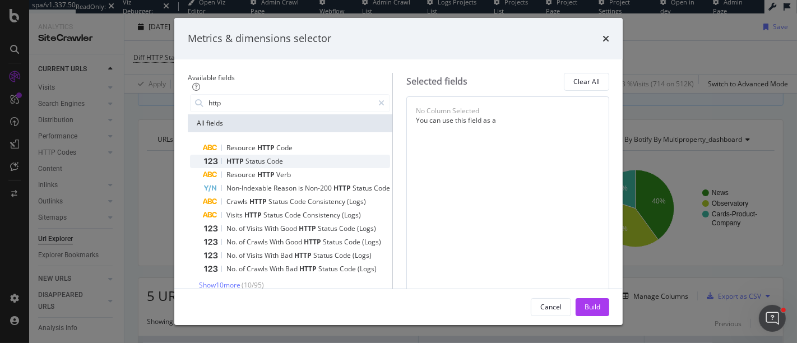
click at [267, 158] on span "Code" at bounding box center [275, 161] width 16 height 10
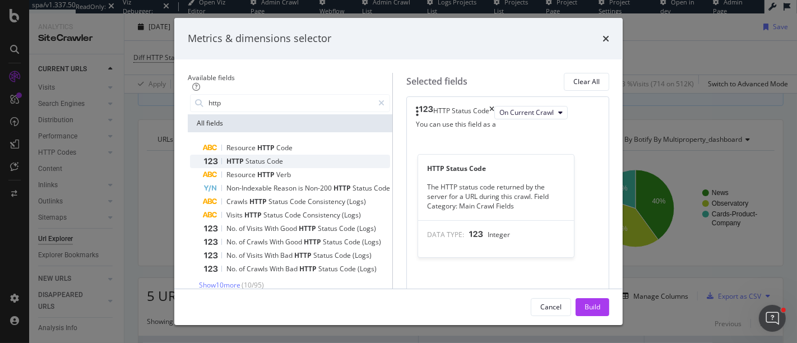
click at [267, 158] on span "Code" at bounding box center [275, 161] width 16 height 10
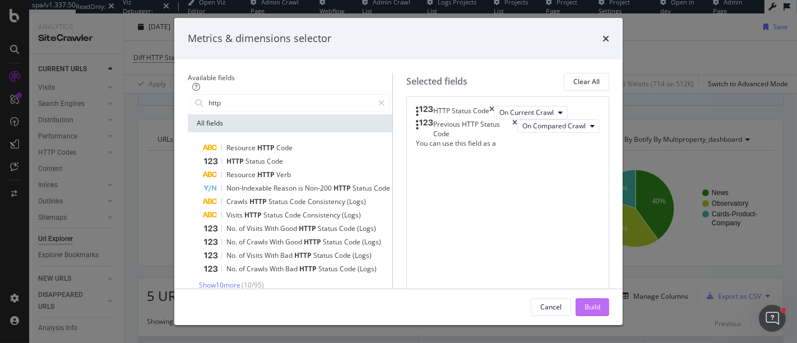
click at [600, 305] on div "Build" at bounding box center [592, 307] width 16 height 10
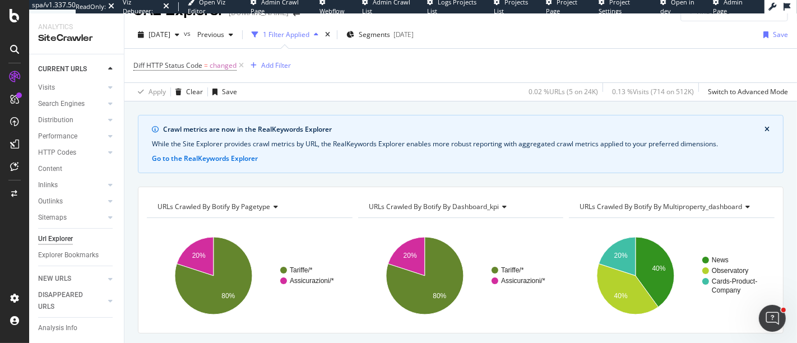
scroll to position [20, 0]
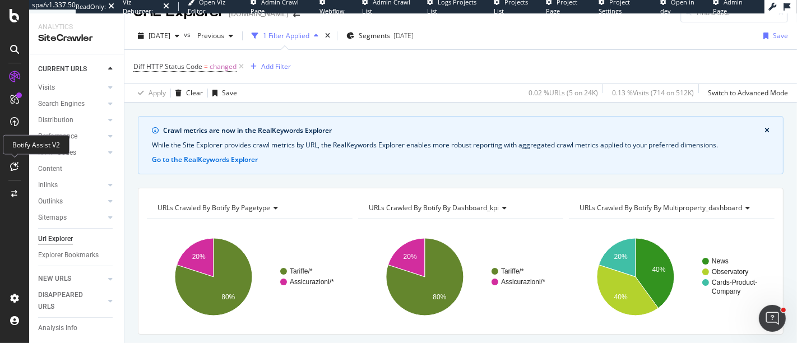
click at [10, 148] on div "Botify Assist V2" at bounding box center [36, 145] width 67 height 20
click at [58, 172] on div "CustomReports" at bounding box center [68, 170] width 55 height 11
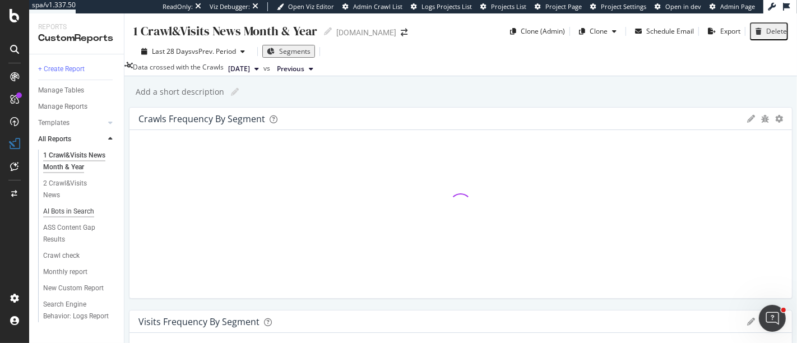
click at [63, 206] on div "AI Bots in Search" at bounding box center [68, 212] width 51 height 12
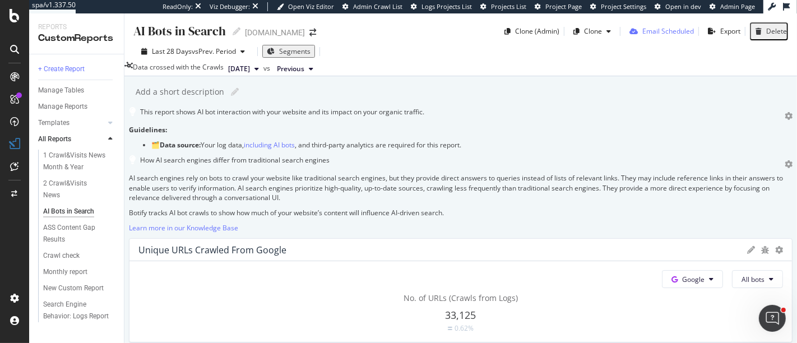
click at [670, 33] on div "Email Scheduled" at bounding box center [668, 31] width 52 height 10
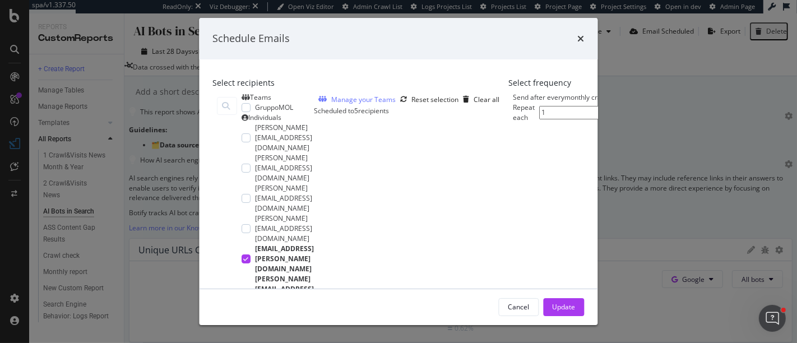
scroll to position [237, 0]
click at [584, 41] on icon "times" at bounding box center [581, 38] width 7 height 9
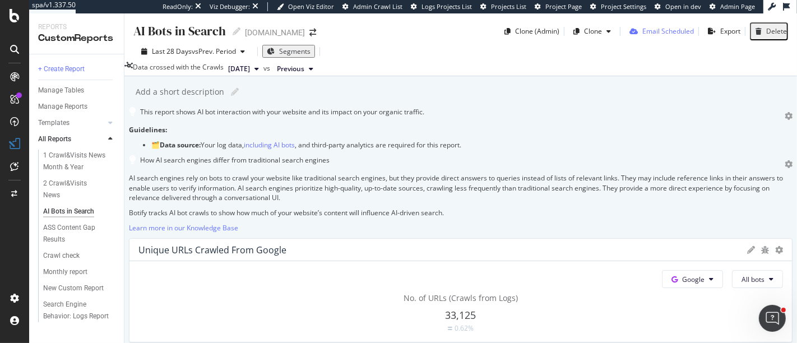
click at [662, 34] on div "Email Scheduled" at bounding box center [668, 31] width 52 height 10
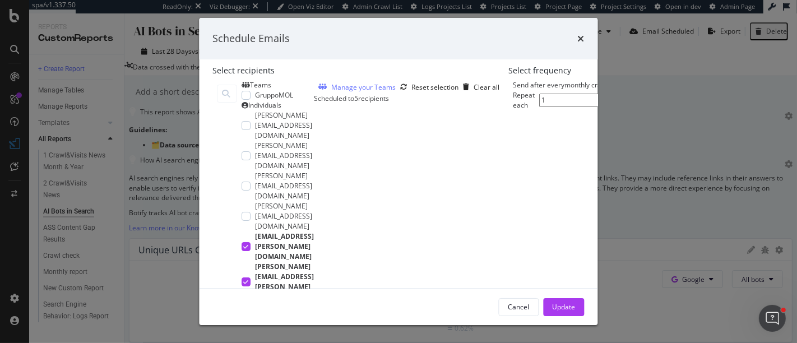
scroll to position [67, 0]
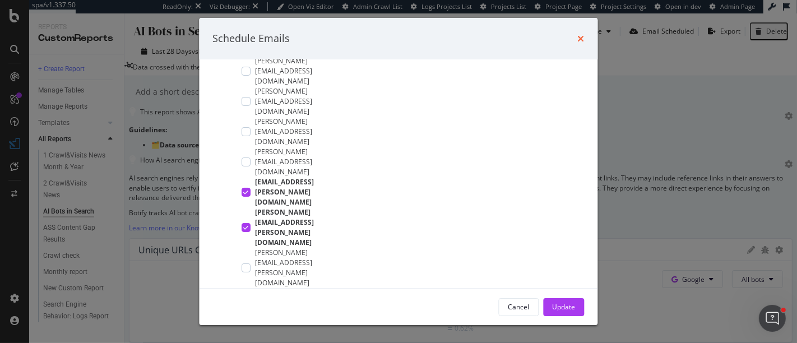
click at [584, 38] on icon "times" at bounding box center [581, 38] width 7 height 9
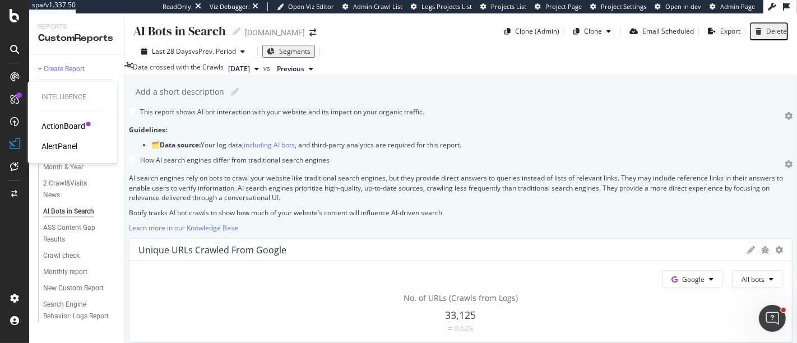
click at [50, 145] on div "AlertPanel" at bounding box center [59, 146] width 36 height 11
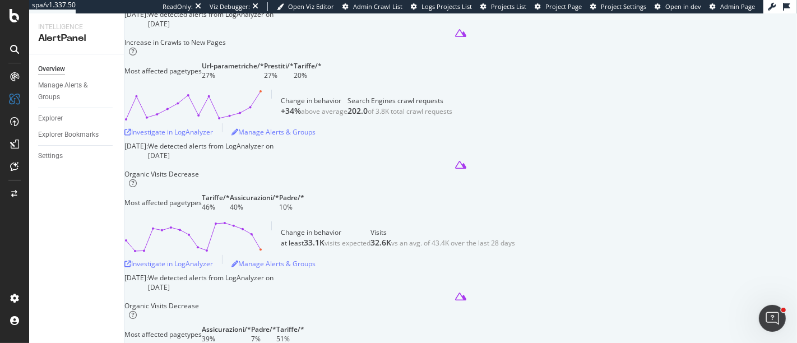
scroll to position [472, 0]
click at [13, 168] on icon at bounding box center [15, 166] width 8 height 9
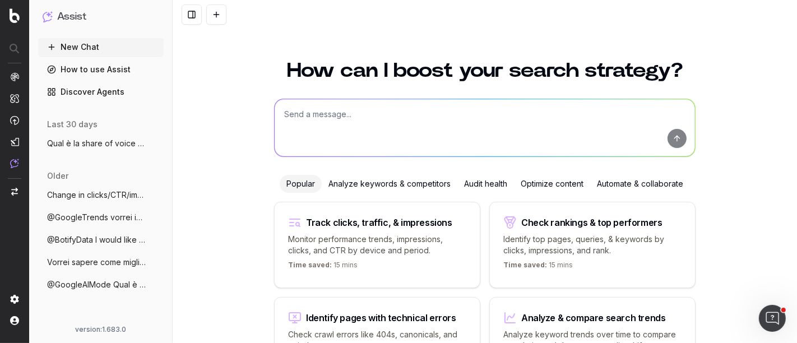
click at [72, 92] on link "Discover Agents" at bounding box center [101, 92] width 126 height 18
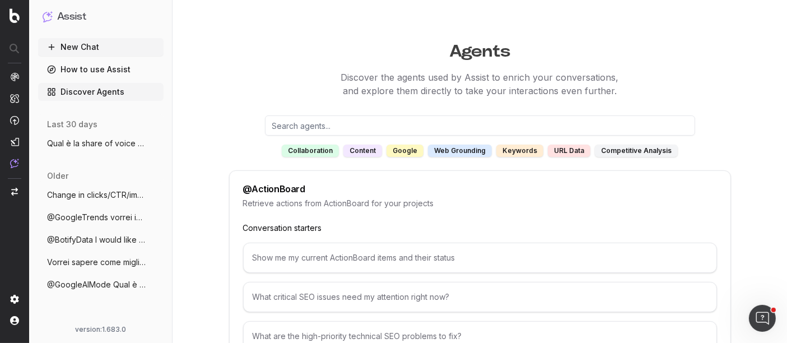
click at [408, 154] on div "google" at bounding box center [405, 151] width 37 height 12
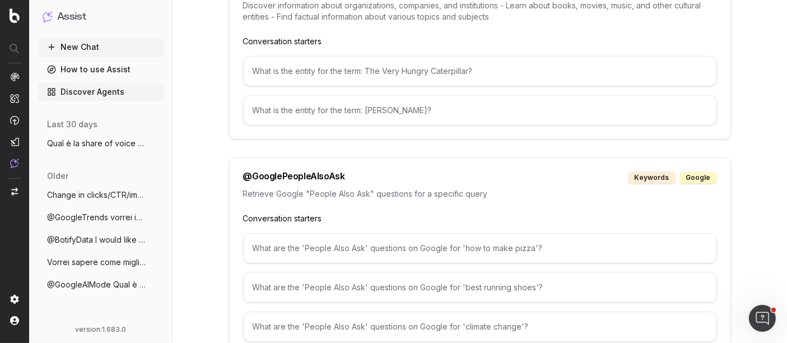
scroll to position [474, 0]
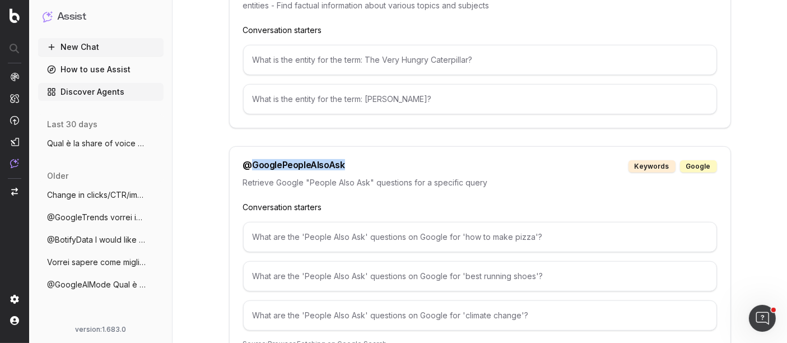
drag, startPoint x: 248, startPoint y: 163, endPoint x: 348, endPoint y: 159, distance: 100.4
click at [348, 160] on div "@ GooglePeopleAlsoAsk keywords google" at bounding box center [480, 166] width 474 height 12
click at [434, 177] on p "Retrieve Google "People Also Ask" questions for a specific query" at bounding box center [480, 182] width 474 height 11
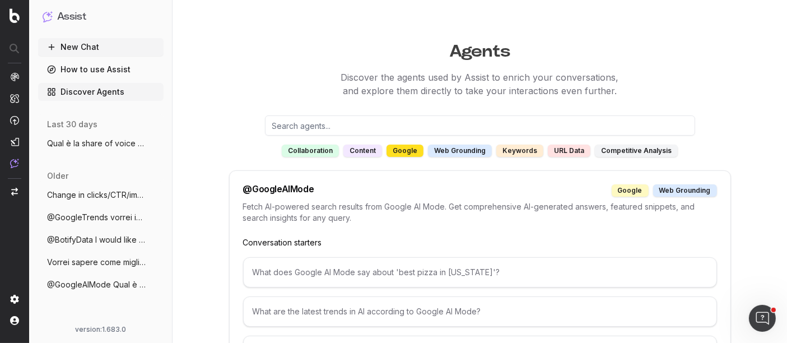
scroll to position [0, 0]
click at [614, 146] on div "competitive analysis" at bounding box center [636, 151] width 83 height 12
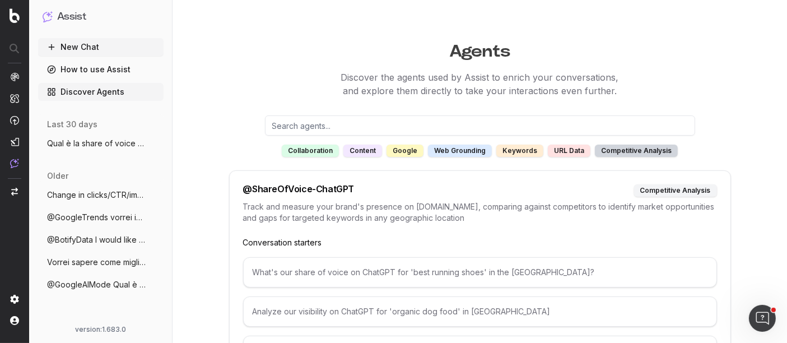
click at [574, 152] on div "URL data" at bounding box center [569, 151] width 43 height 12
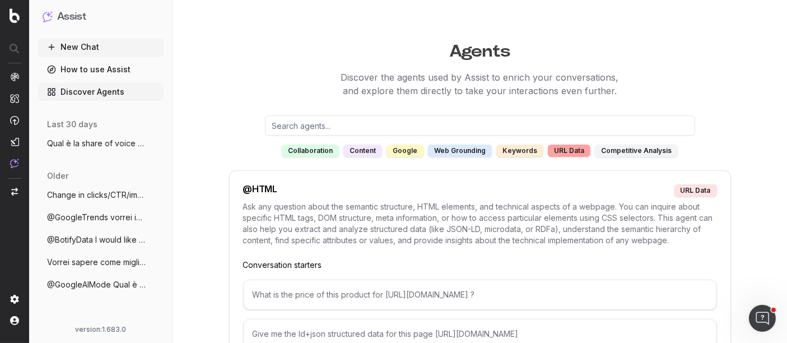
click at [84, 47] on button "New Chat" at bounding box center [101, 47] width 126 height 18
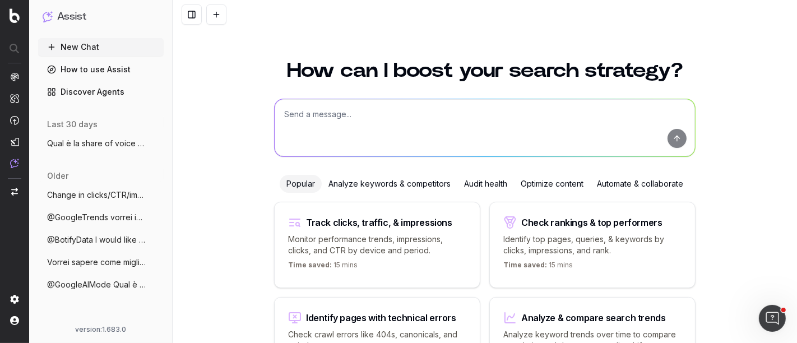
click at [321, 123] on textarea at bounding box center [485, 127] width 420 height 57
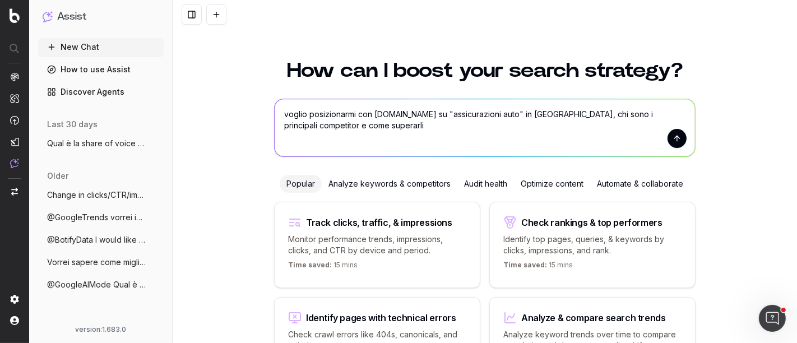
type textarea "voglio posizionarmi con [DOMAIN_NAME] su "assicurazioni auto" in [GEOGRAPHIC_DA…"
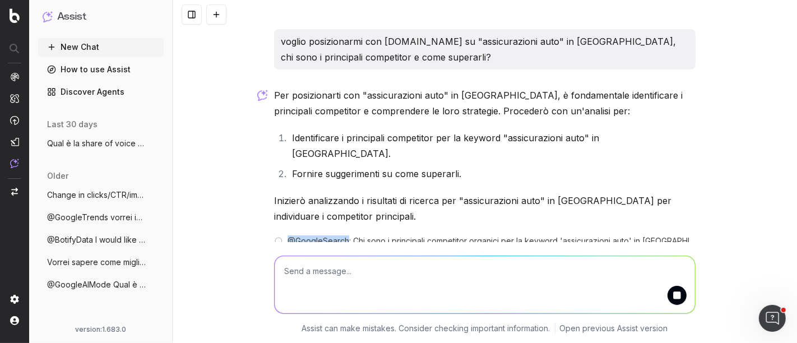
drag, startPoint x: 289, startPoint y: 223, endPoint x: 346, endPoint y: 225, distance: 56.6
click at [346, 235] on span "@ GoogleSearch : Chi sono i principali competitor organici per la keyword 'assi…" at bounding box center [491, 240] width 408 height 11
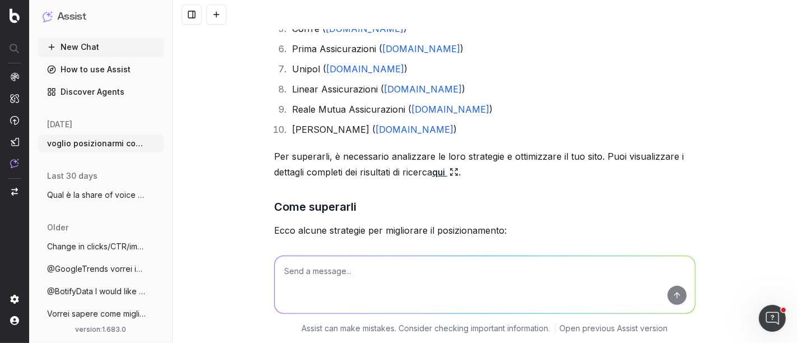
scroll to position [312, 0]
click at [456, 163] on link "qui" at bounding box center [445, 171] width 26 height 16
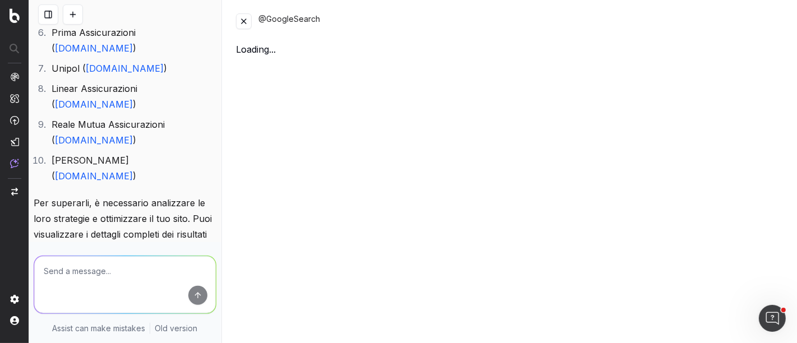
scroll to position [516, 0]
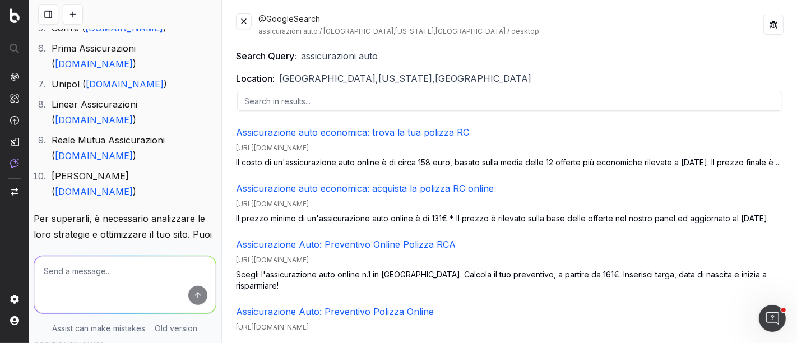
click at [248, 22] on button at bounding box center [244, 21] width 16 height 16
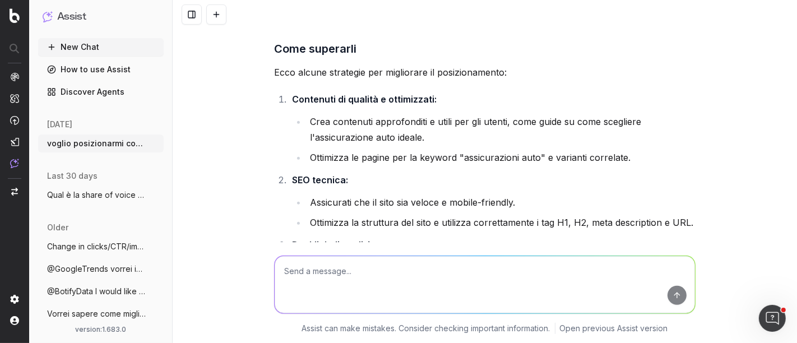
scroll to position [488, 0]
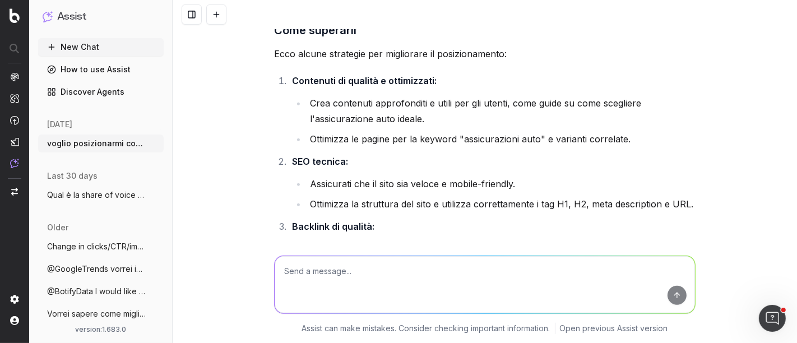
click at [402, 267] on textarea at bounding box center [485, 284] width 420 height 57
type textarea "si, analizziamo [DOMAIN_NAME]"
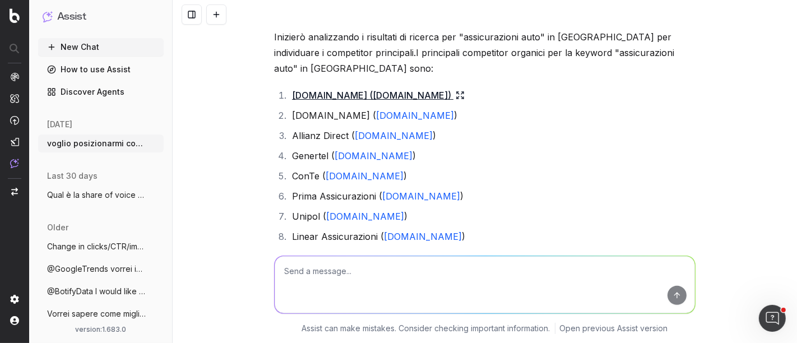
scroll to position [163, 0]
click at [359, 277] on textarea at bounding box center [485, 284] width 420 height 57
type textarea "prova con allianzdirect"
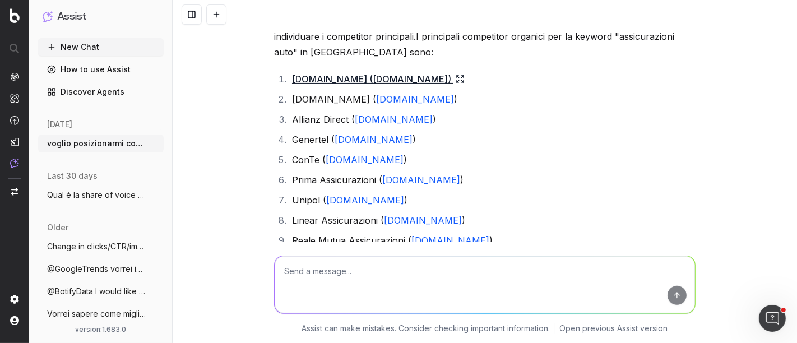
scroll to position [181, 0]
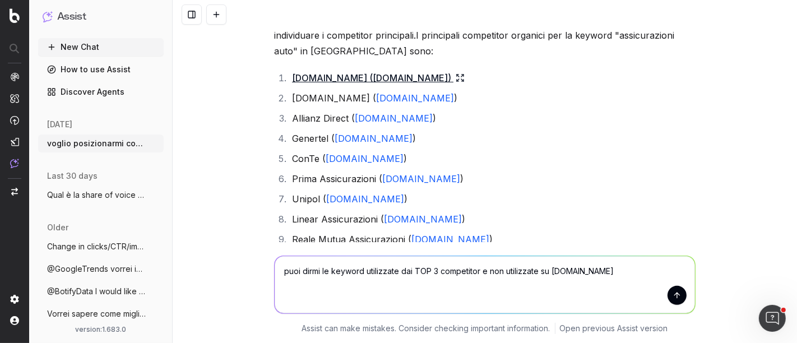
type textarea "puoi dirmi le keyword utilizzate dai TOP 3 competitor e non utilizzate su [DOMA…"
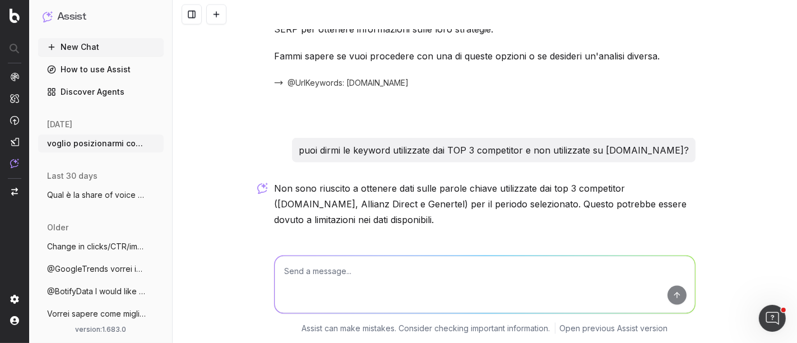
scroll to position [1413, 0]
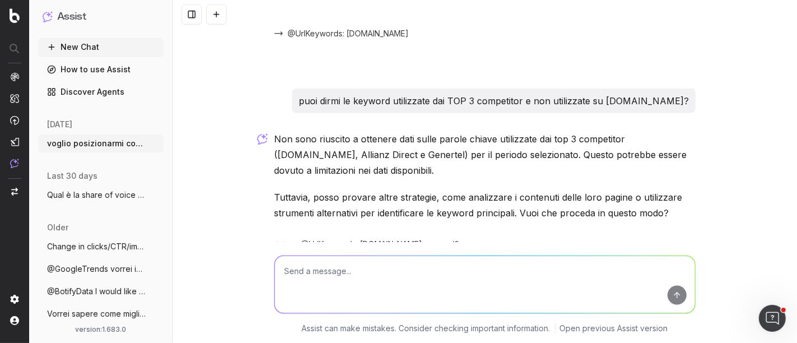
click at [435, 239] on div "and 2 more" at bounding box center [462, 244] width 54 height 11
click at [281, 238] on icon "button" at bounding box center [280, 244] width 13 height 13
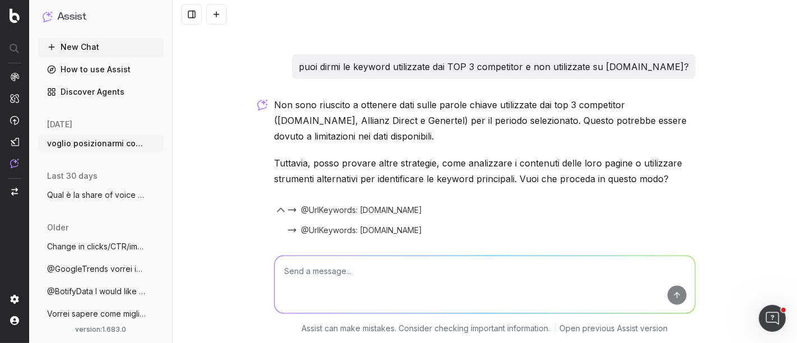
scroll to position [1454, 0]
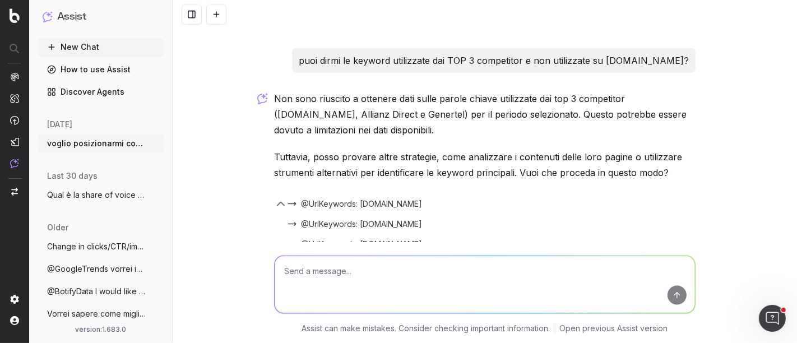
click at [367, 257] on textarea at bounding box center [485, 284] width 420 height 57
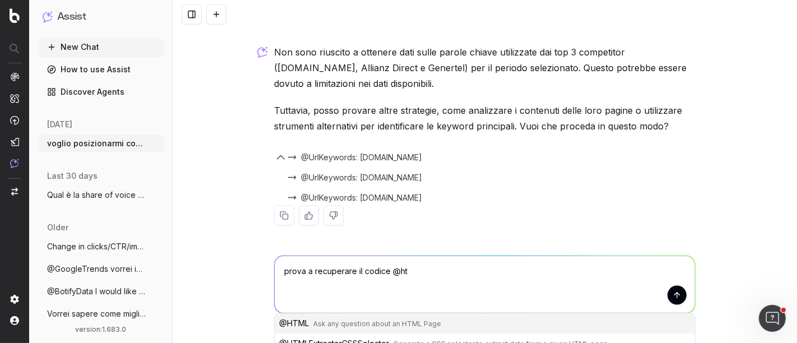
scroll to position [1505, 0]
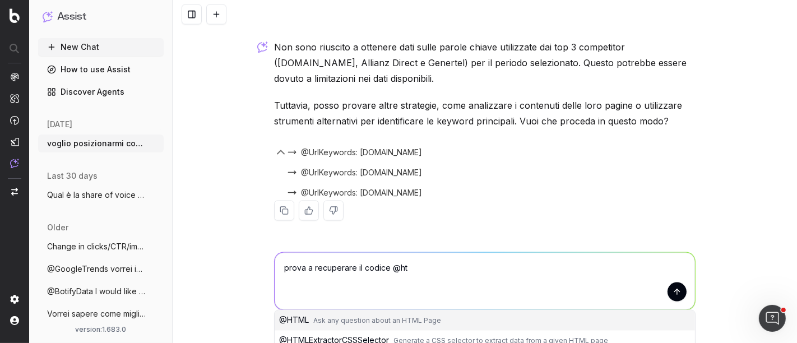
click at [382, 317] on span "Ask any question about an HTML Page" at bounding box center [377, 321] width 128 height 8
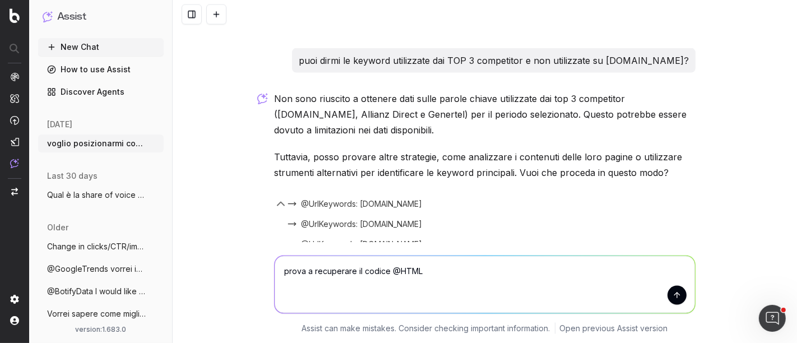
click at [424, 271] on textarea "prova a recuperare il codice @HTML" at bounding box center [485, 284] width 420 height 57
type textarea "prova a recuperare il codice @HTML delle pagine posizionate per i top 3 competi…"
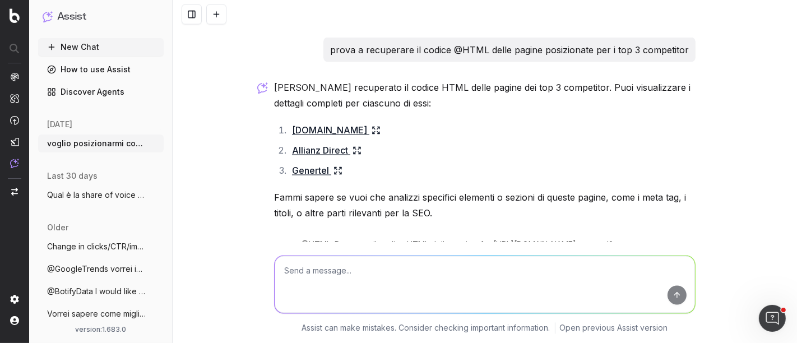
scroll to position [1706, 0]
click at [372, 126] on icon at bounding box center [376, 130] width 9 height 9
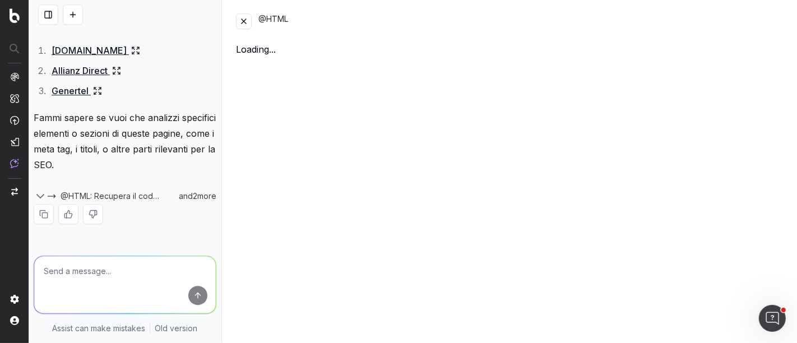
scroll to position [2616, 0]
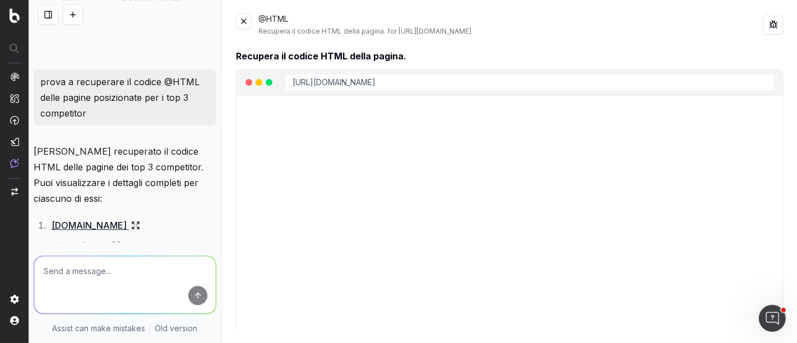
click at [242, 18] on button at bounding box center [244, 21] width 16 height 16
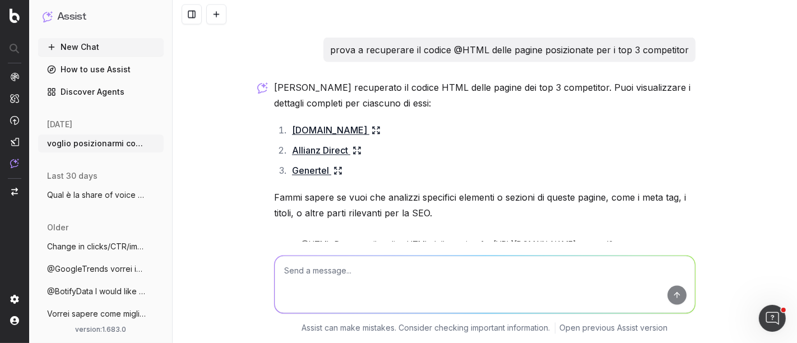
click at [332, 283] on textarea at bounding box center [485, 284] width 420 height 57
type textarea "a partire da questo codice, puoi analizzare le principali keyword che utilizzan…"
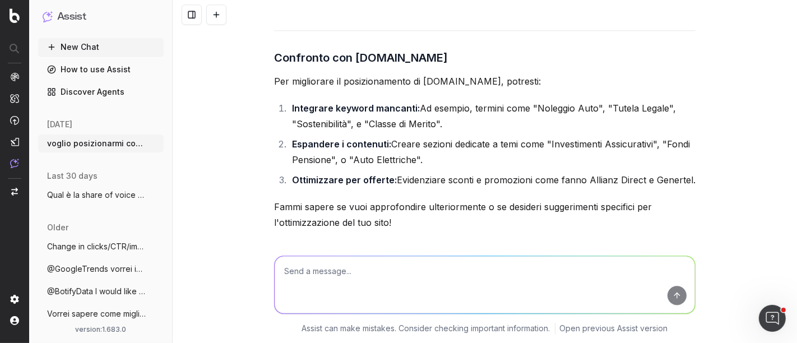
scroll to position [2631, 0]
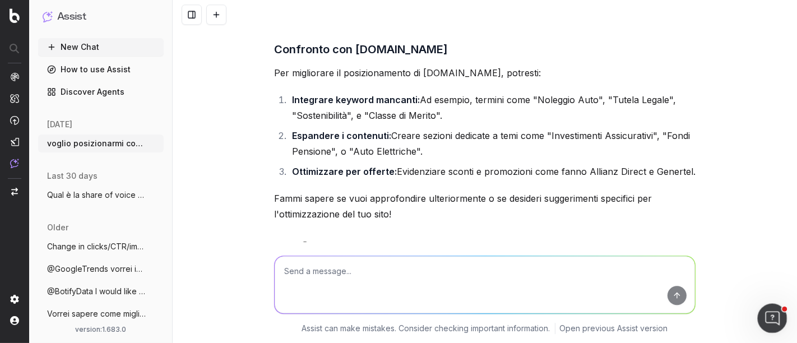
click at [768, 310] on icon "Ouvrir le Messenger Intercom" at bounding box center [771, 317] width 18 height 18
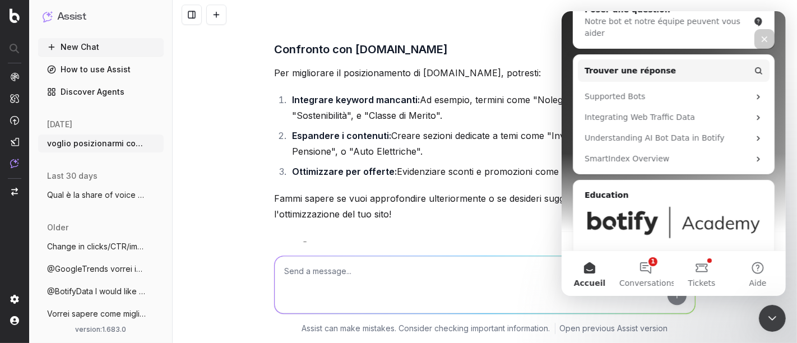
scroll to position [257, 0]
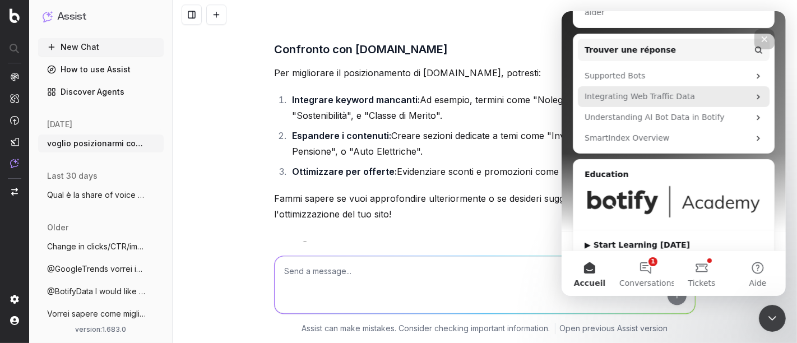
click at [612, 91] on div "Integrating Web Traffic Data" at bounding box center [666, 97] width 165 height 12
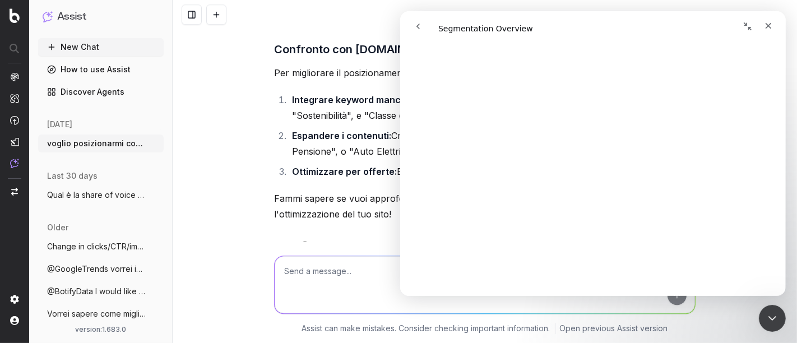
scroll to position [104, 0]
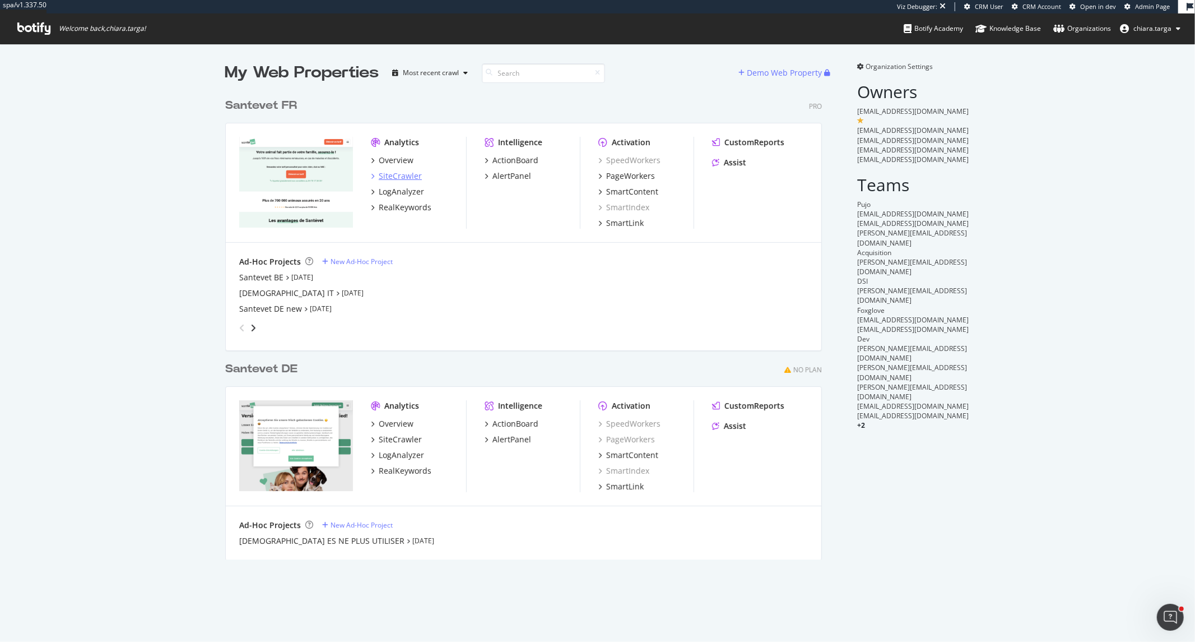
click at [389, 170] on div "SiteCrawler" at bounding box center [400, 175] width 43 height 11
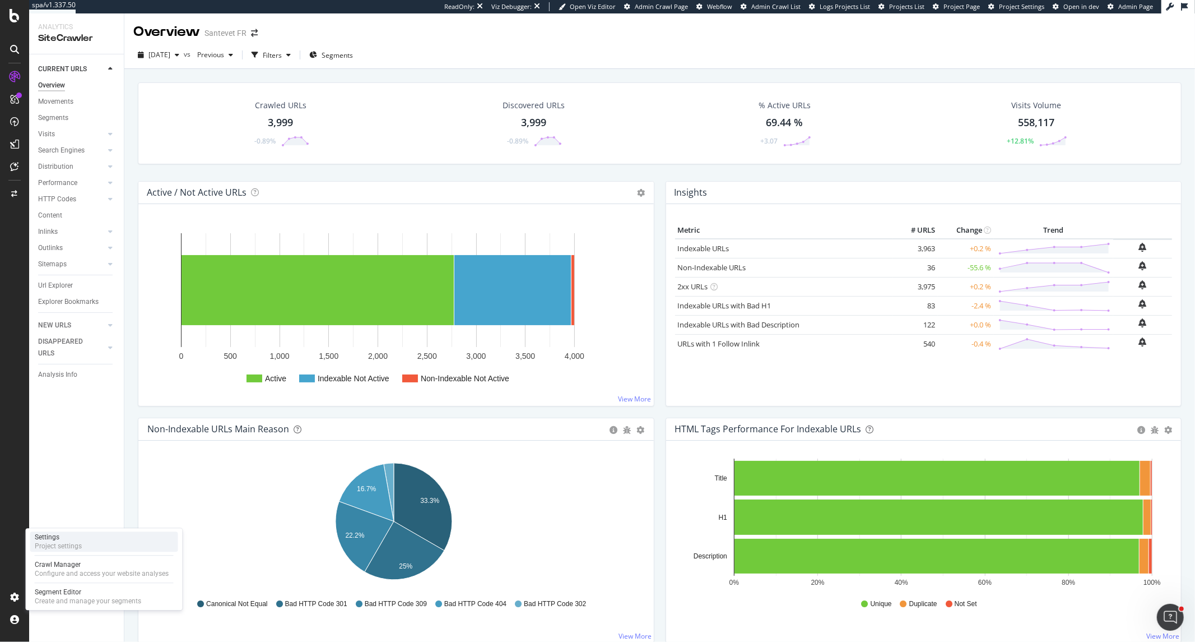
click at [61, 542] on div "Project settings" at bounding box center [58, 545] width 47 height 9
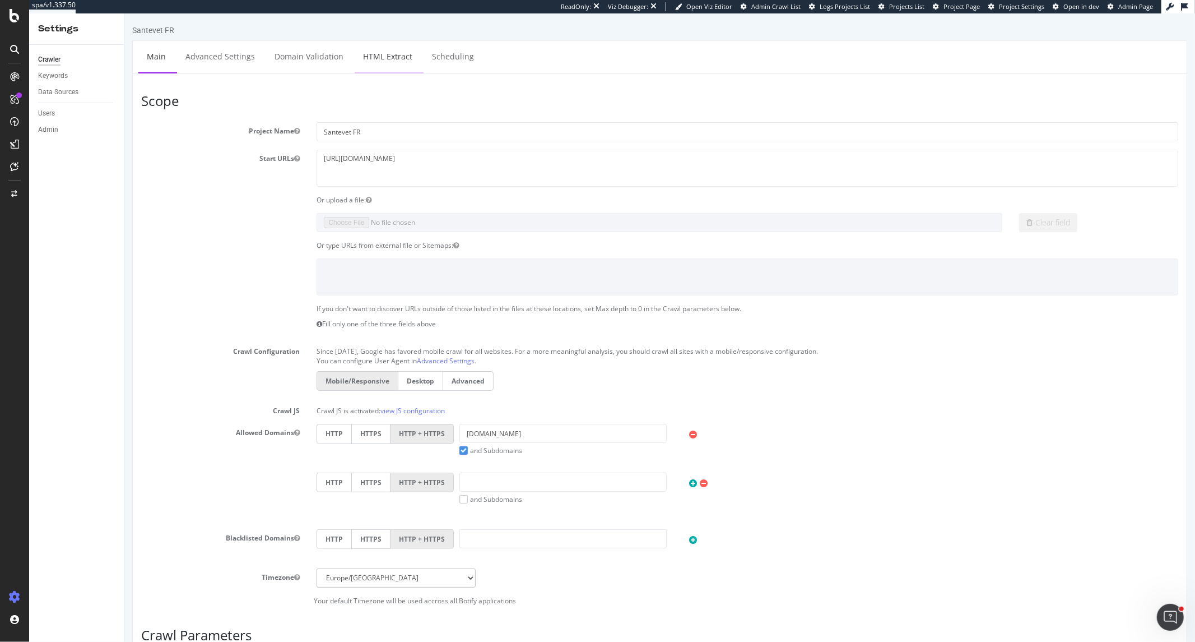
click at [392, 54] on link "HTML Extract" at bounding box center [387, 56] width 66 height 31
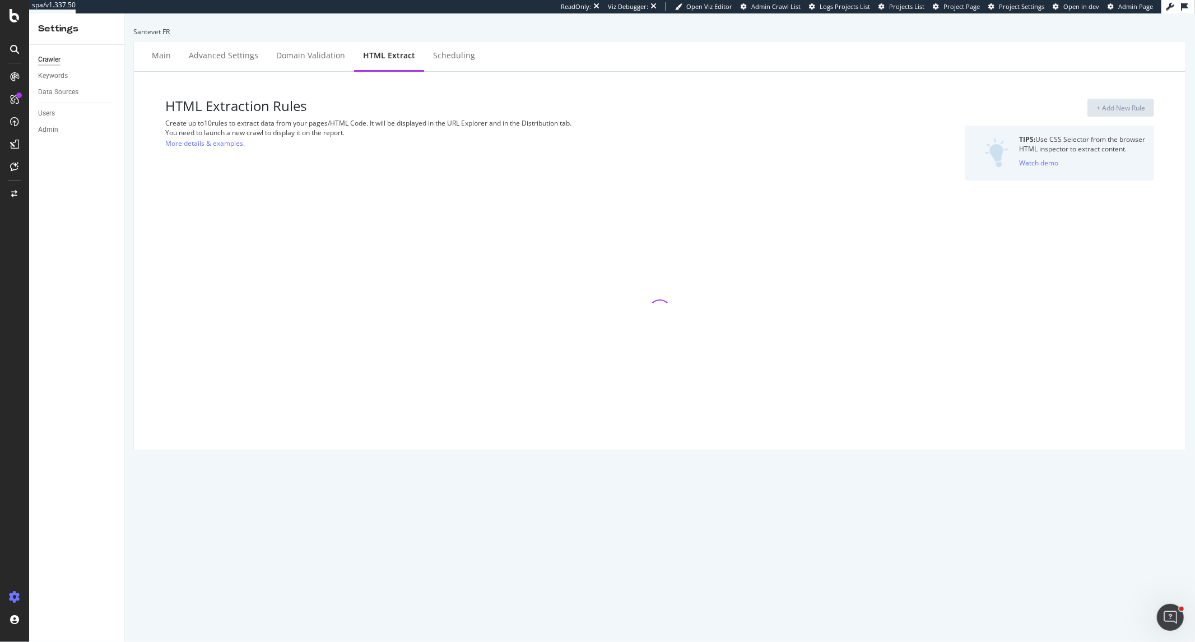
select select "exist"
select select "count"
select select "list"
select select "d"
select select "fr_full_year"
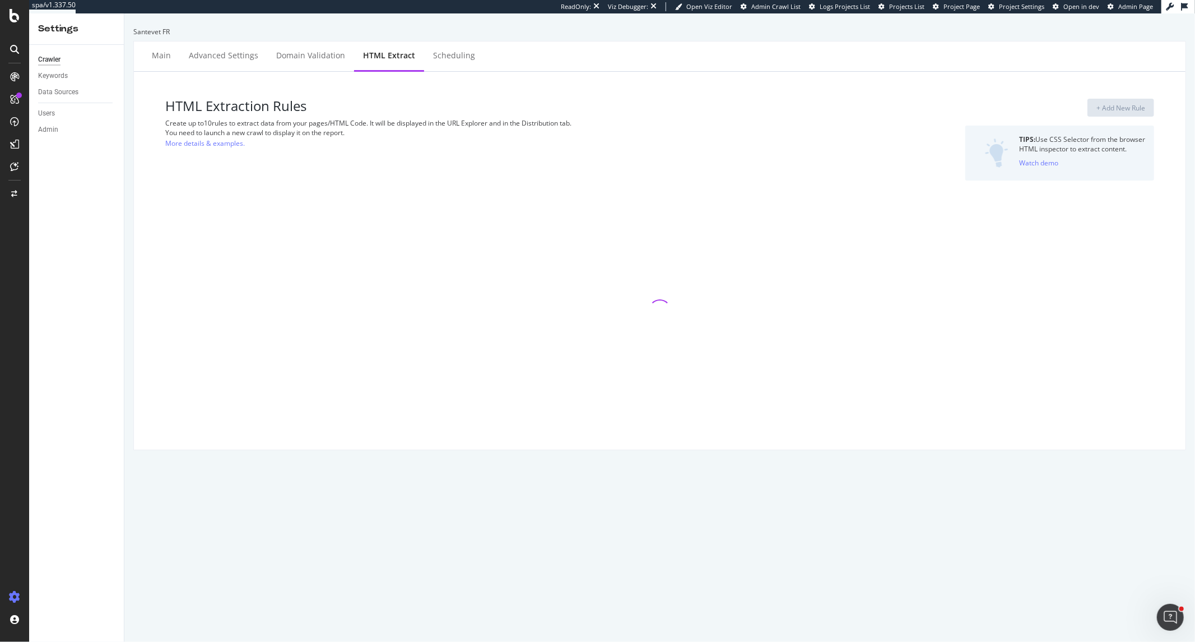
select select "list"
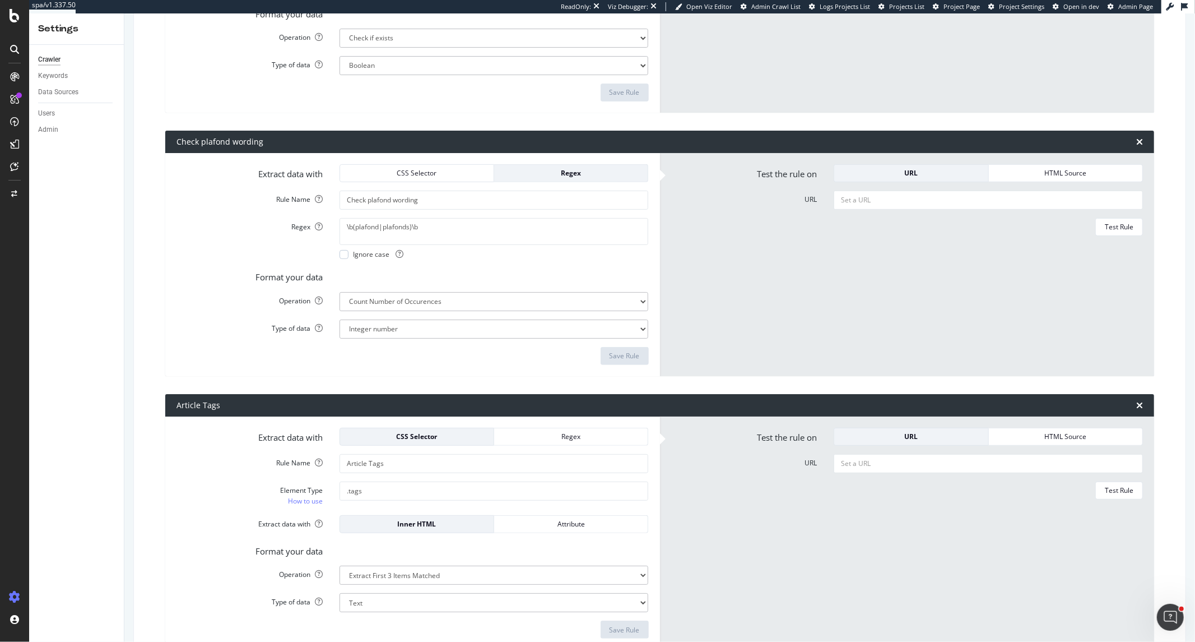
scroll to position [373, 0]
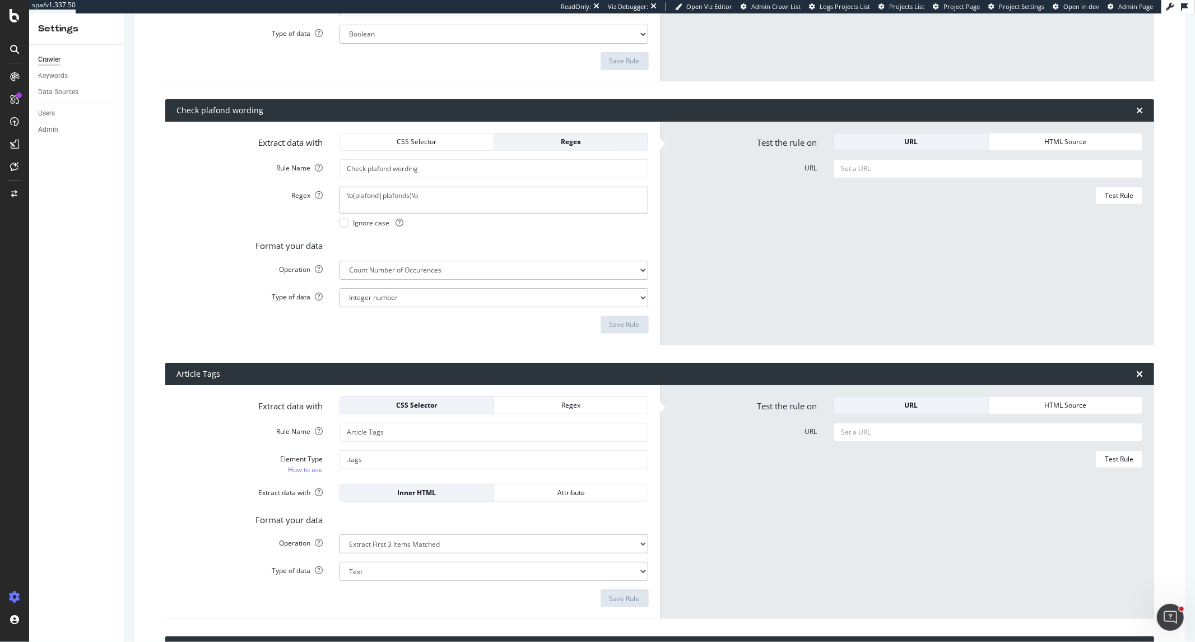
drag, startPoint x: 448, startPoint y: 195, endPoint x: 333, endPoint y: 195, distance: 114.9
click at [333, 195] on div "\b(plafond|plafonds)\b Ignore case" at bounding box center [494, 207] width 326 height 41
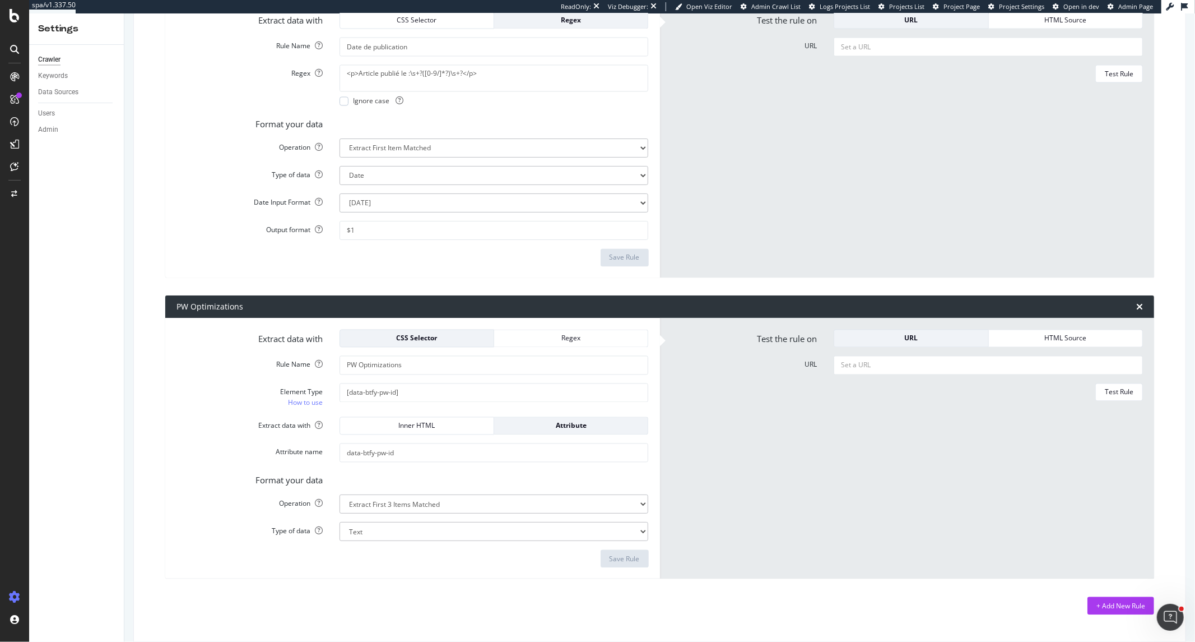
scroll to position [1867, 0]
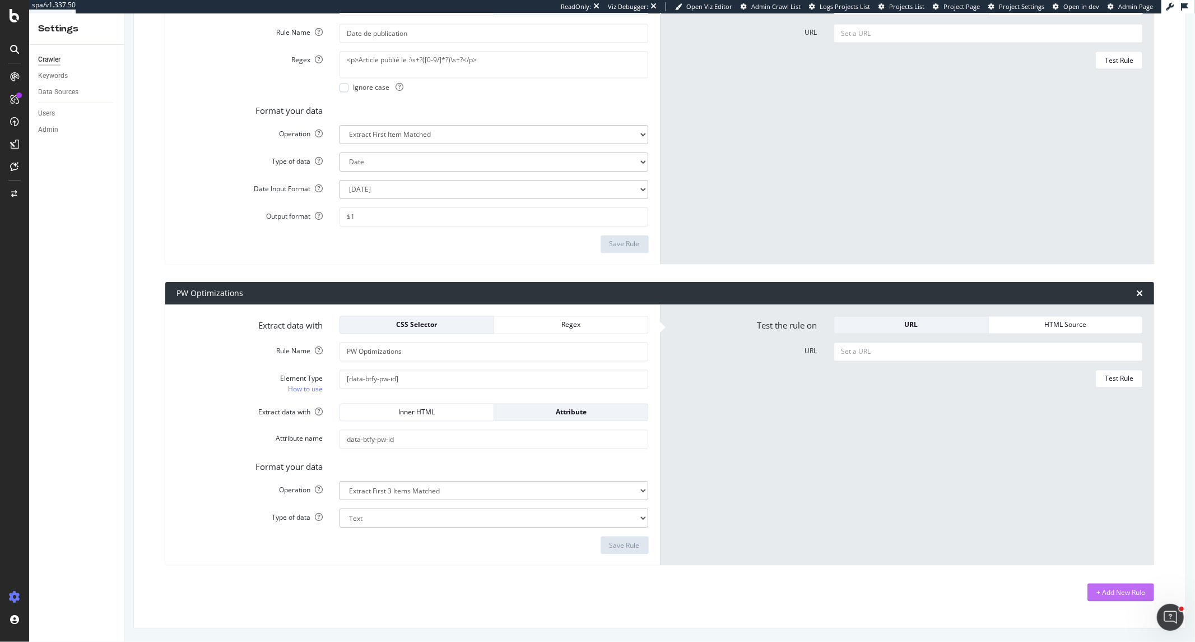
click at [1097, 593] on div "+ Add New Rule" at bounding box center [1121, 592] width 49 height 10
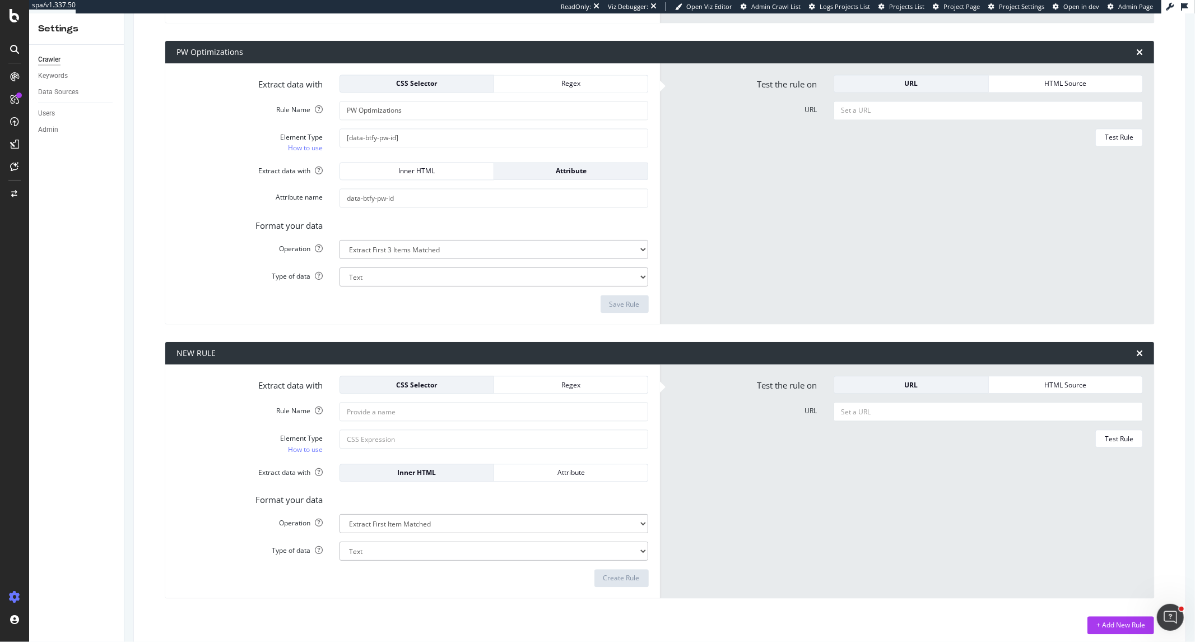
scroll to position [2118, 0]
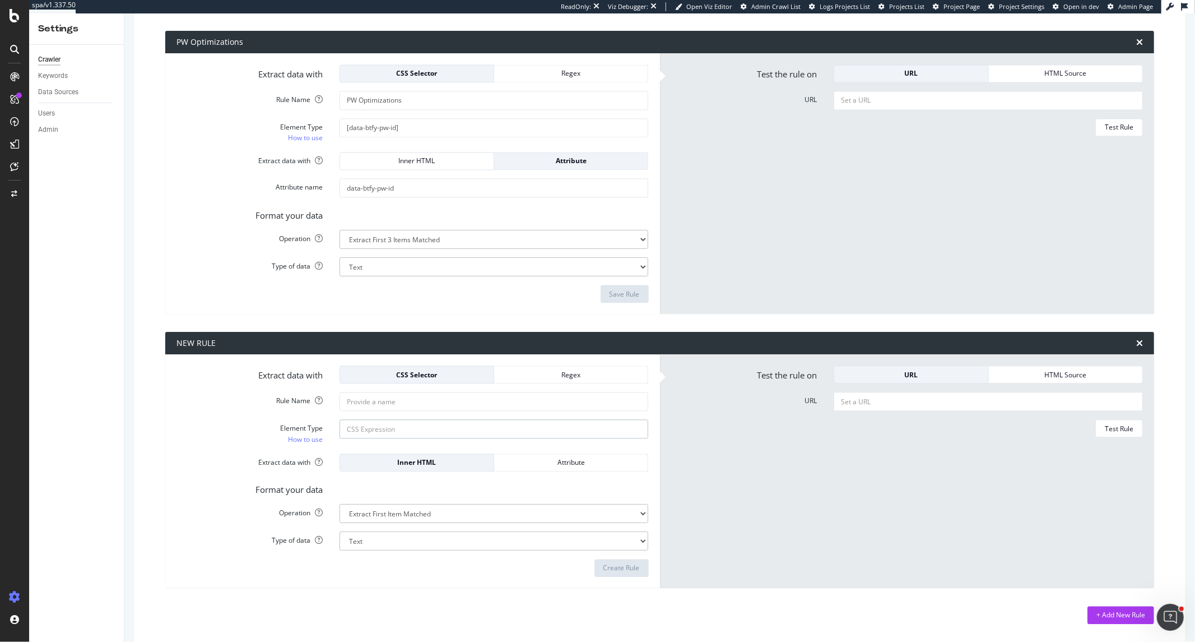
click at [371, 422] on input "Element Type How to use" at bounding box center [494, 428] width 309 height 19
paste input "\b(plafond|plafonds)\b"
type input "\b(plafond|plafonds)\b"
click at [535, 370] on div "Regex" at bounding box center [571, 375] width 136 height 10
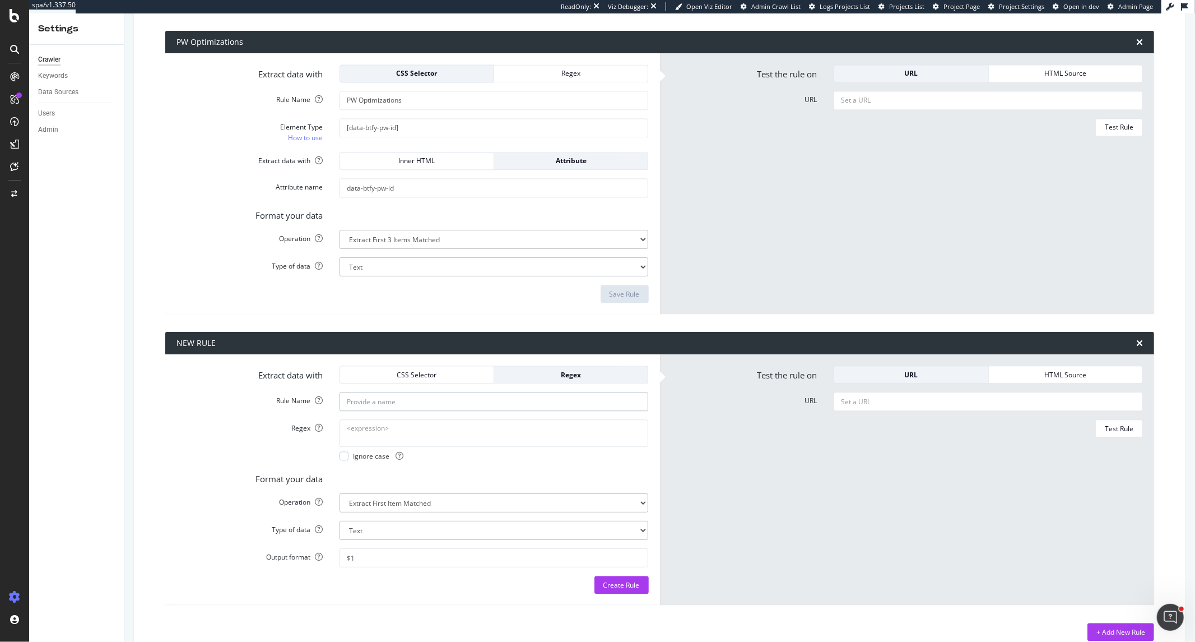
click at [447, 402] on input "Rule Name" at bounding box center [494, 401] width 309 height 19
click at [428, 433] on textarea "Regex" at bounding box center [494, 432] width 309 height 27
paste textarea "\b(plafond|plafonds)\b"
type textarea "\b(plafond|plafonds)\b"
click at [425, 401] on input "Rule Name" at bounding box center [494, 401] width 309 height 19
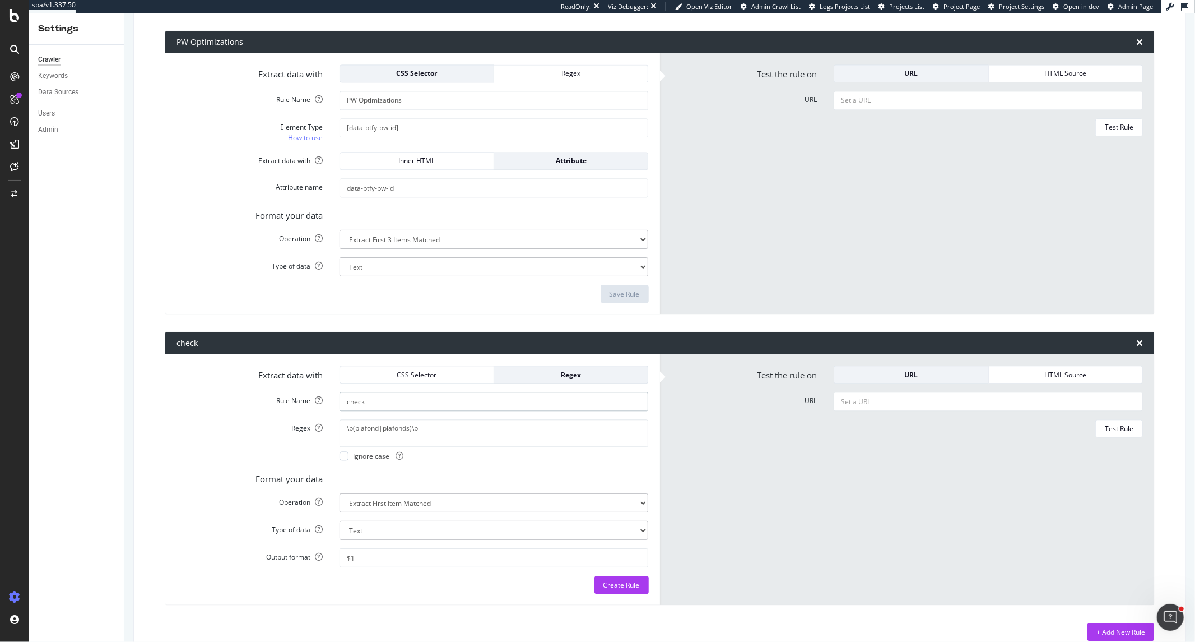
click at [345, 402] on input "check" at bounding box center [494, 401] width 309 height 19
click at [397, 403] on input "Check" at bounding box center [494, 401] width 309 height 19
type input "Check email adress"
drag, startPoint x: 355, startPoint y: 430, endPoint x: 407, endPoint y: 428, distance: 52.2
click at [407, 428] on textarea "\b(plafond|plafonds)\b" at bounding box center [494, 432] width 309 height 27
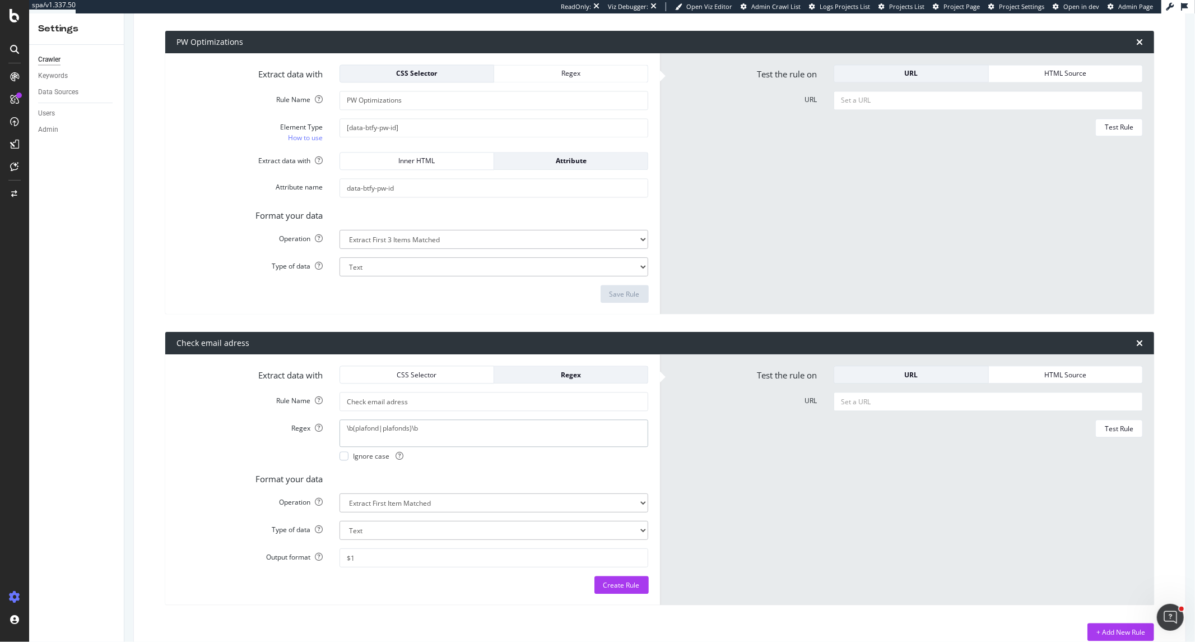
paste textarea "accueil@santevet.com"
type textarea "\b(accueil@santevet.com)\b"
click at [380, 494] on select "Extract First Item Matched Extract First 3 Items Matched Count Number of Occure…" at bounding box center [494, 502] width 309 height 19
select select "count"
click at [340, 493] on select "Extract First Item Matched Extract First 3 Items Matched Count Number of Occure…" at bounding box center [494, 502] width 309 height 19
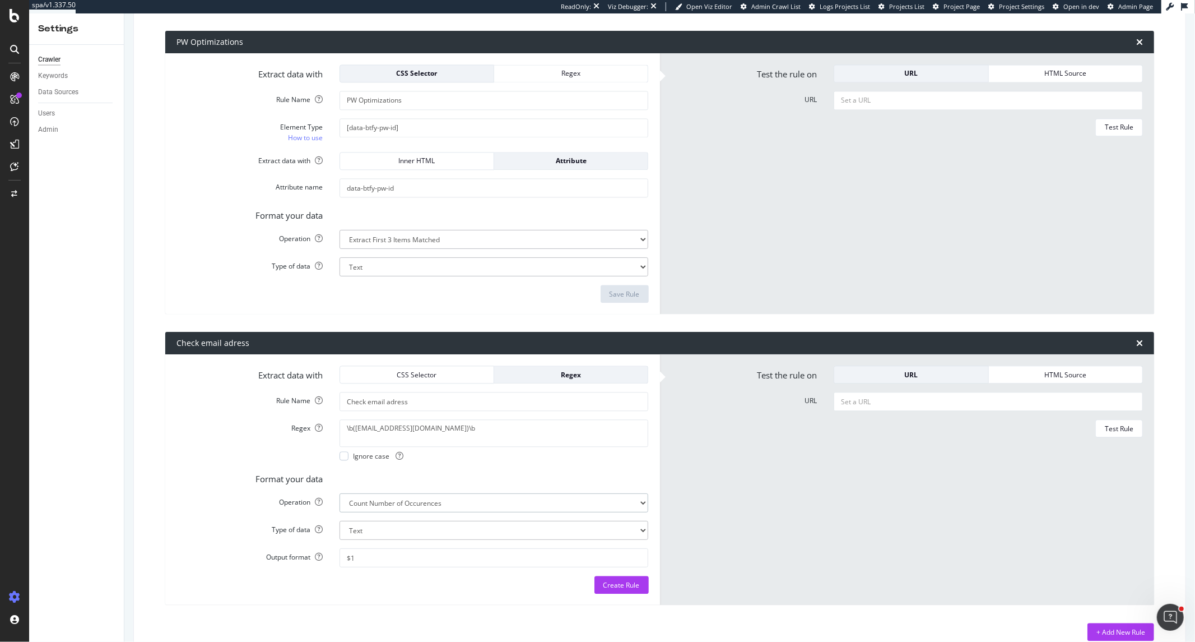
select select "i"
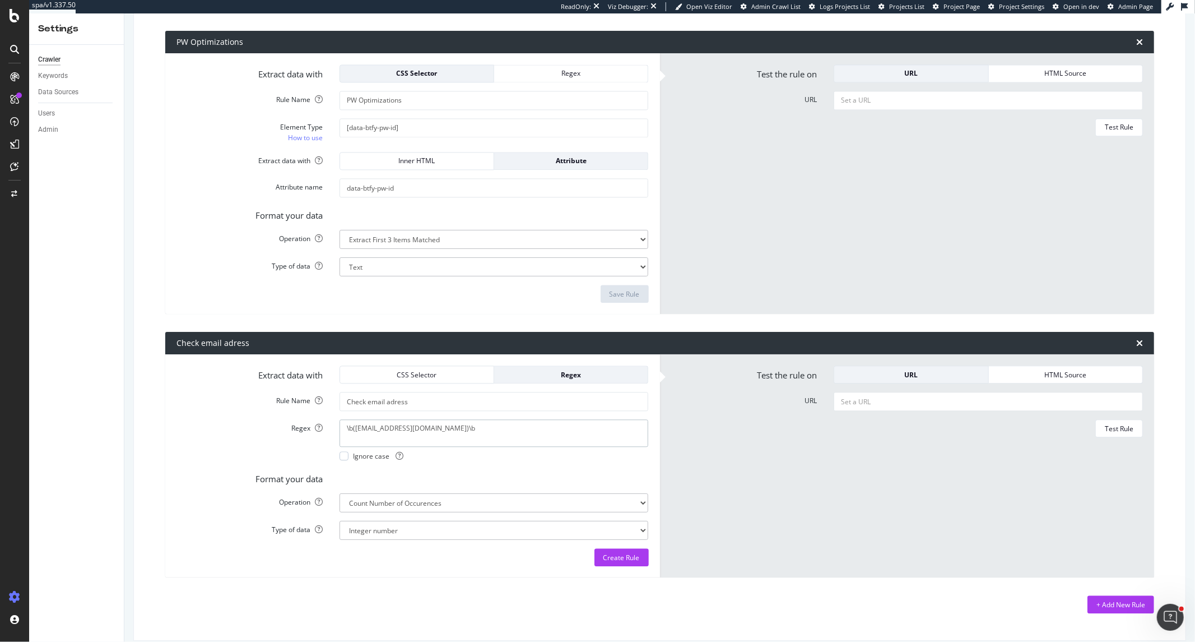
click at [354, 429] on textarea "\b(accueil@santevet.com)\b" at bounding box center [494, 432] width 309 height 27
click at [430, 428] on textarea "accueil@santevet.com)\b" at bounding box center [494, 432] width 309 height 27
type textarea "accueil@santevet.com"
click at [623, 558] on div "Create Rule" at bounding box center [622, 558] width 36 height 10
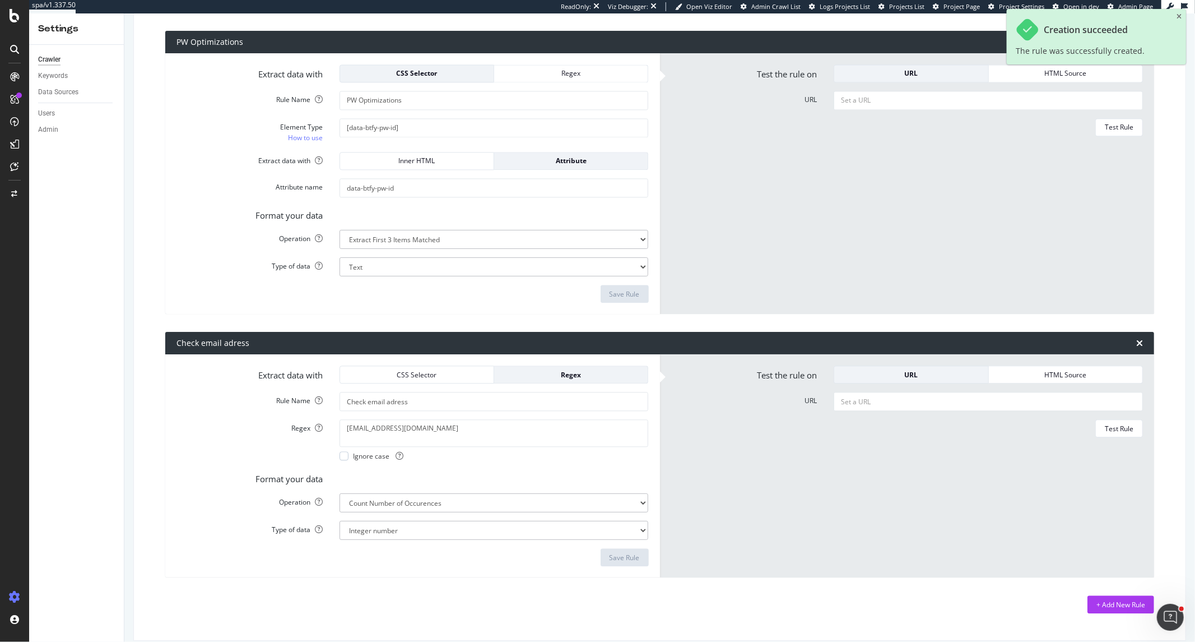
click at [773, 4] on span "Admin Crawl List" at bounding box center [775, 6] width 49 height 8
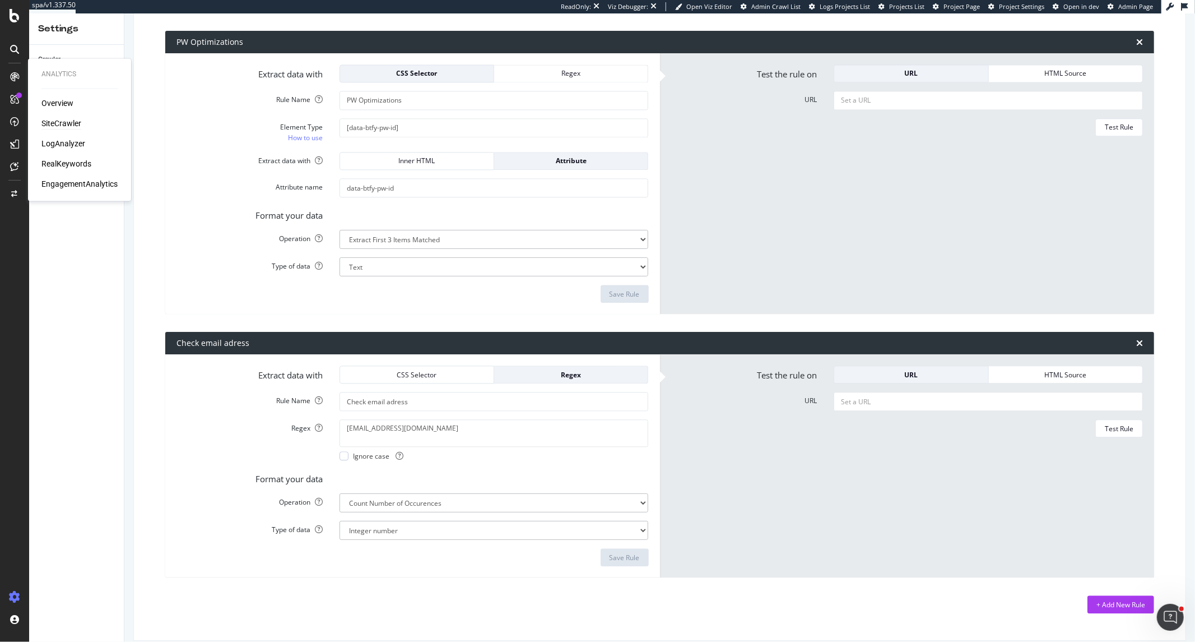
click at [64, 120] on div "SiteCrawler" at bounding box center [61, 123] width 40 height 11
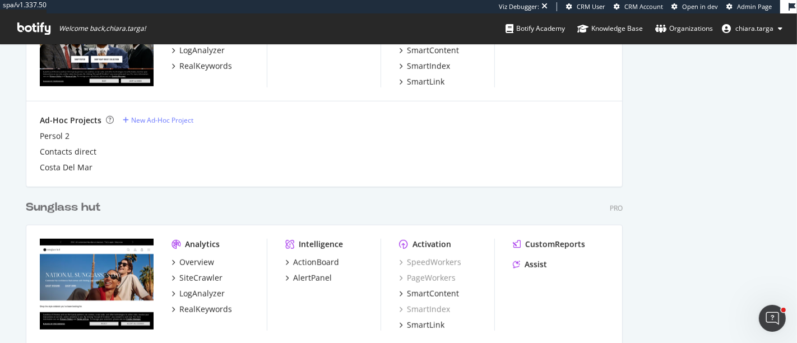
scroll to position [685, 0]
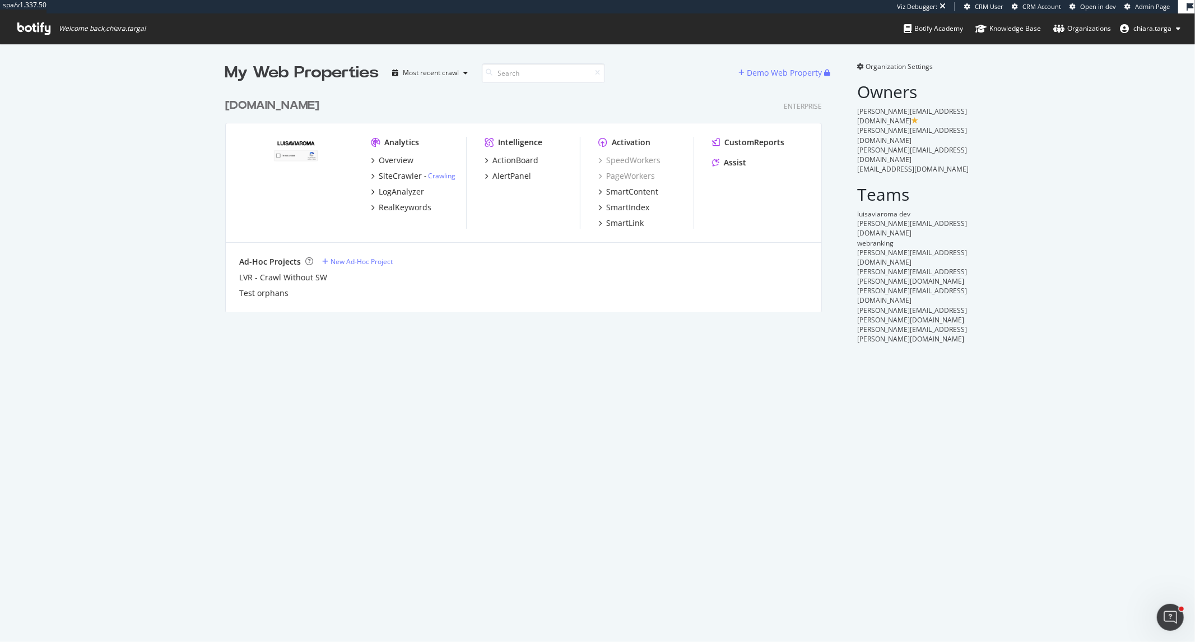
scroll to position [219, 596]
click at [409, 189] on div "LogAnalyzer" at bounding box center [401, 191] width 45 height 11
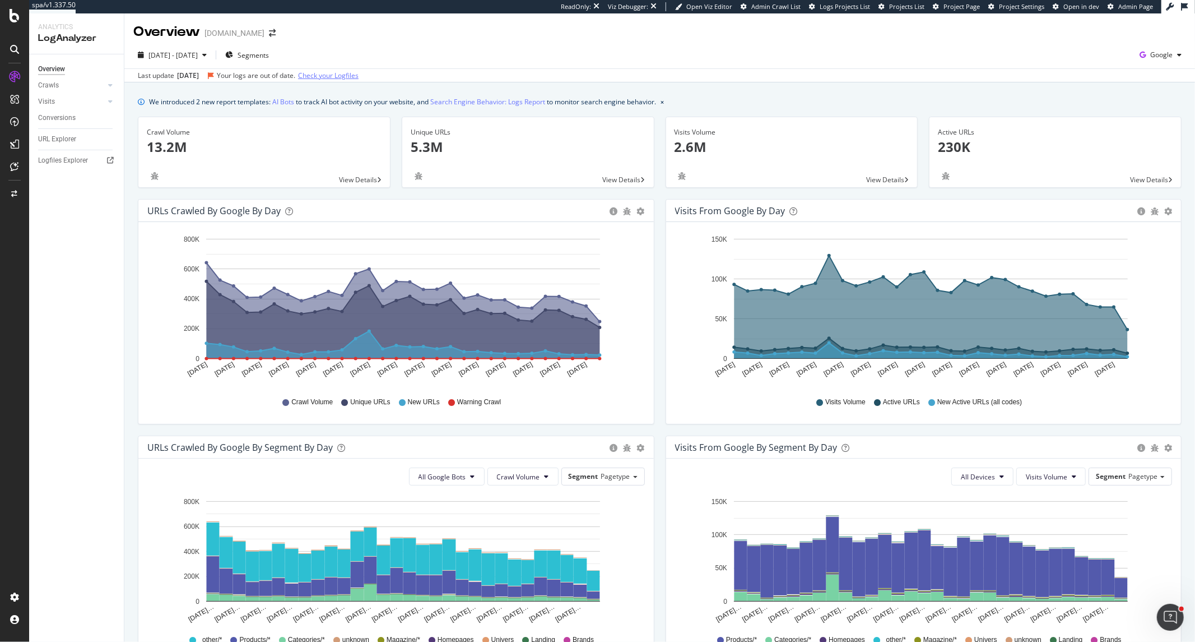
click at [335, 75] on link "Check your Logfiles" at bounding box center [328, 76] width 61 height 10
click at [108, 160] on icon at bounding box center [110, 160] width 7 height 7
